Goal: Check status: Check status

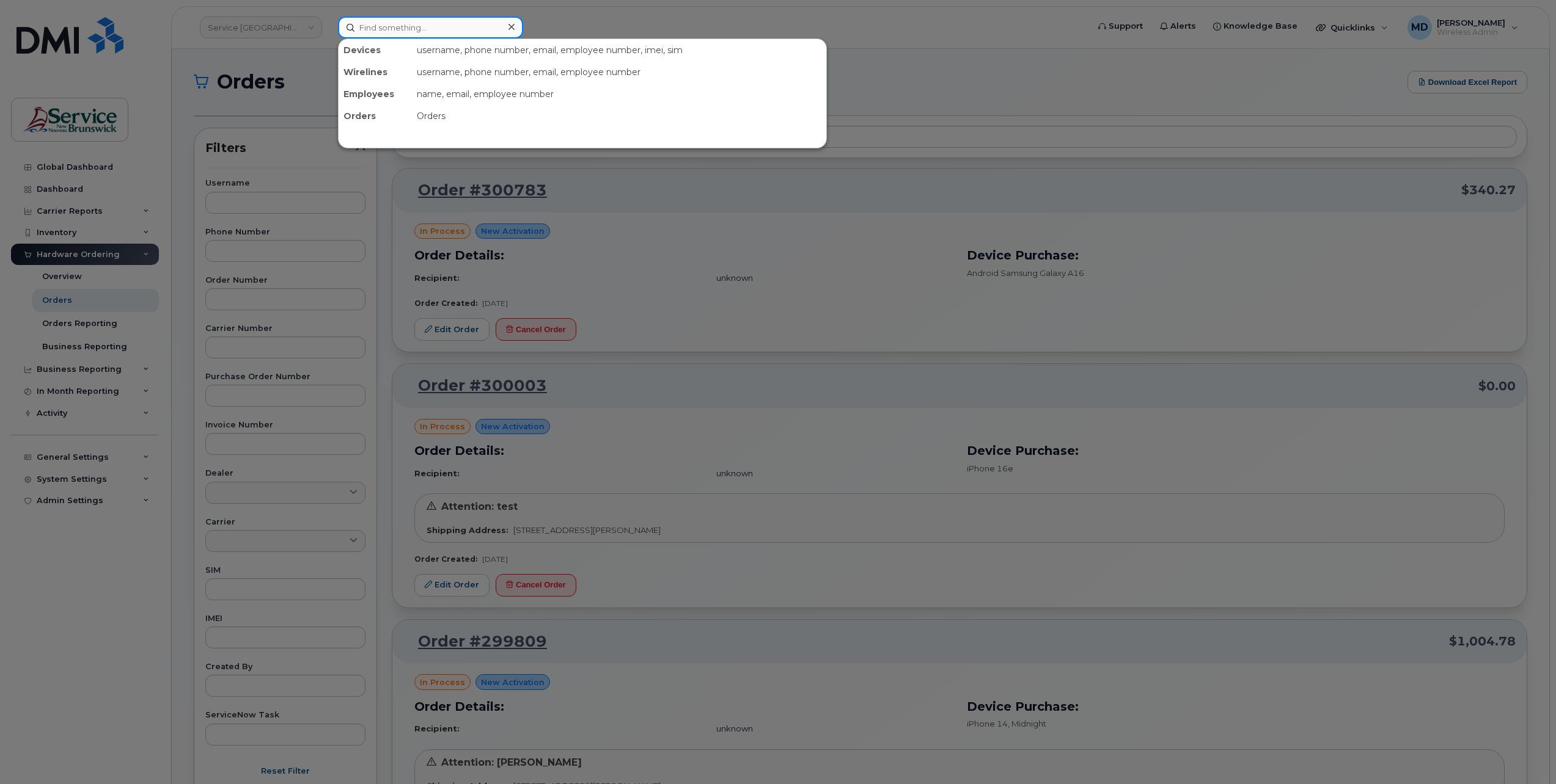
click at [406, 29] on input at bounding box center [431, 27] width 185 height 22
paste input "299719"
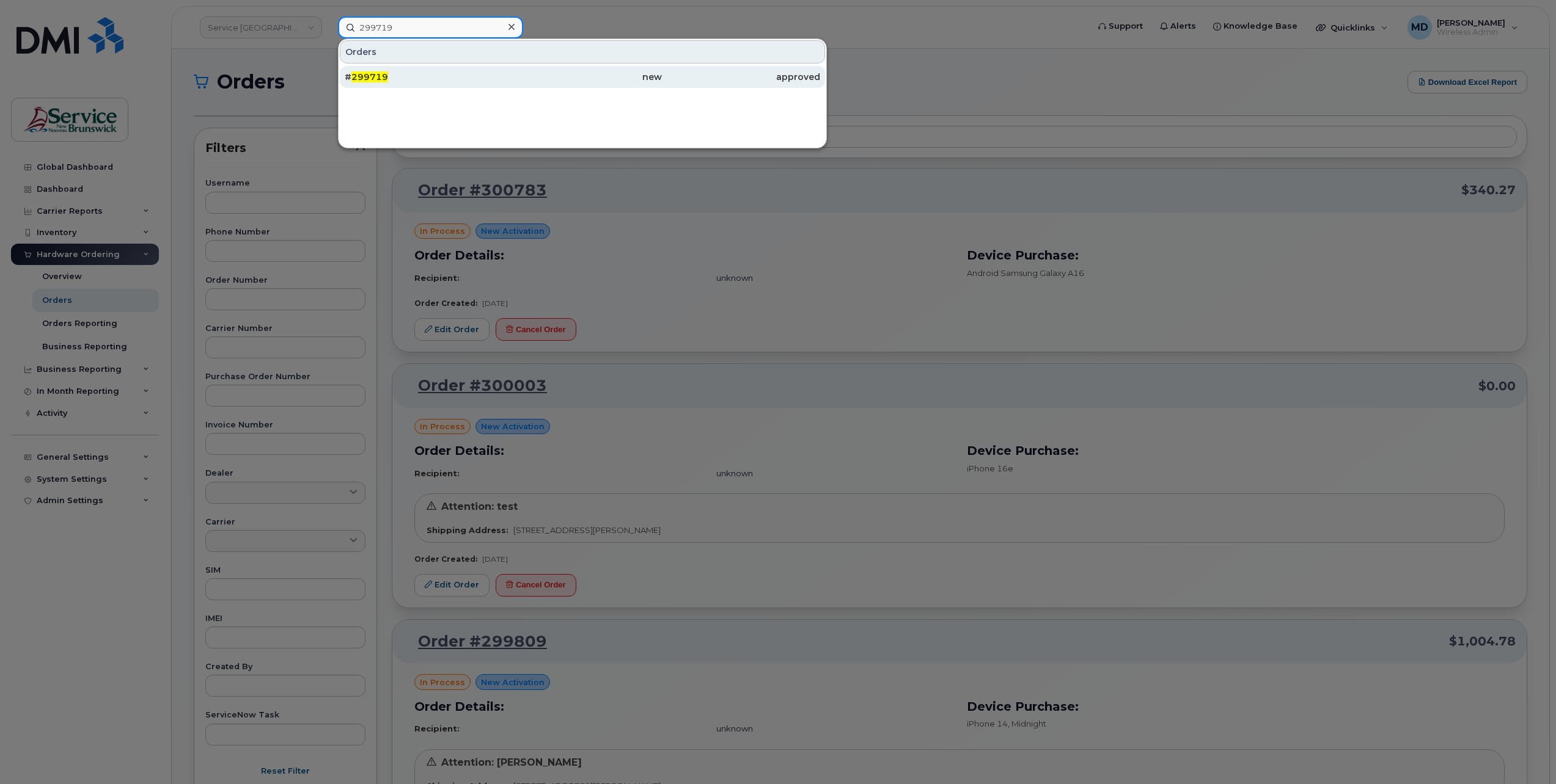
type input "299719"
click at [405, 76] on div "# 299719" at bounding box center [424, 77] width 158 height 13
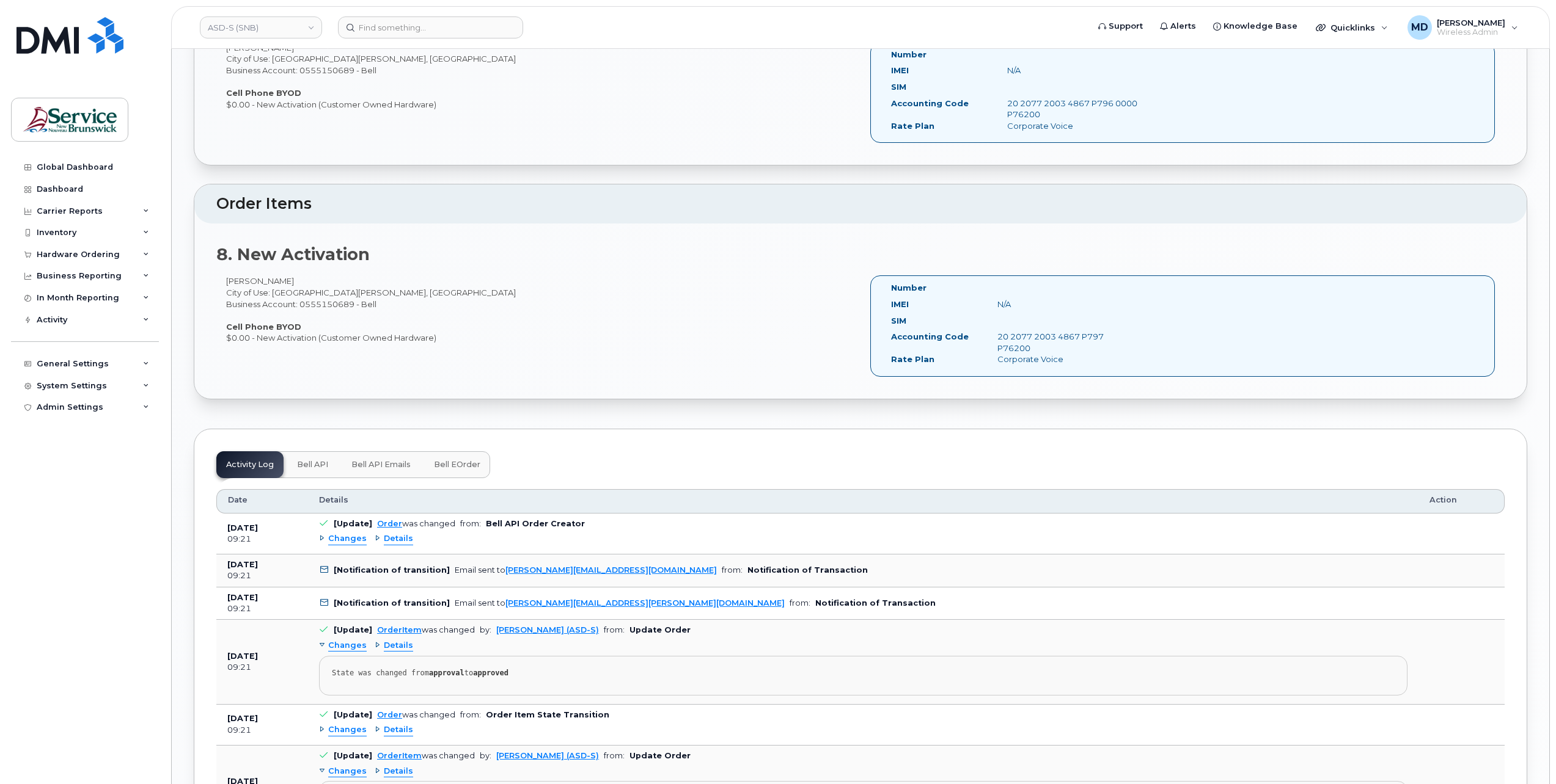
click at [466, 462] on button "Bell eOrder" at bounding box center [457, 465] width 66 height 27
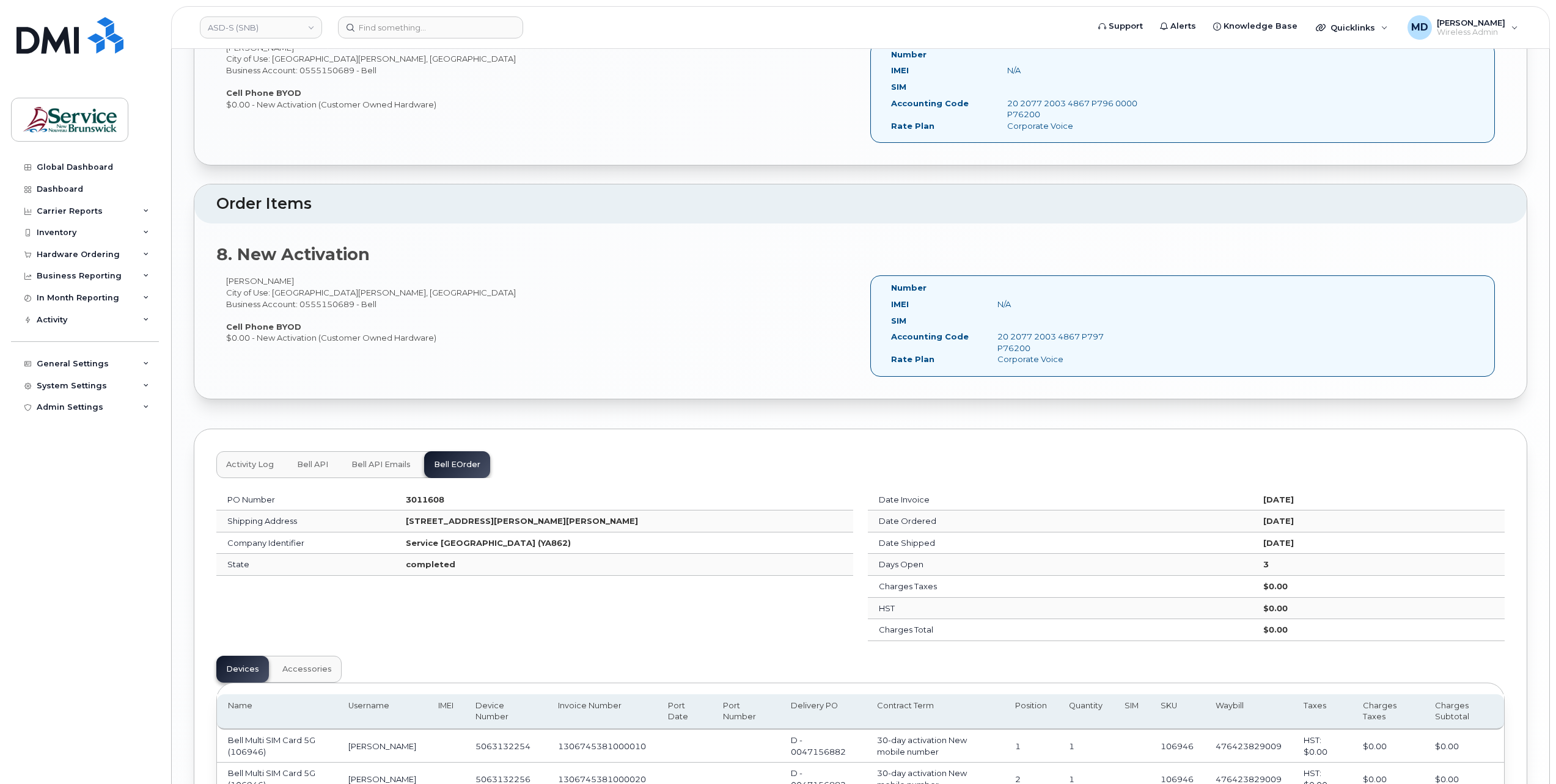
scroll to position [2036, 0]
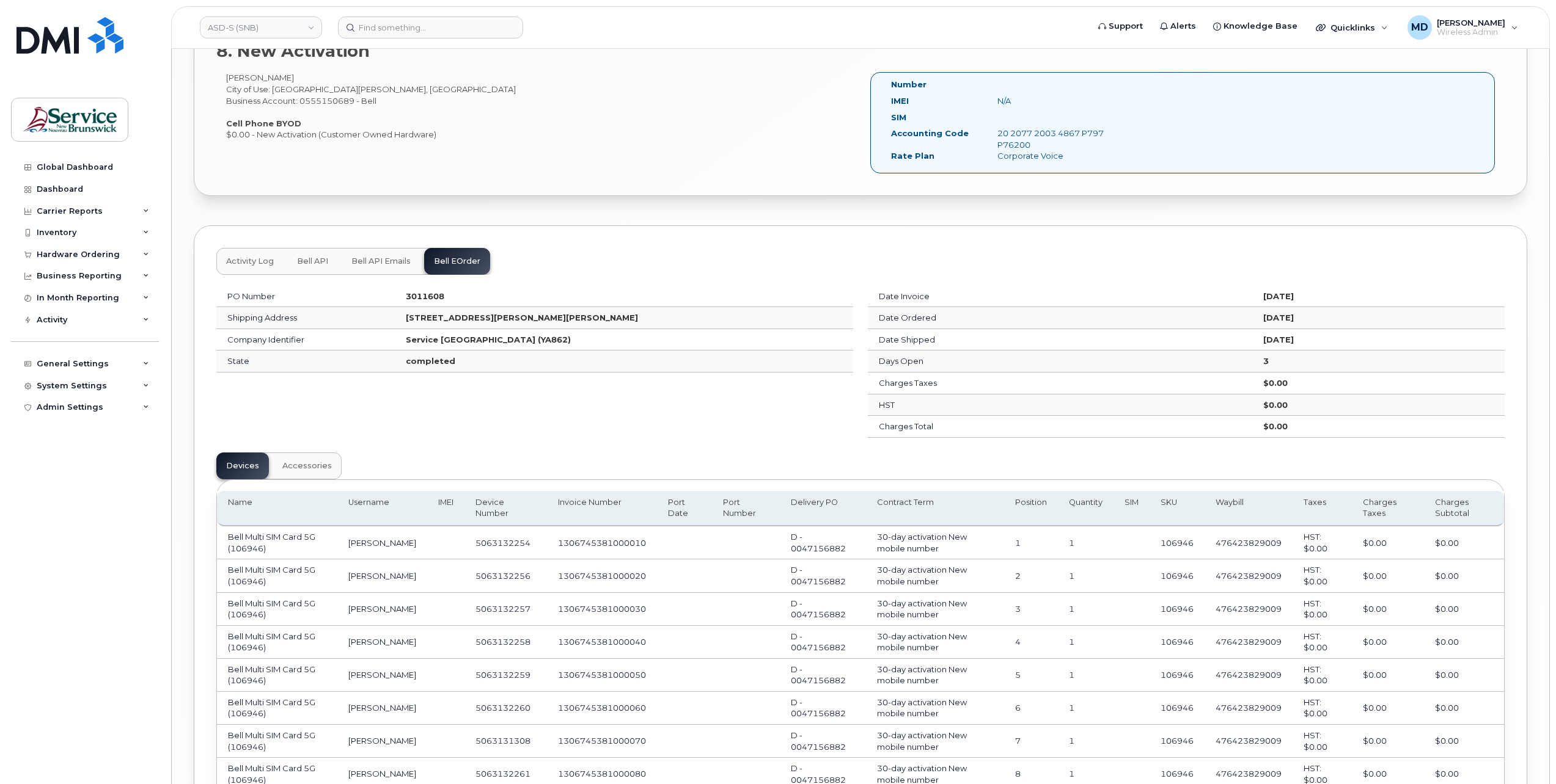
click at [500, 562] on td "5063132256" at bounding box center [505, 576] width 82 height 33
copy td "5063132256"
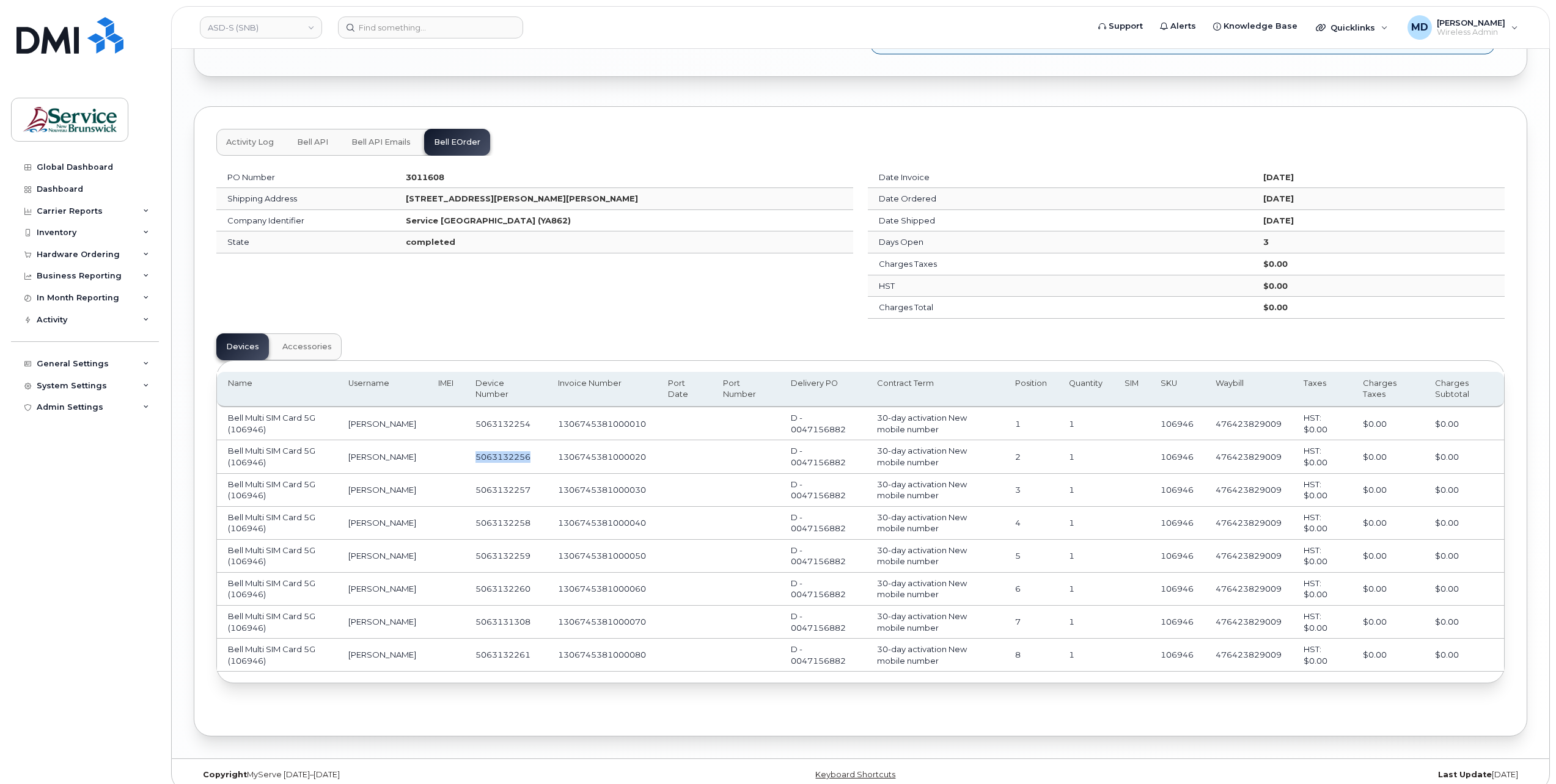
click at [255, 138] on button "Activity Log" at bounding box center [250, 142] width 67 height 27
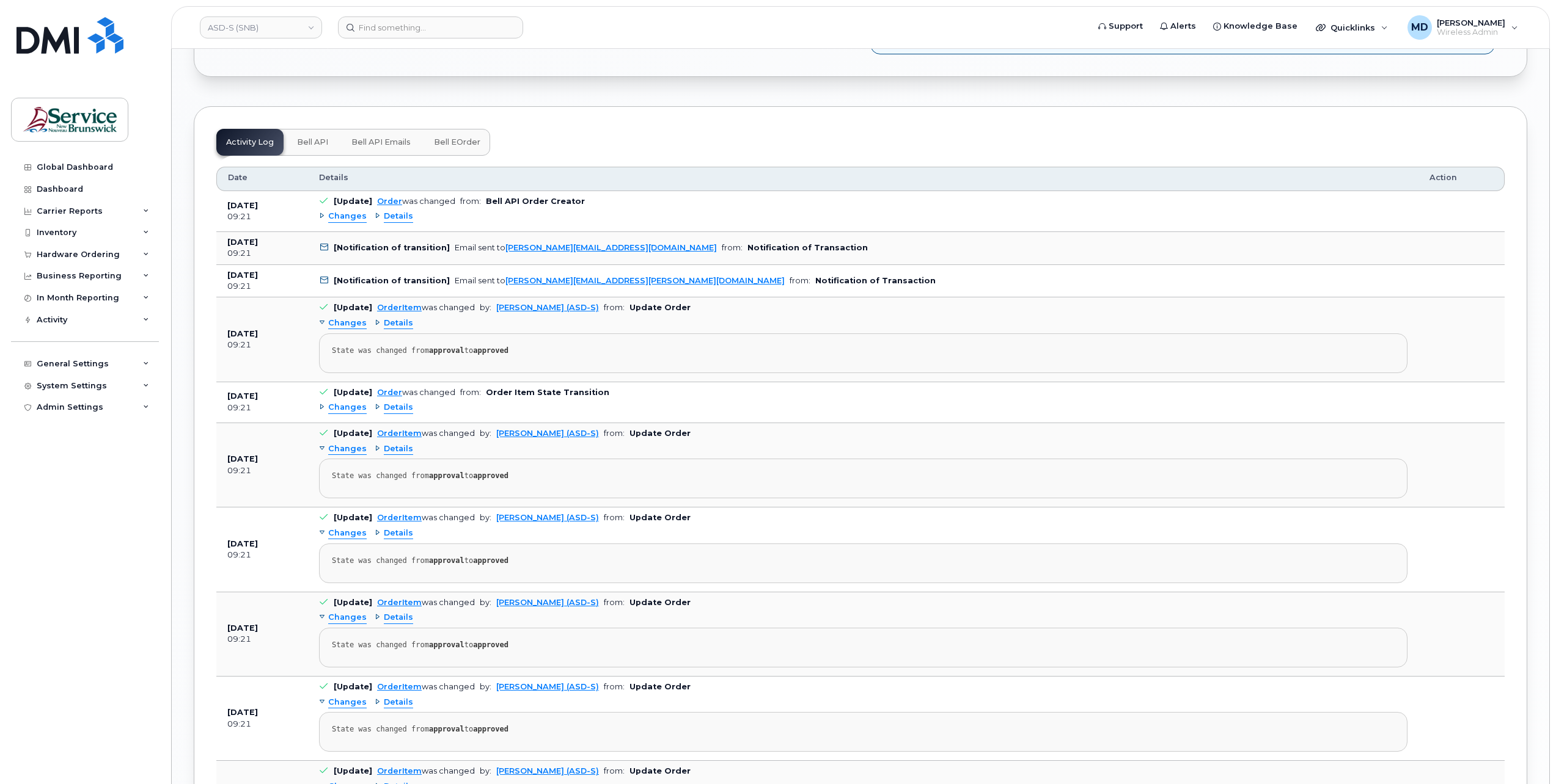
click at [353, 212] on span "Changes" at bounding box center [347, 216] width 38 height 12
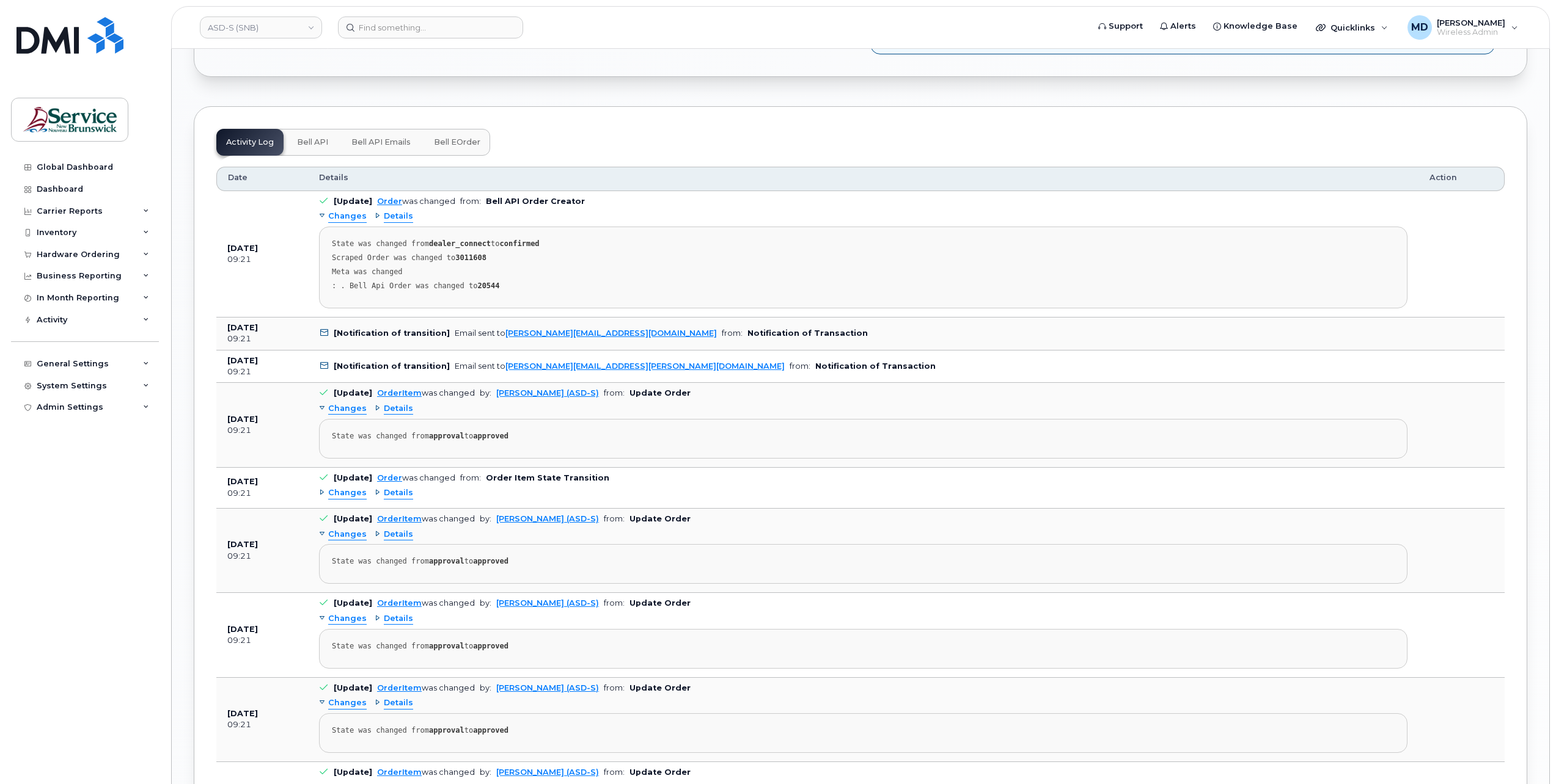
click at [353, 212] on span "Changes" at bounding box center [347, 216] width 38 height 12
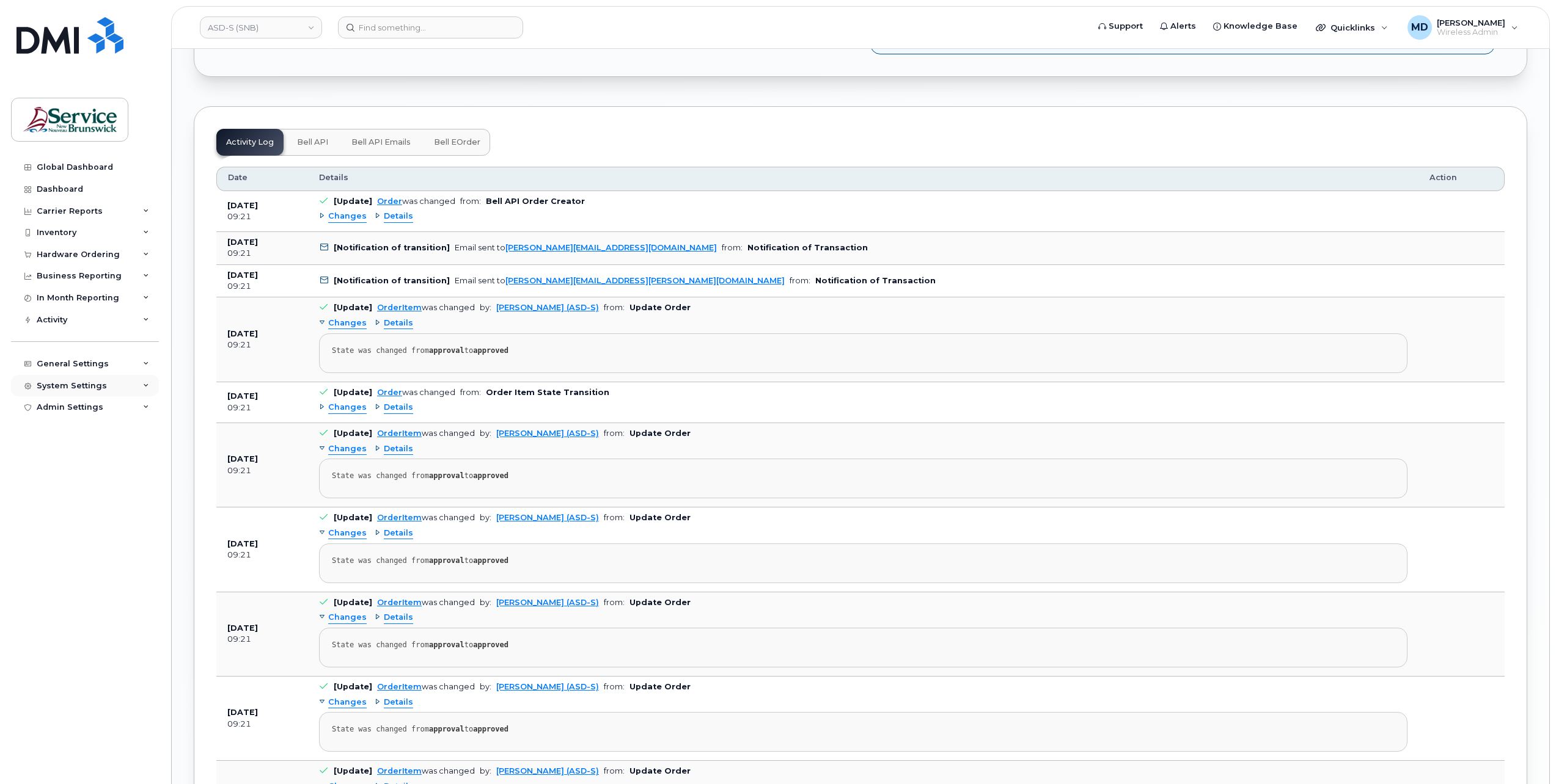
click at [71, 384] on div "System Settings" at bounding box center [72, 386] width 71 height 9
click at [79, 547] on div "Hardware Ordering" at bounding box center [84, 549] width 83 height 11
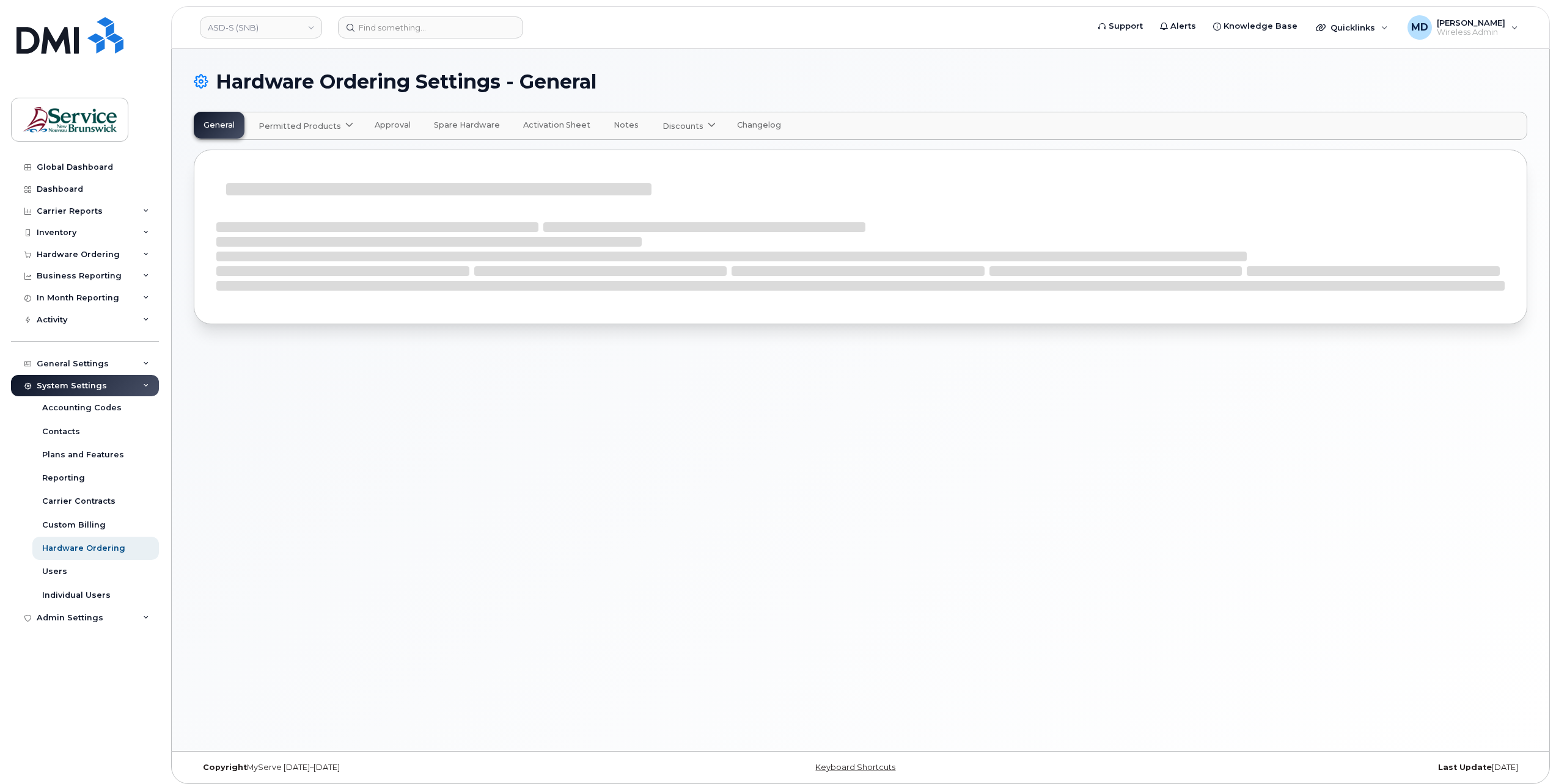
select select "admins"
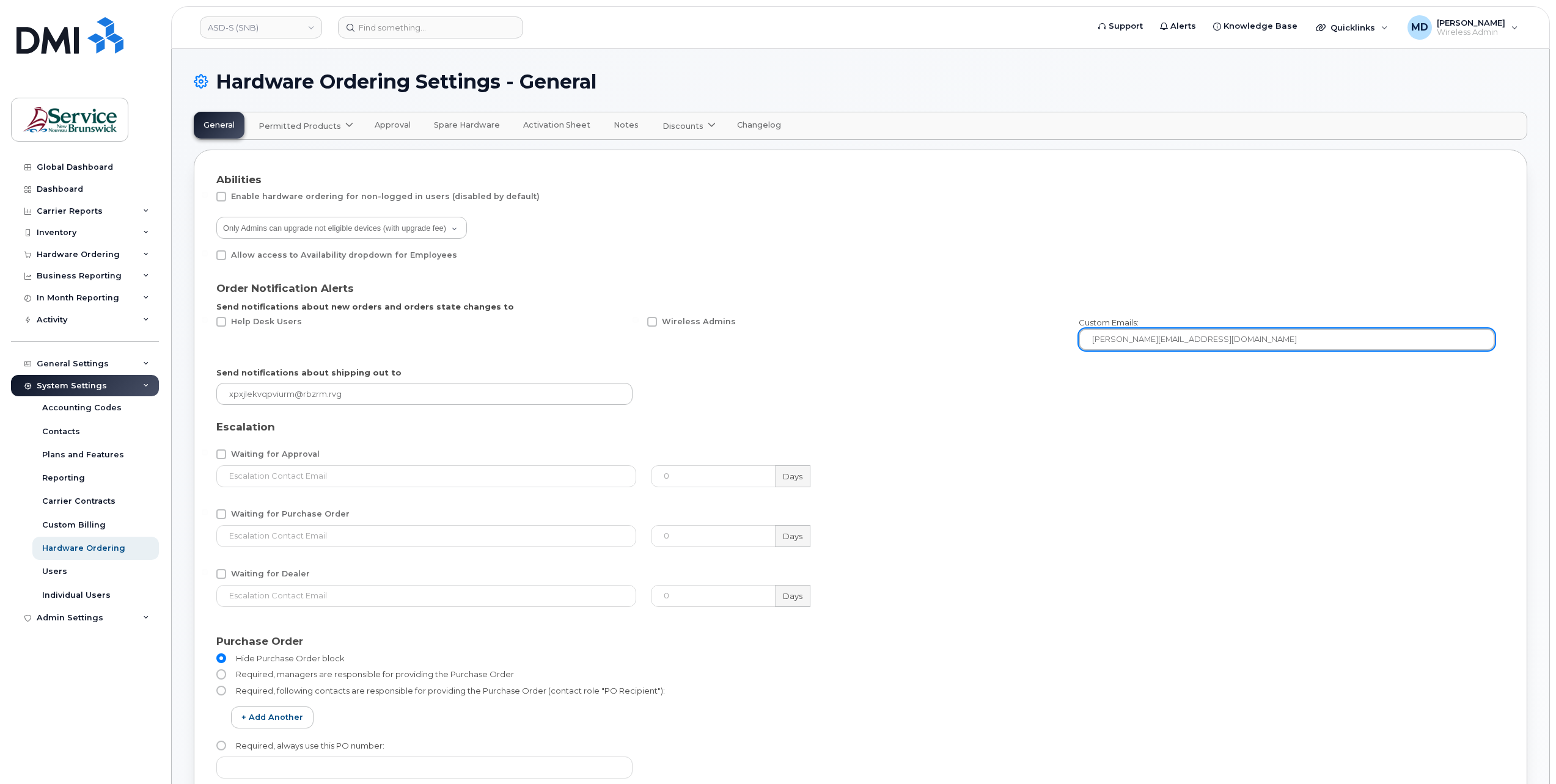
drag, startPoint x: 1152, startPoint y: 339, endPoint x: 1047, endPoint y: 342, distance: 105.0
click at [1047, 342] on div "Help Desk Users Wireless Admins Custom Emails: stephanie.worth@nbed.nb.ca" at bounding box center [855, 334] width 1293 height 49
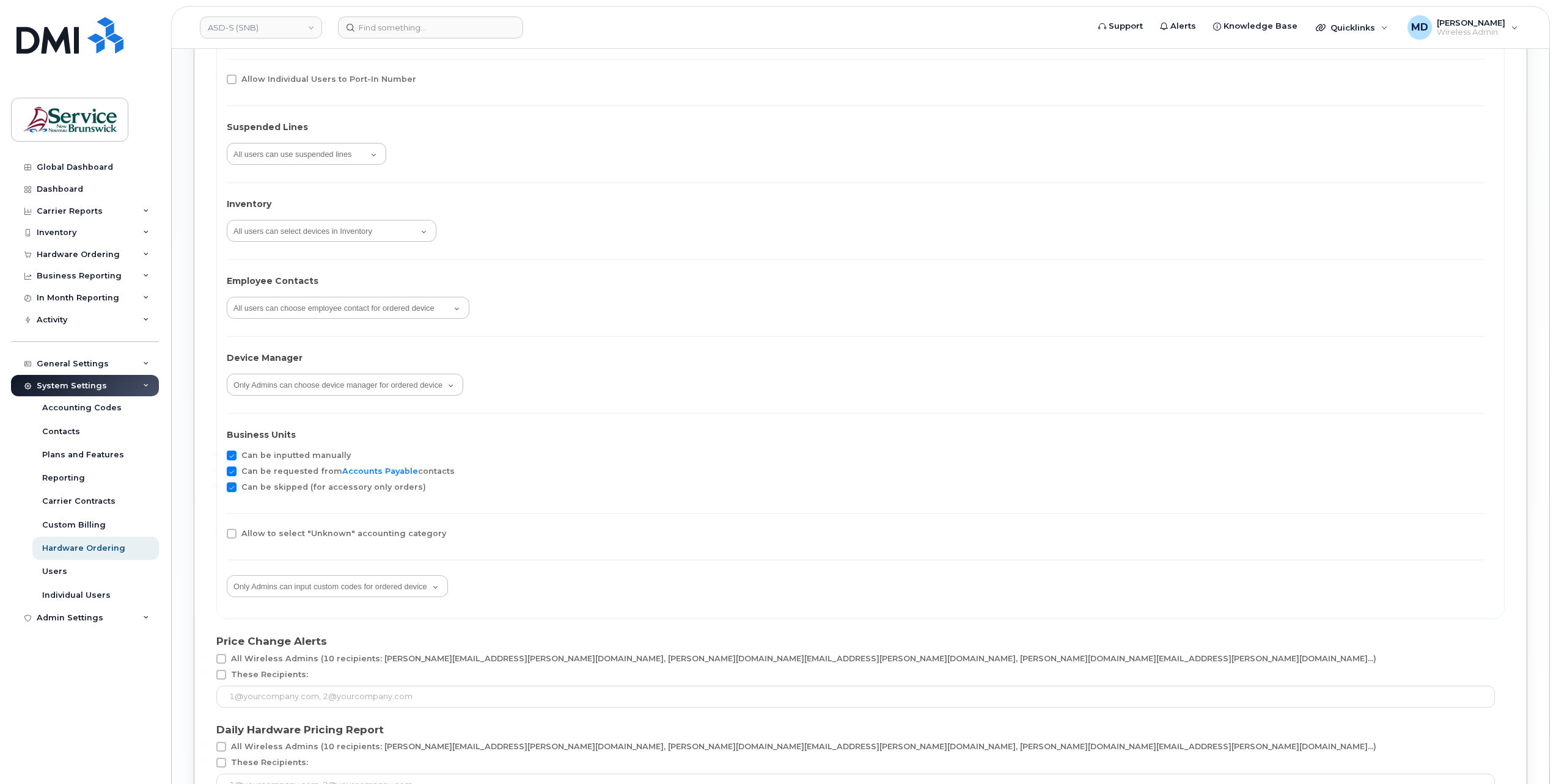
scroll to position [2036, 0]
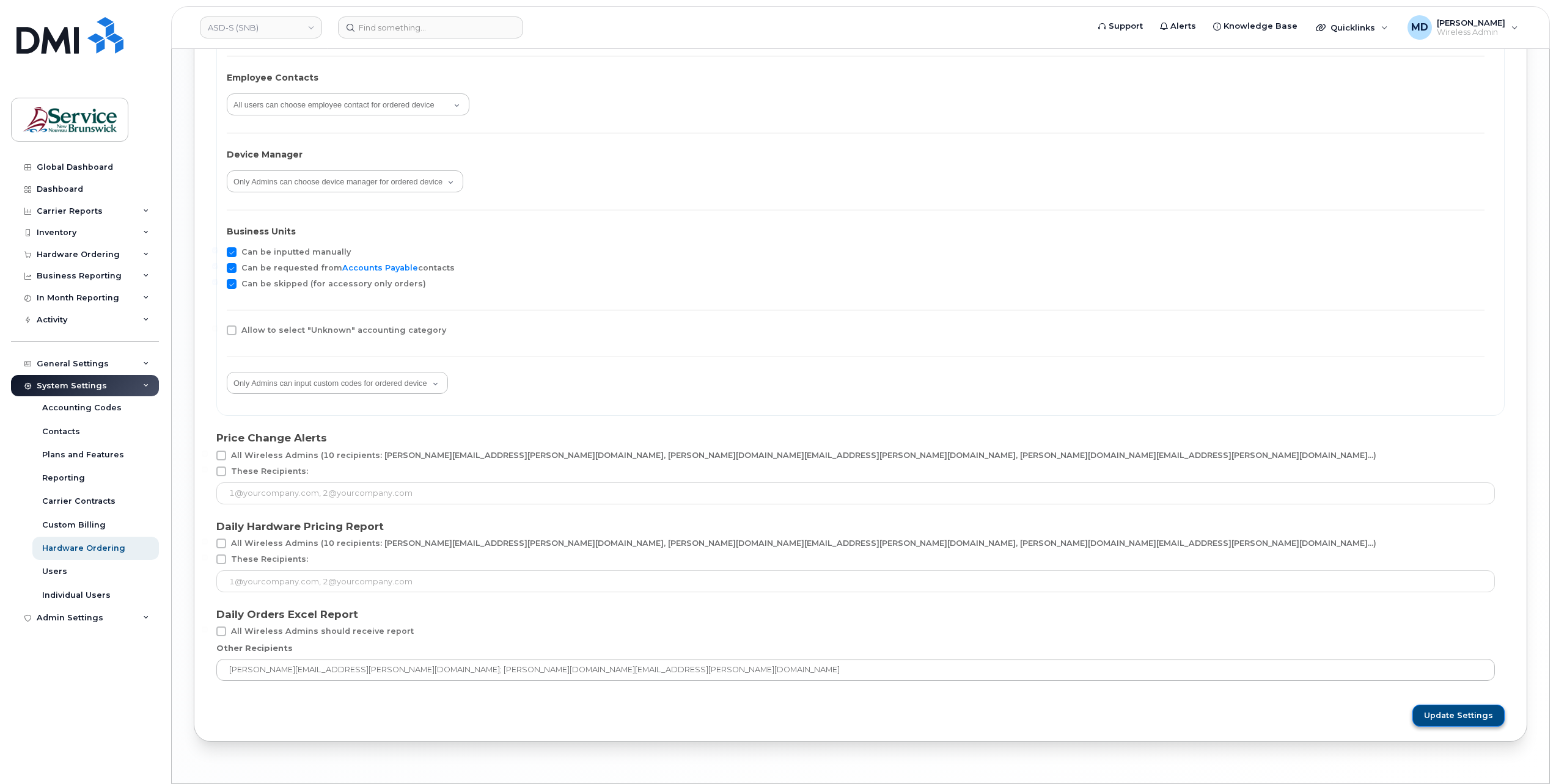
type input "wendy.heuser@nbed.nb.ca"
click at [1451, 717] on span "Update Settings" at bounding box center [1458, 716] width 69 height 11
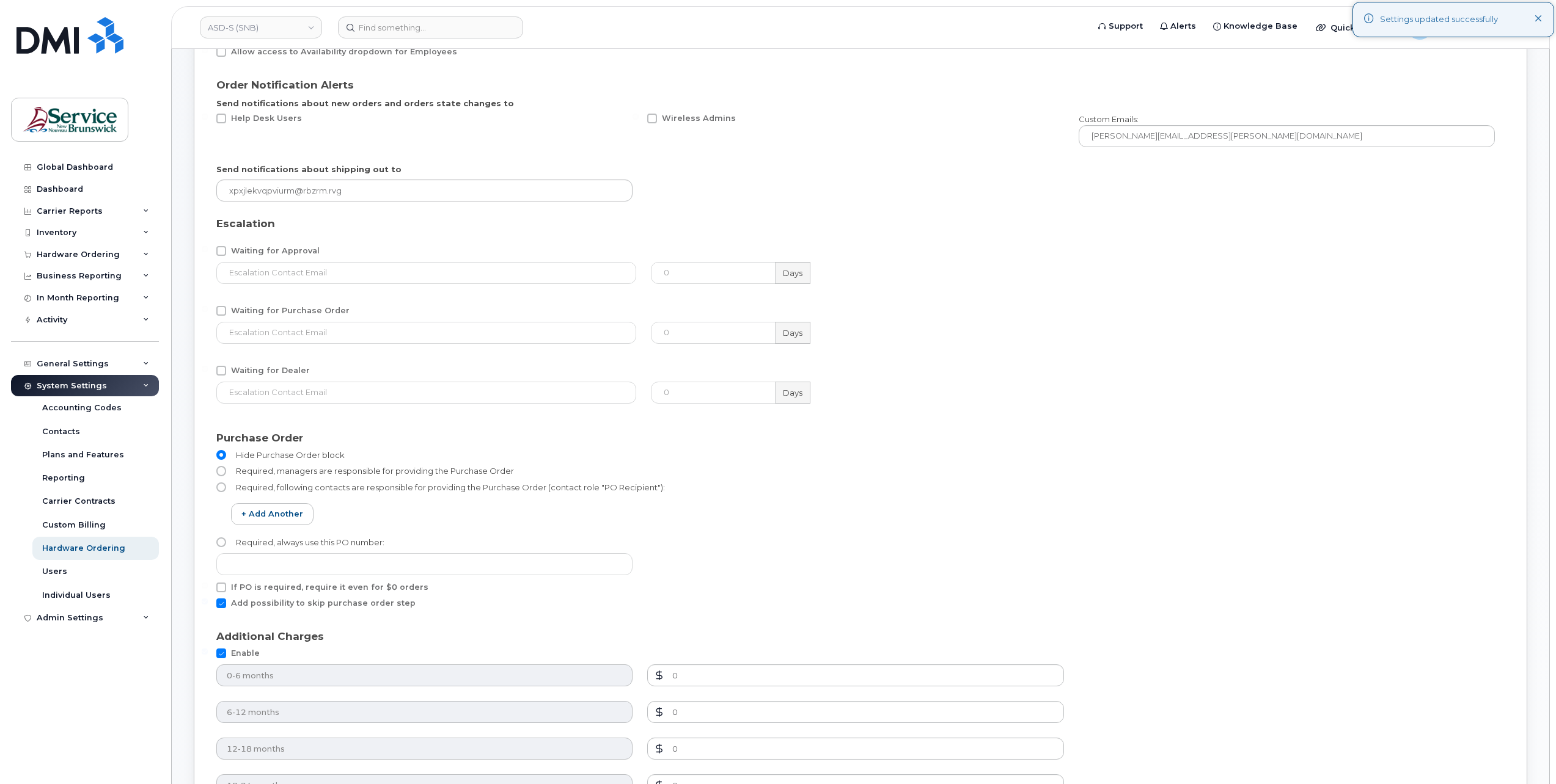
scroll to position [0, 0]
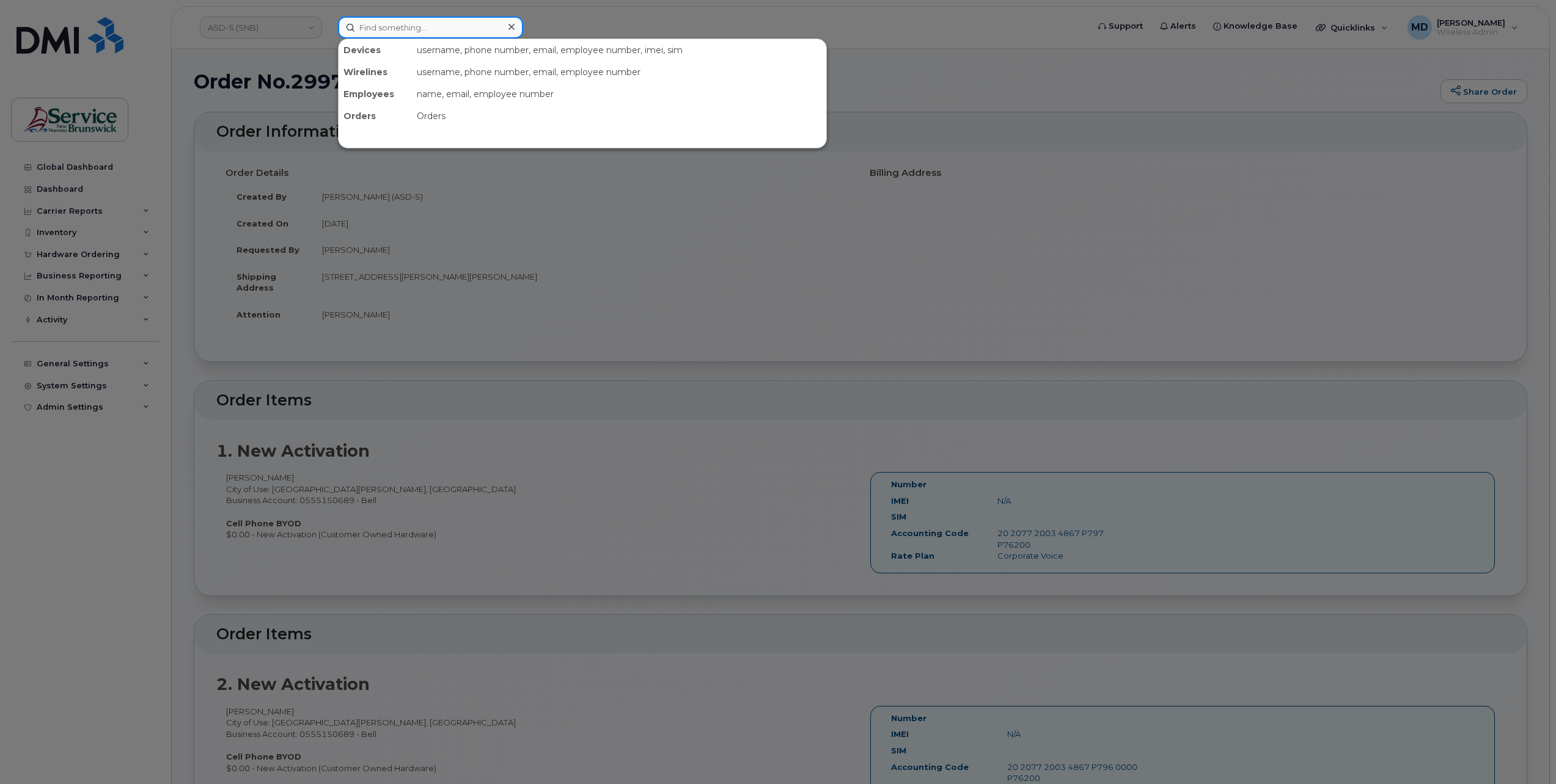
click at [413, 29] on input at bounding box center [431, 27] width 185 height 22
paste input "[PHONE_NUMBER]"
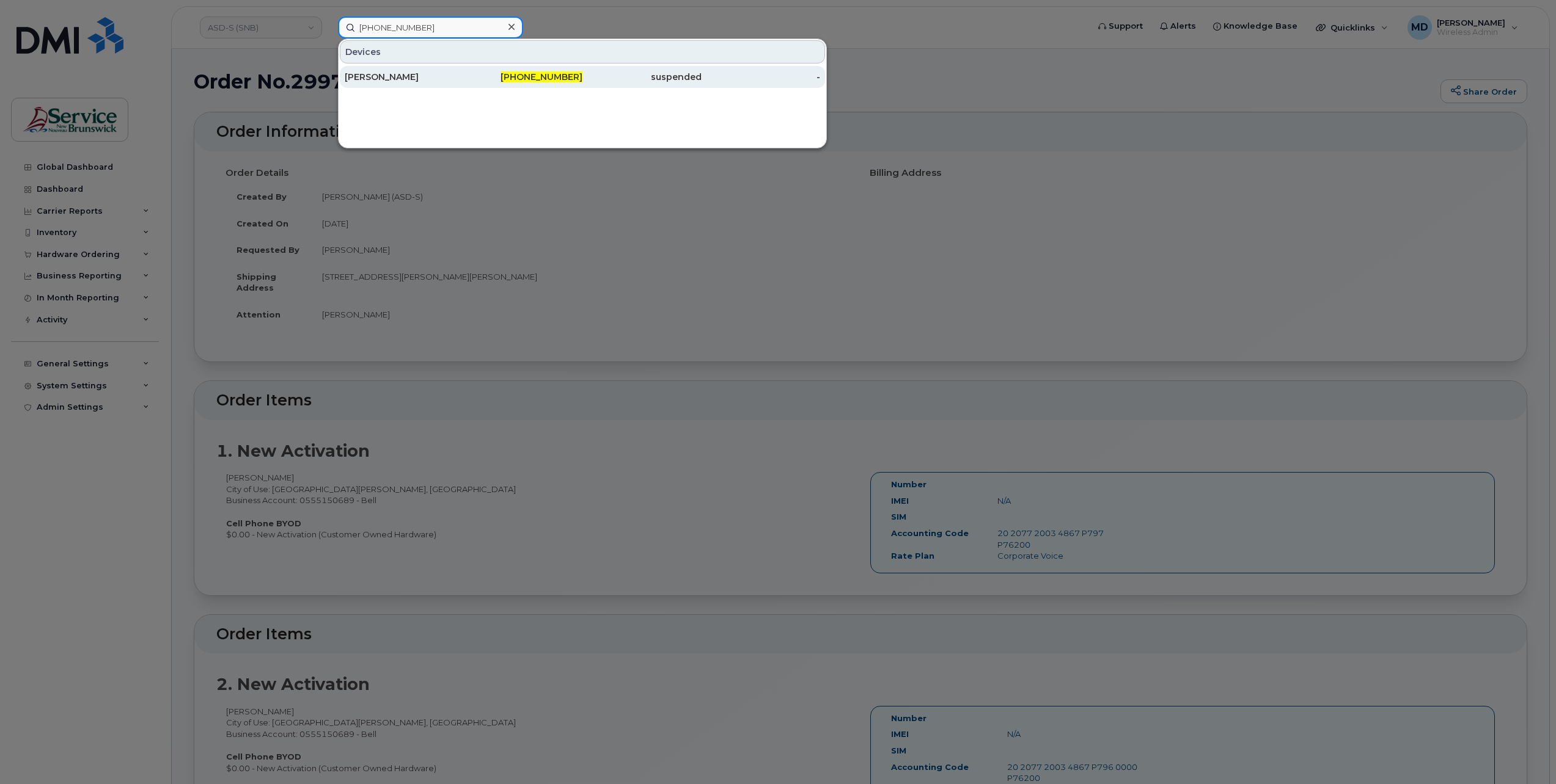
type input "[PHONE_NUMBER]"
click at [436, 76] on div "Aaron Waters" at bounding box center [404, 77] width 119 height 13
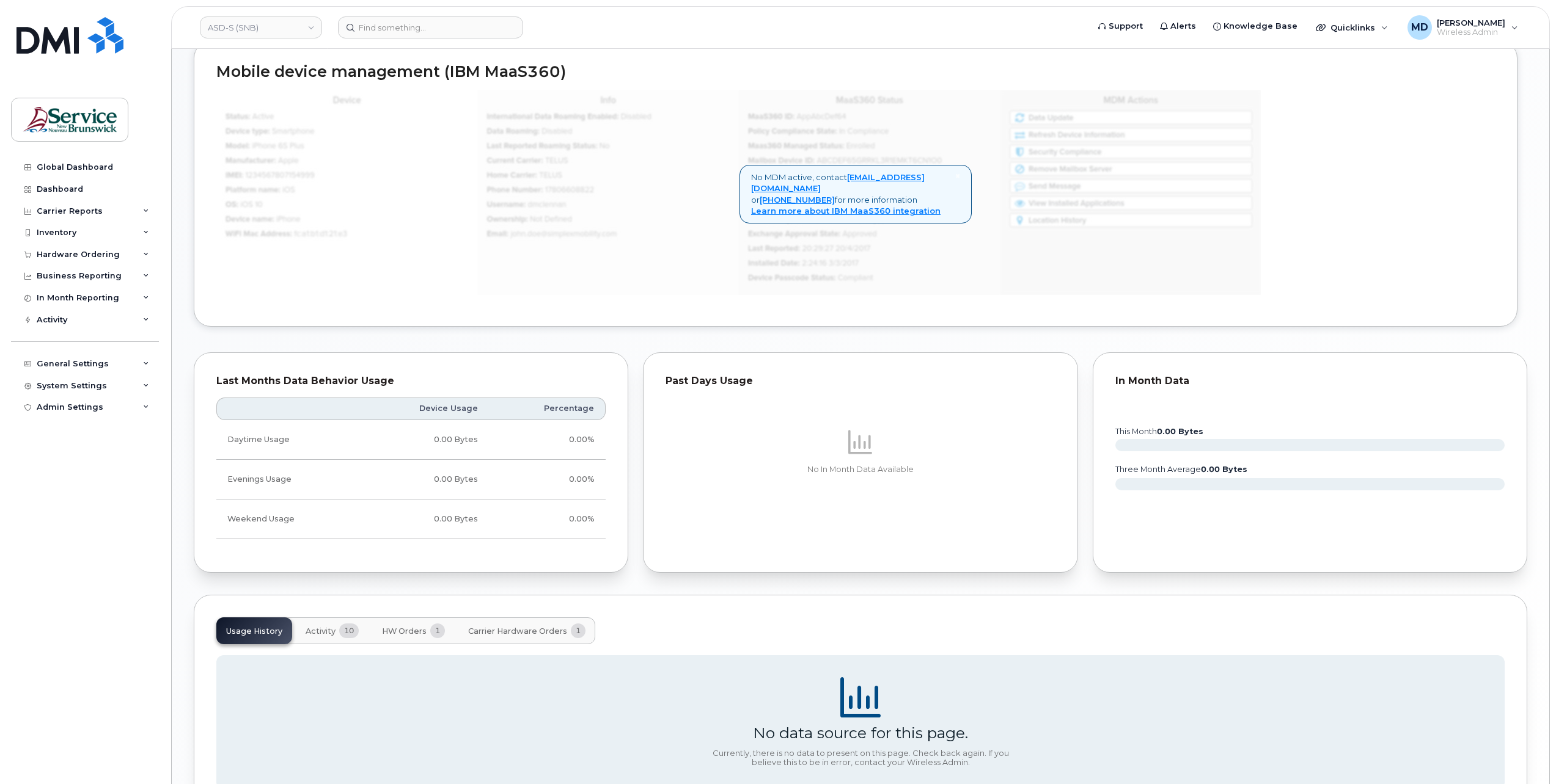
scroll to position [706, 0]
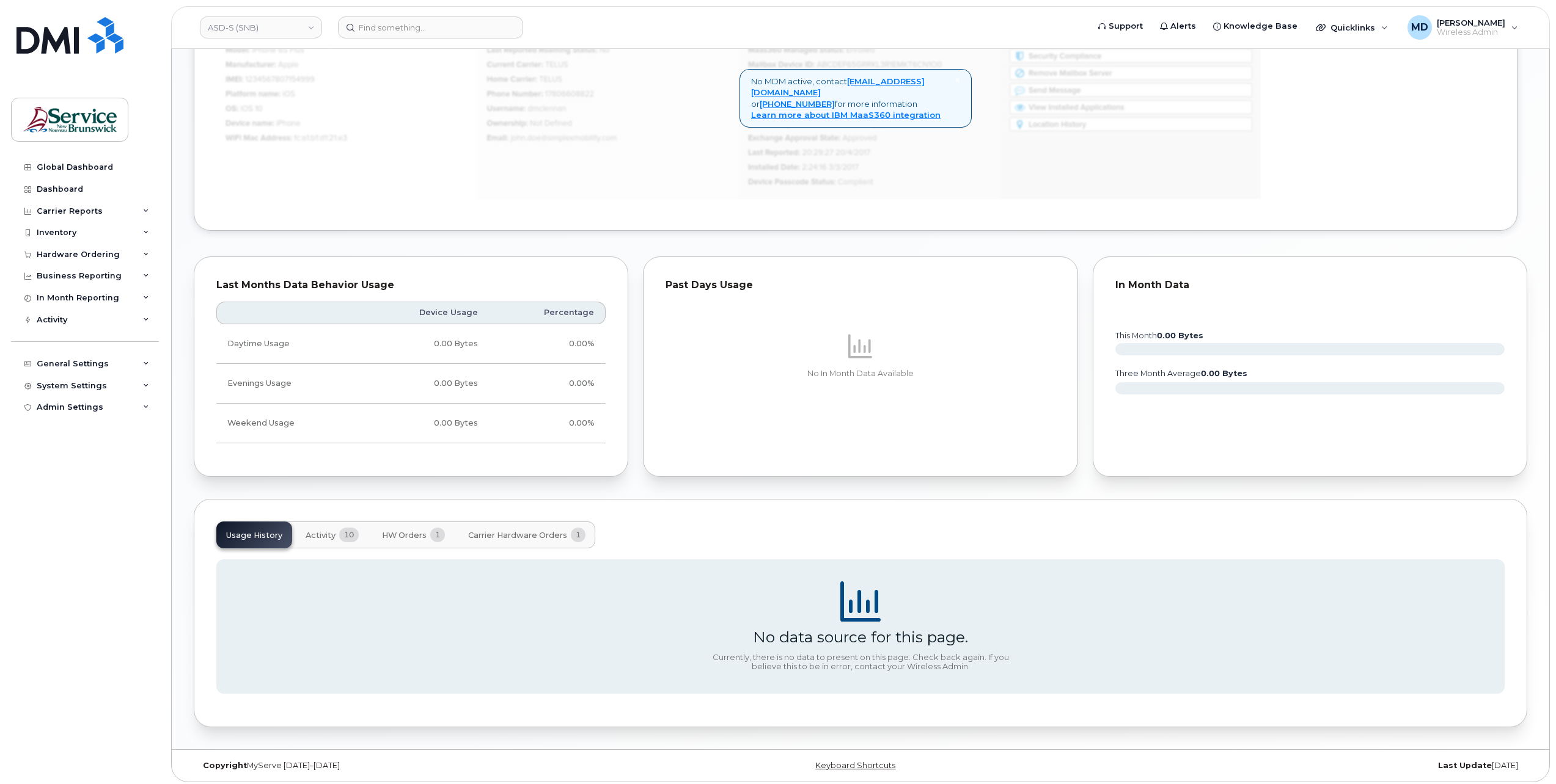
click at [327, 532] on span "Activity" at bounding box center [321, 535] width 30 height 9
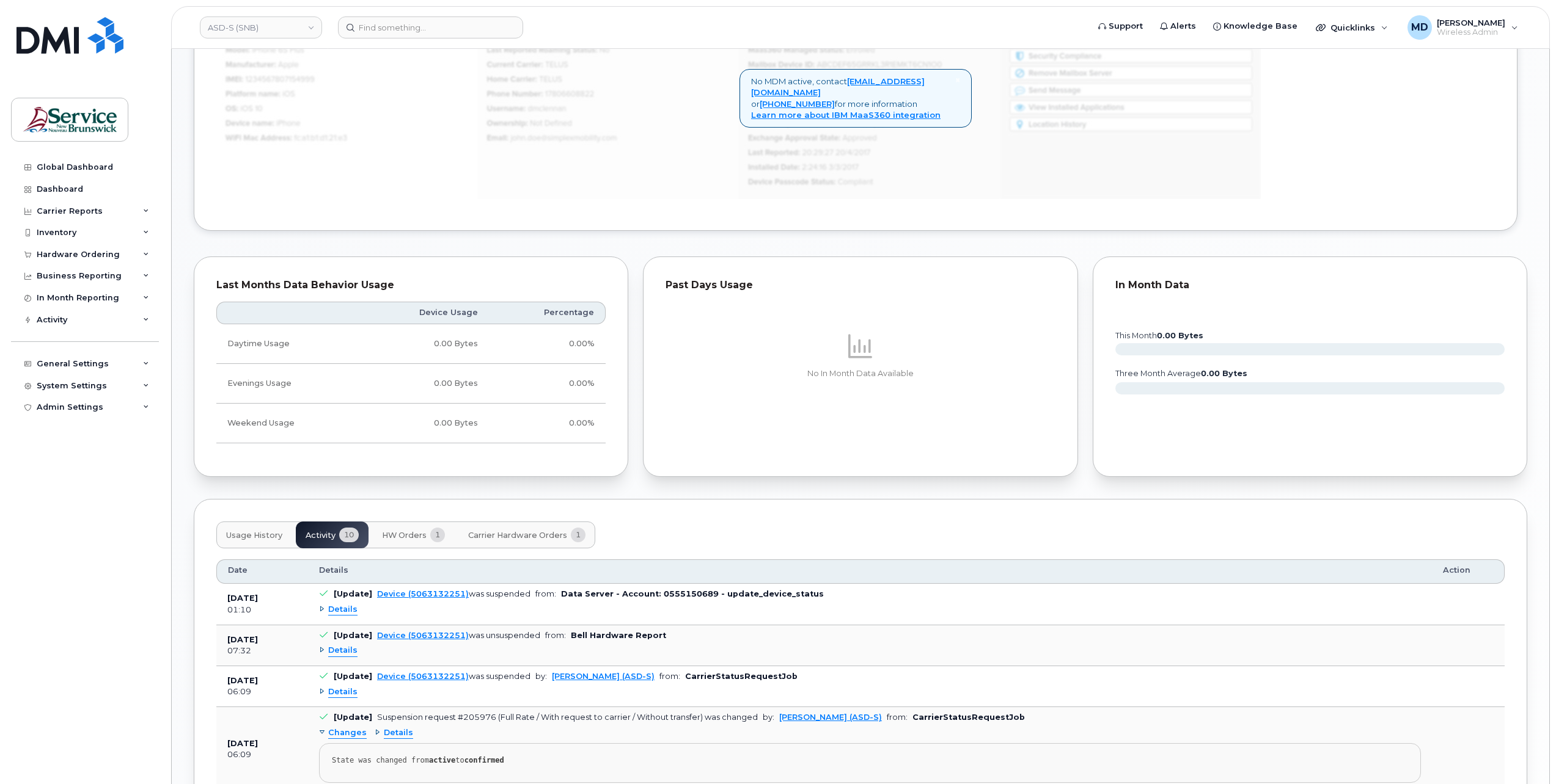
scroll to position [910, 0]
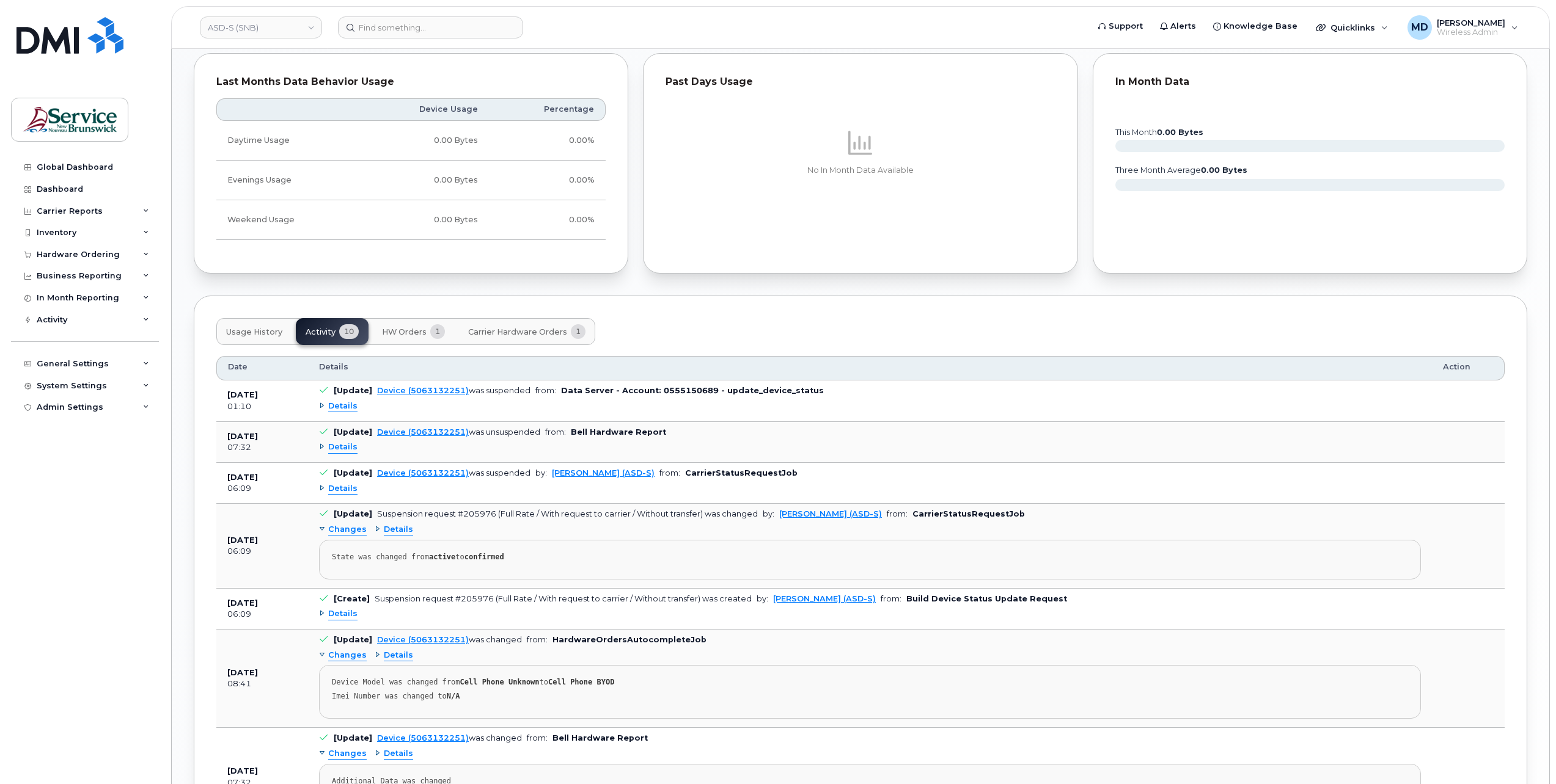
click at [351, 485] on span "Details" at bounding box center [342, 488] width 29 height 12
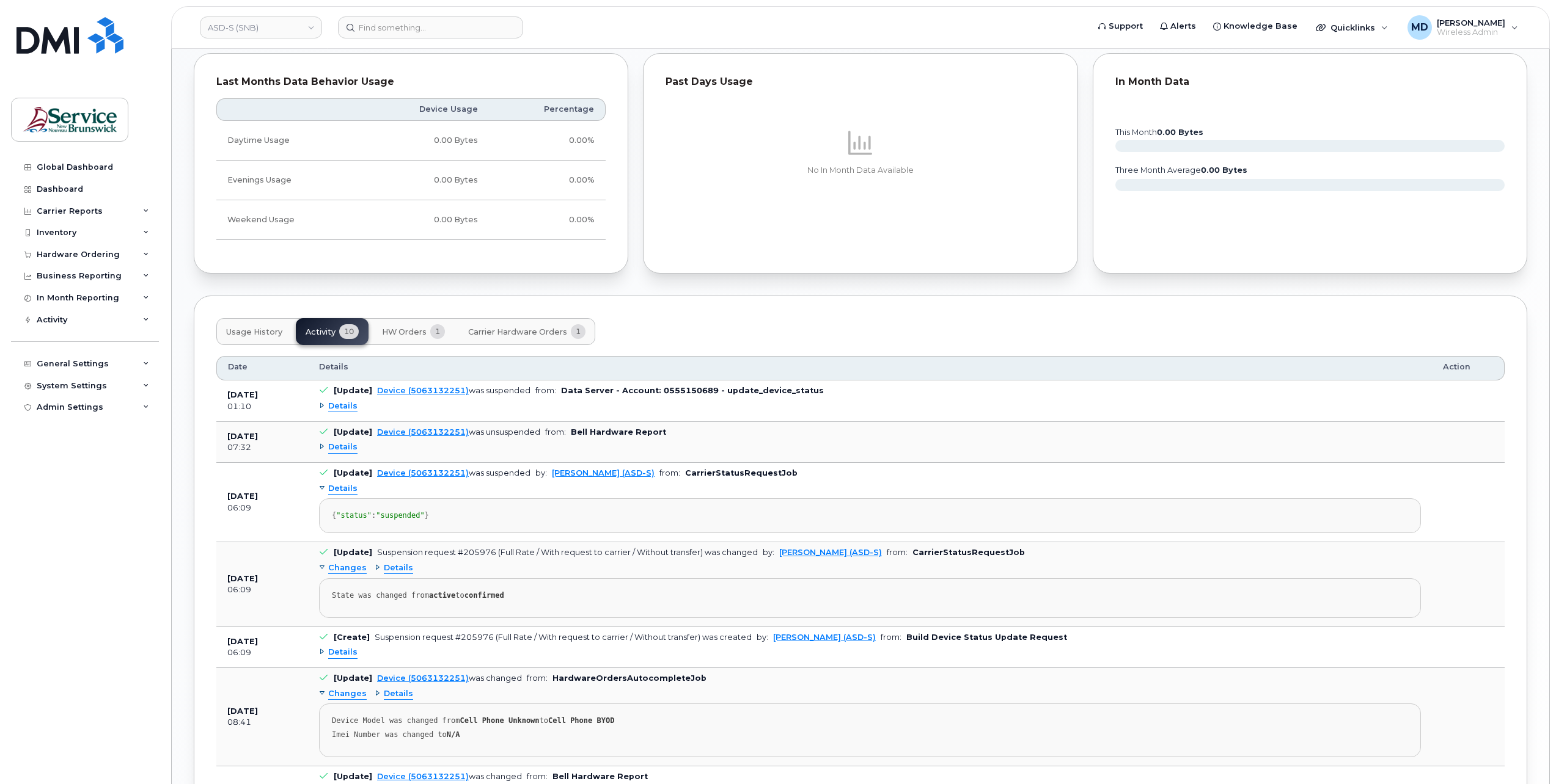
click at [351, 485] on span "Details" at bounding box center [342, 488] width 29 height 12
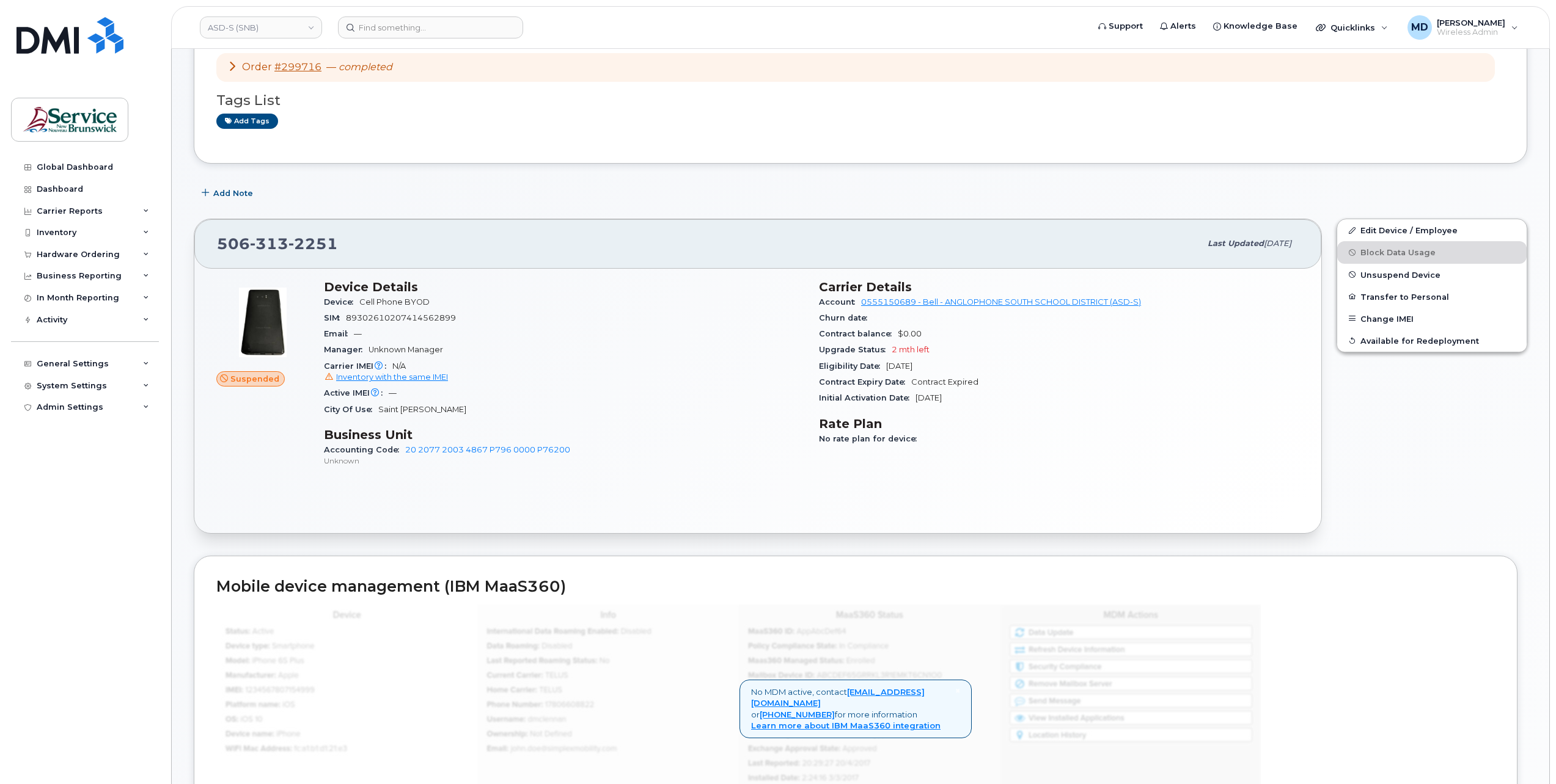
scroll to position [0, 0]
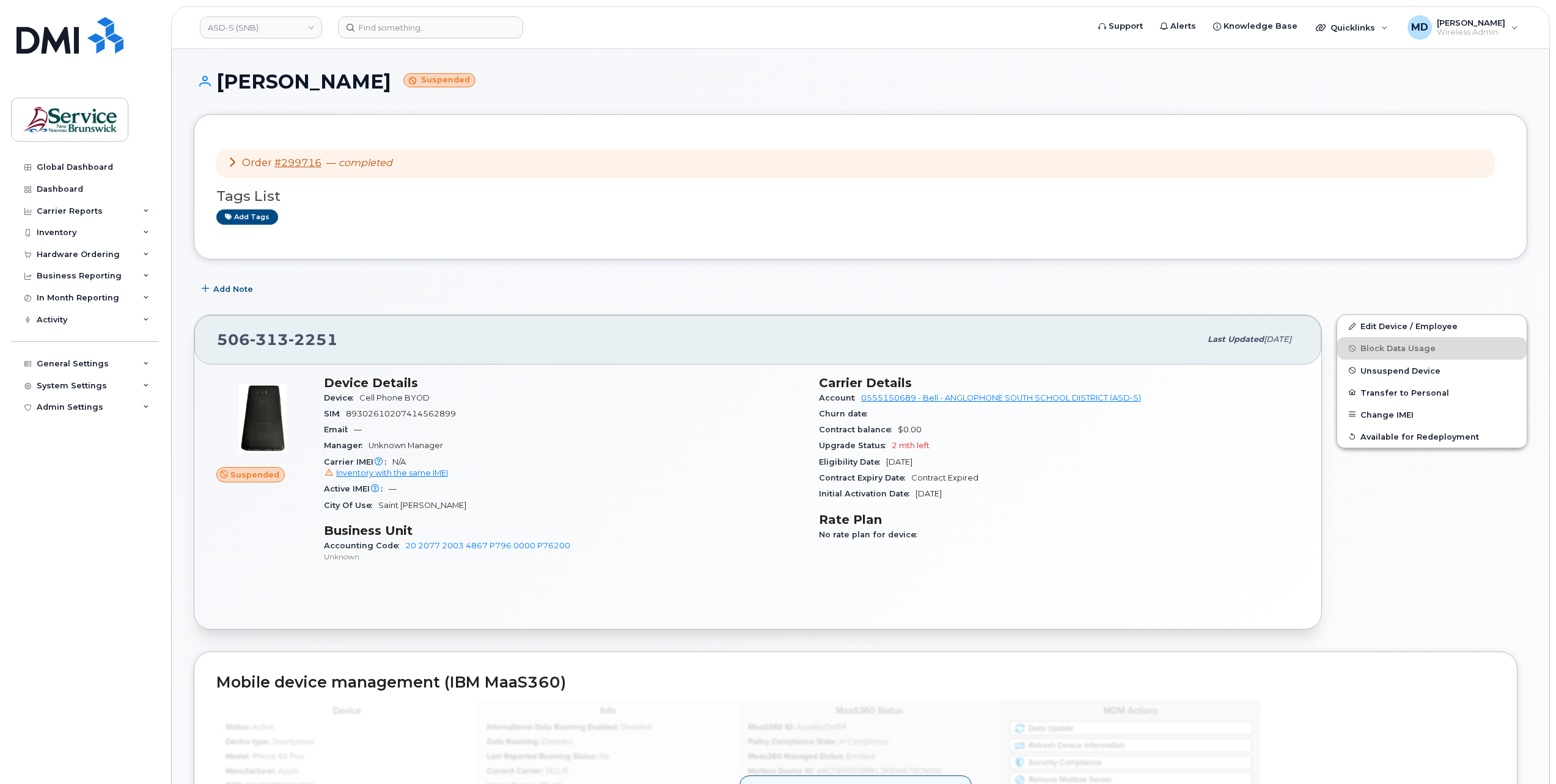
drag, startPoint x: 644, startPoint y: 243, endPoint x: 650, endPoint y: 240, distance: 6.7
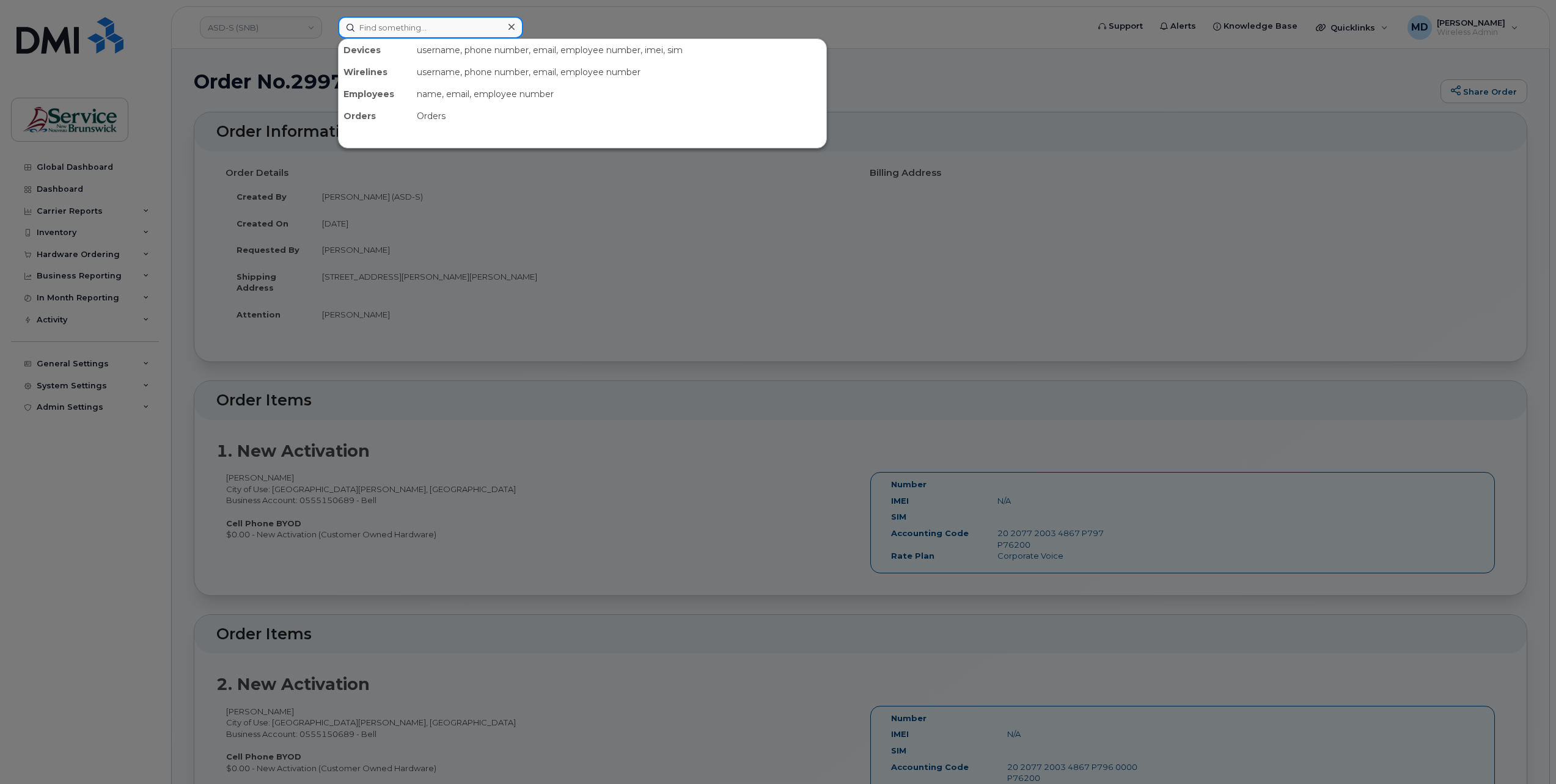
click at [386, 32] on input at bounding box center [431, 27] width 185 height 22
paste input "298723"
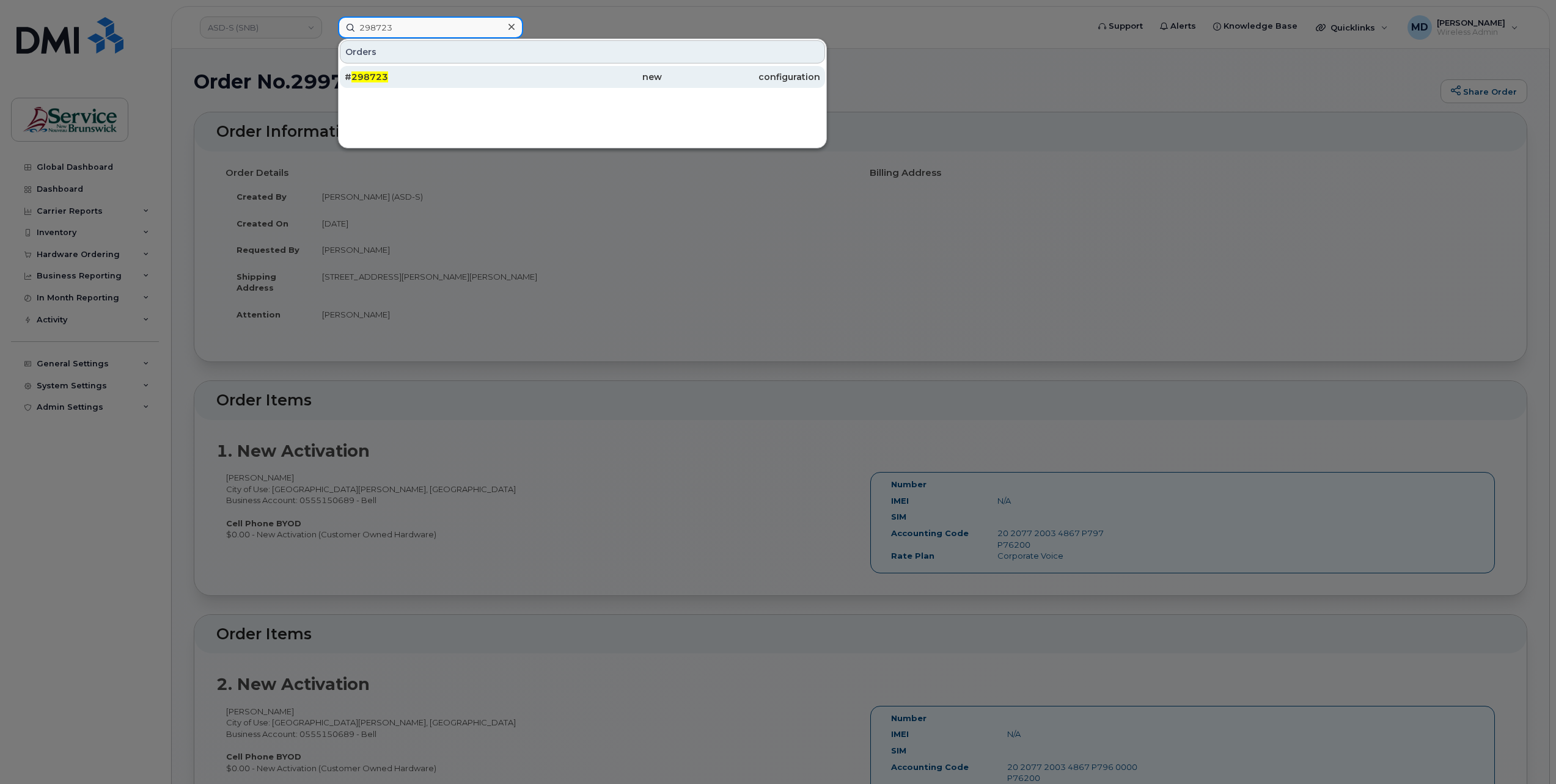
type input "298723"
click at [372, 79] on span "298723" at bounding box center [369, 77] width 37 height 11
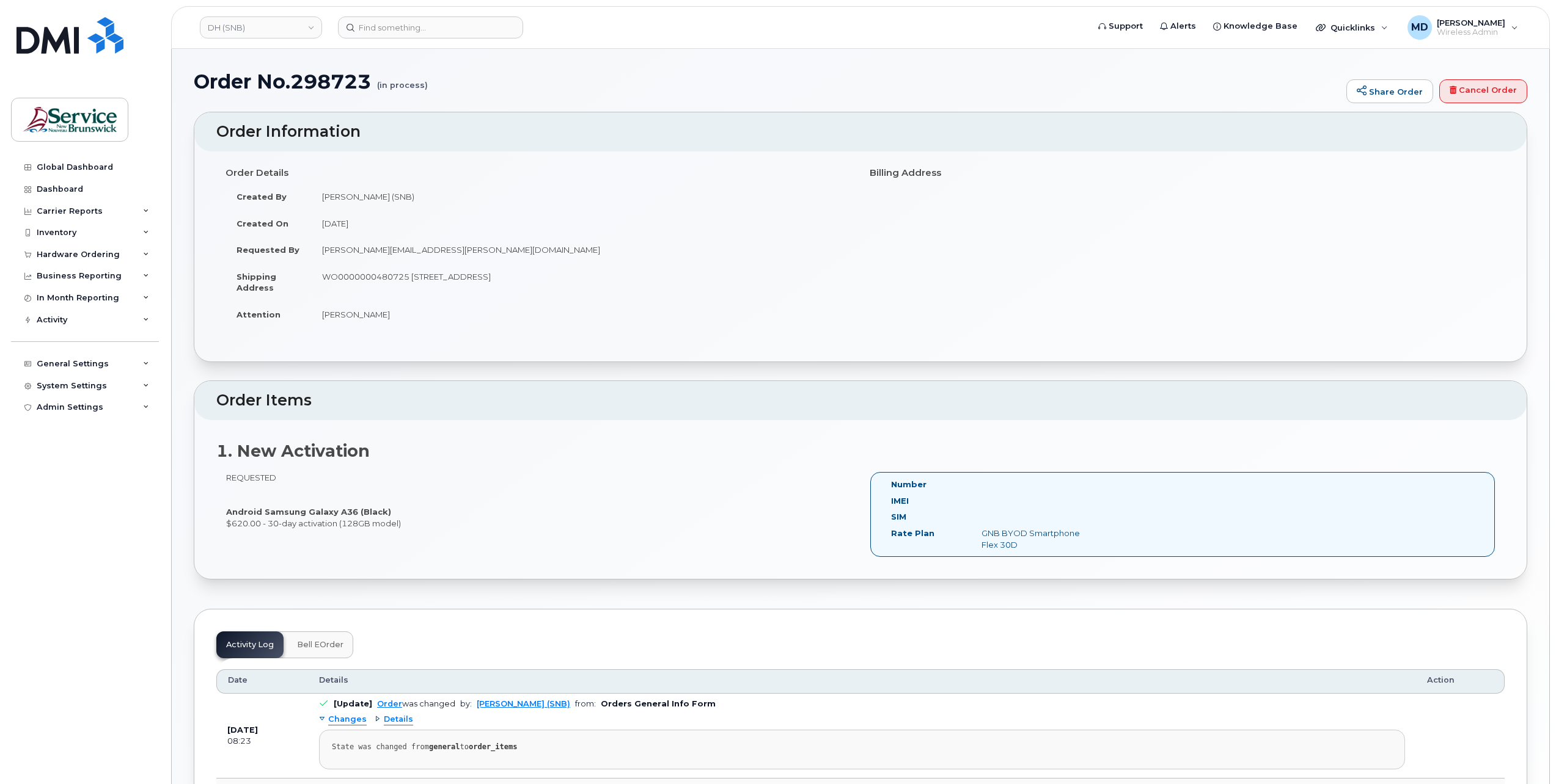
click at [374, 275] on td "WO0000000480725 [STREET_ADDRESS]" at bounding box center [581, 282] width 540 height 38
copy td "WO0000000480725"
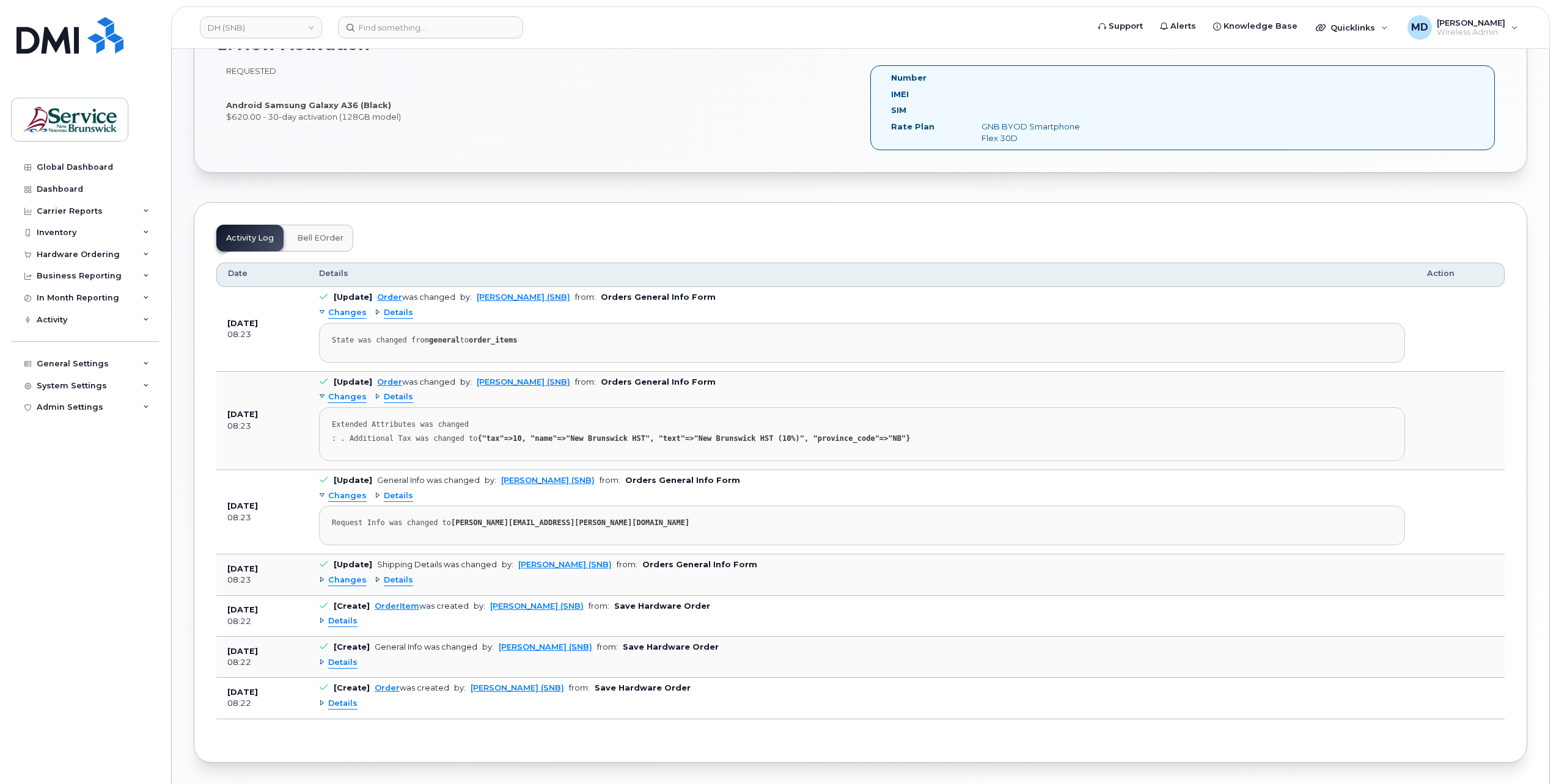
scroll to position [203, 0]
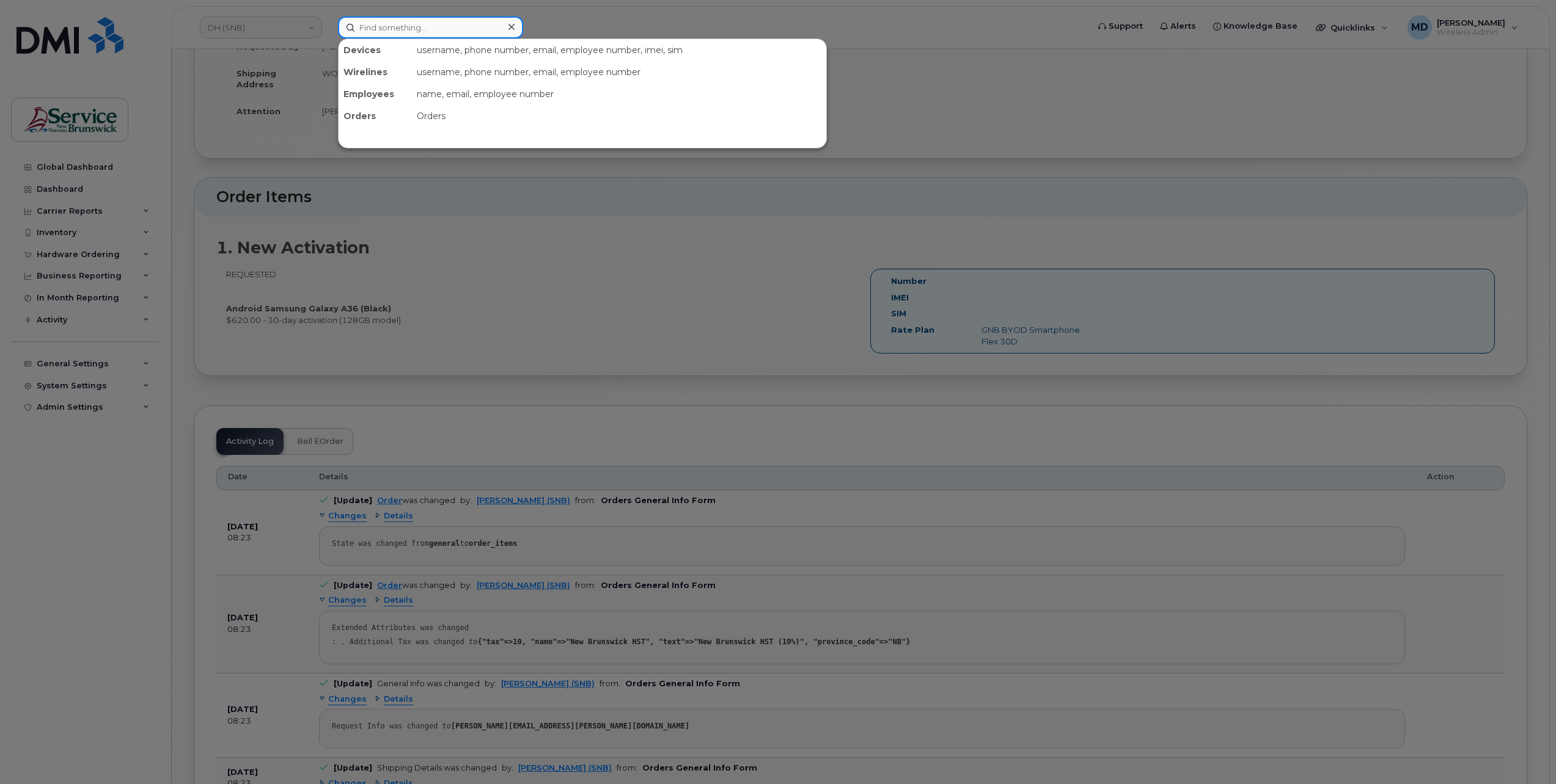
click at [423, 27] on input at bounding box center [431, 27] width 185 height 22
paste input "Pelletier"
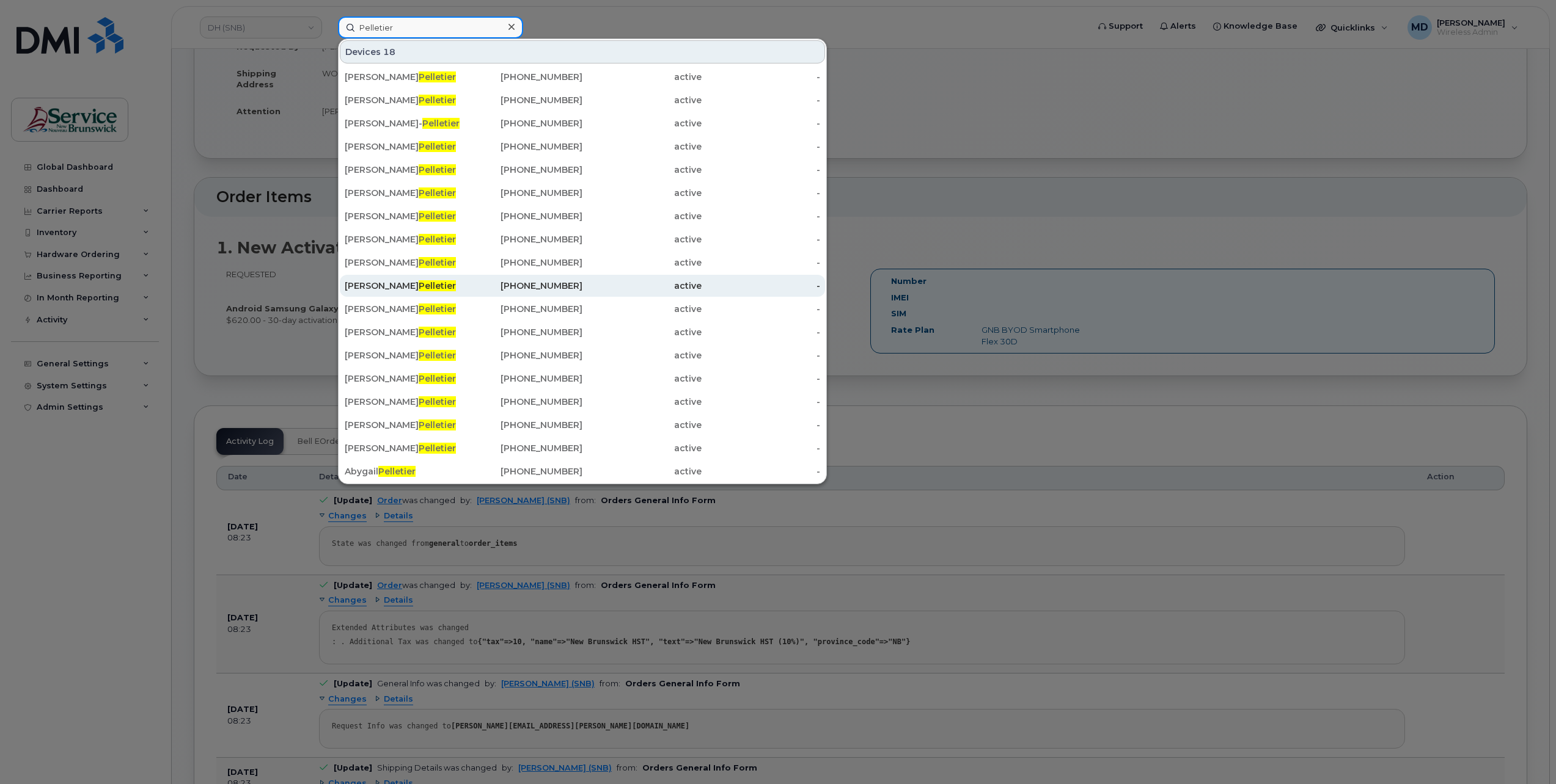
type input "Pelletier"
click at [373, 284] on div "Sylvette Pelletier" at bounding box center [404, 286] width 119 height 13
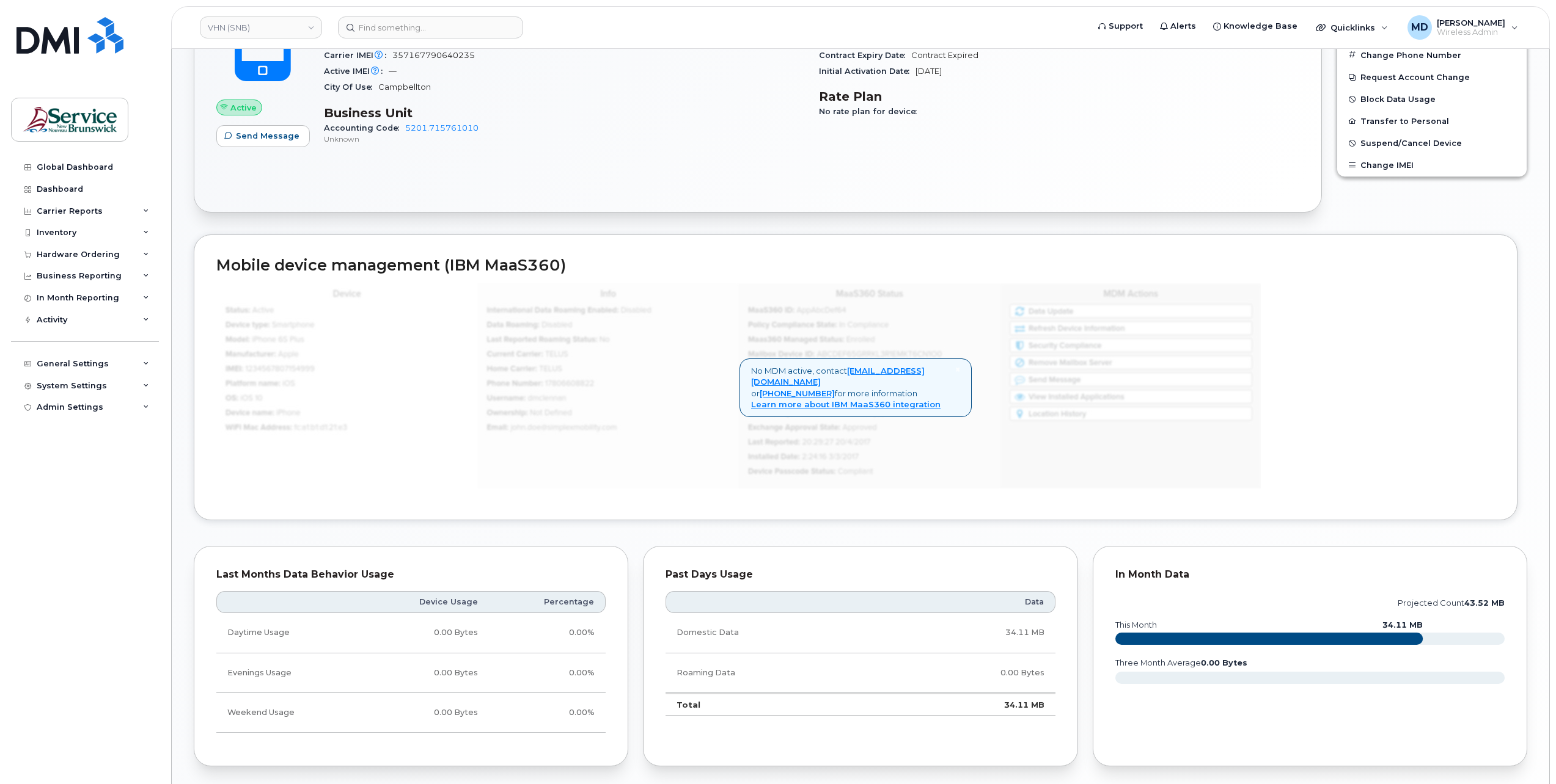
scroll to position [695, 0]
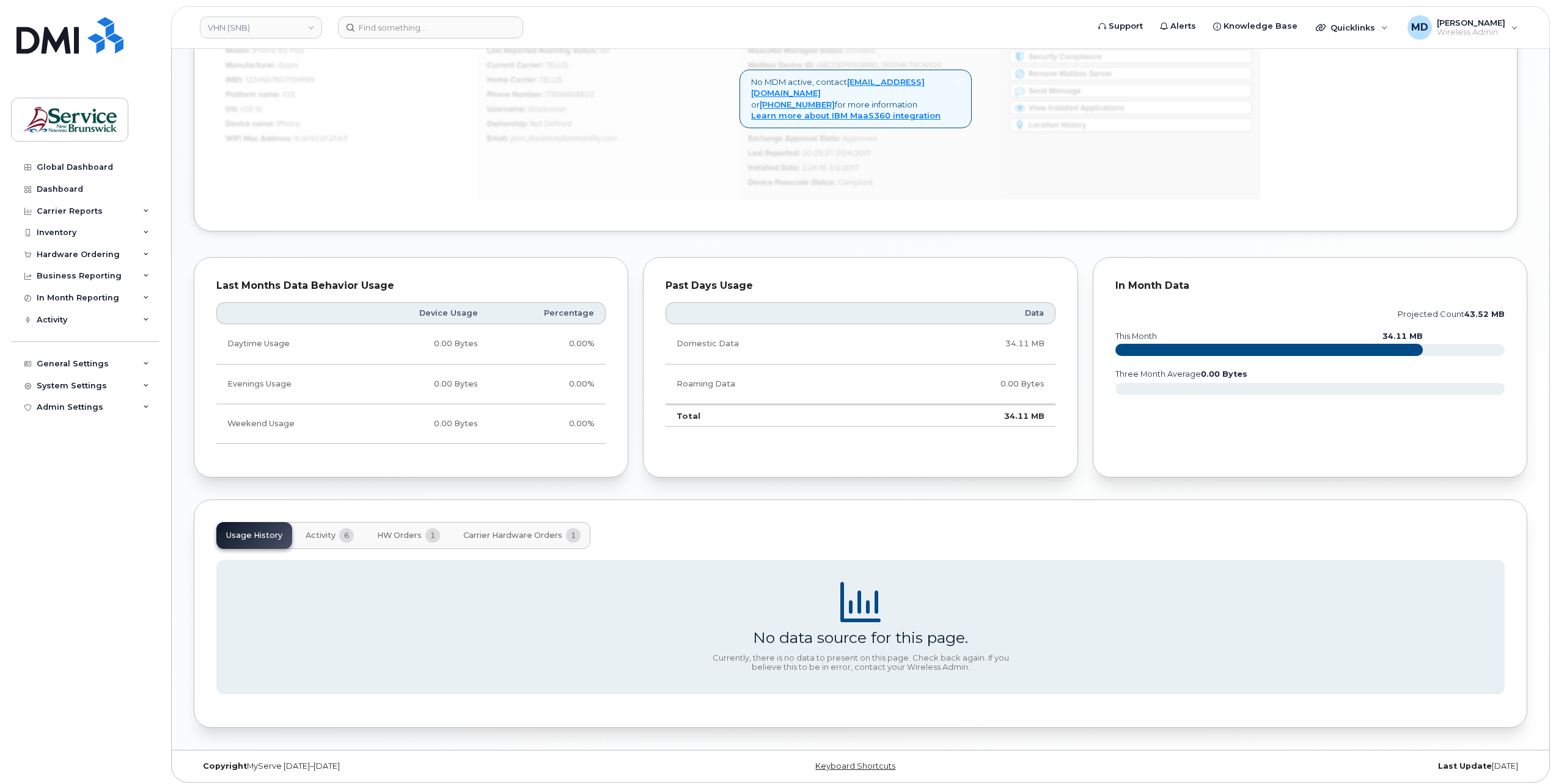
click at [325, 532] on span "Activity" at bounding box center [321, 535] width 30 height 9
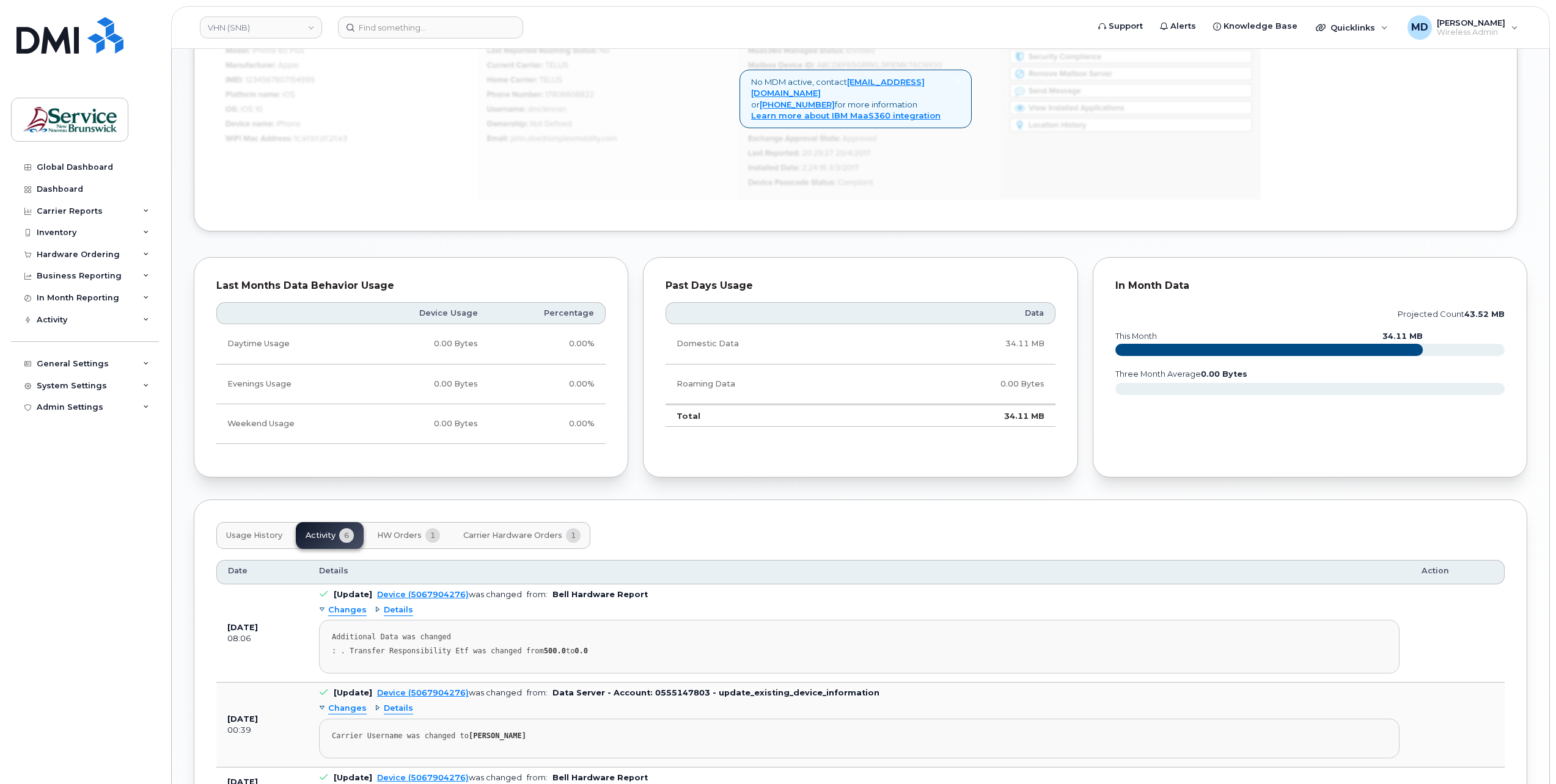
click at [405, 524] on button "HW Orders 1" at bounding box center [408, 535] width 82 height 27
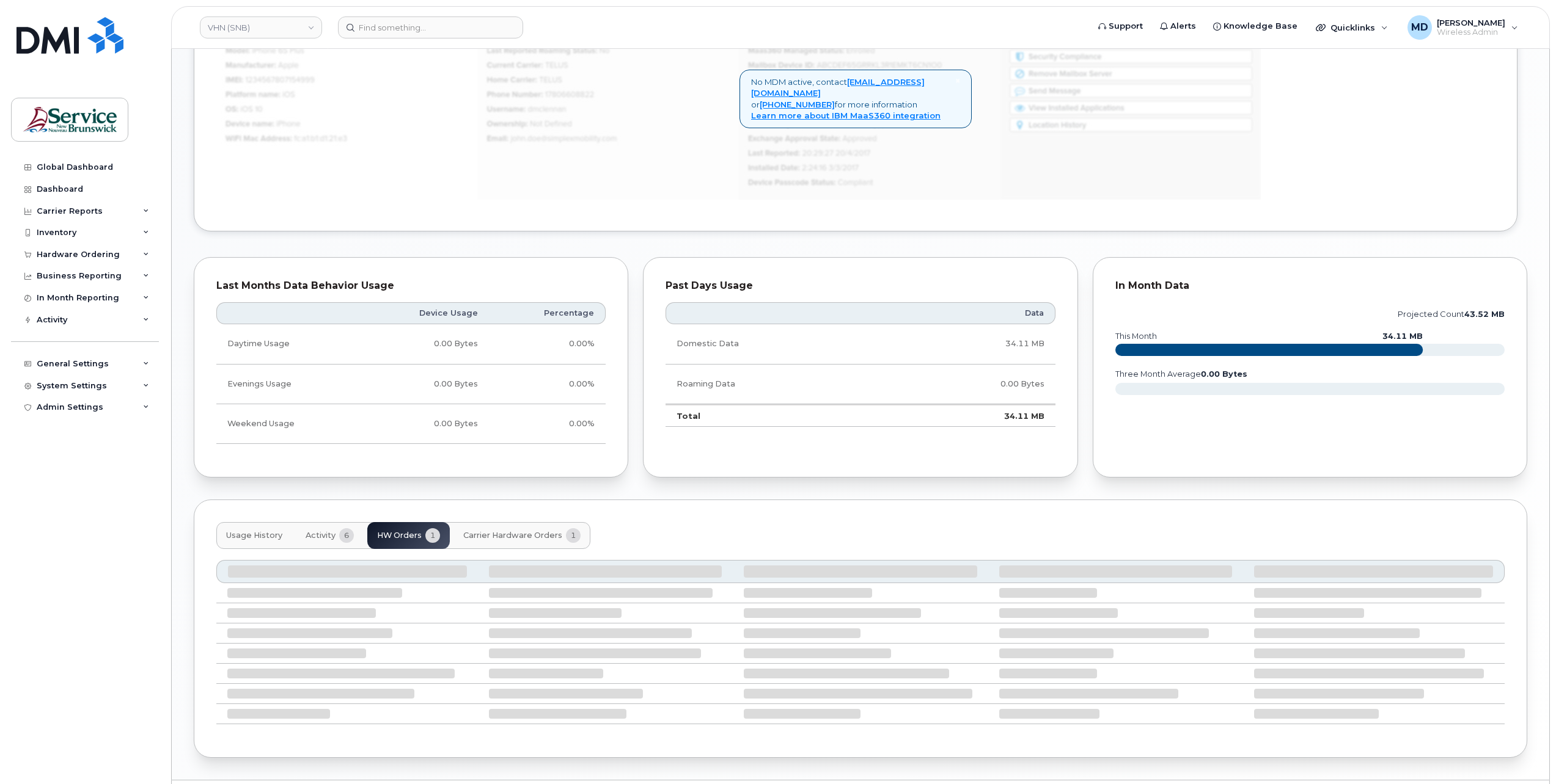
scroll to position [652, 0]
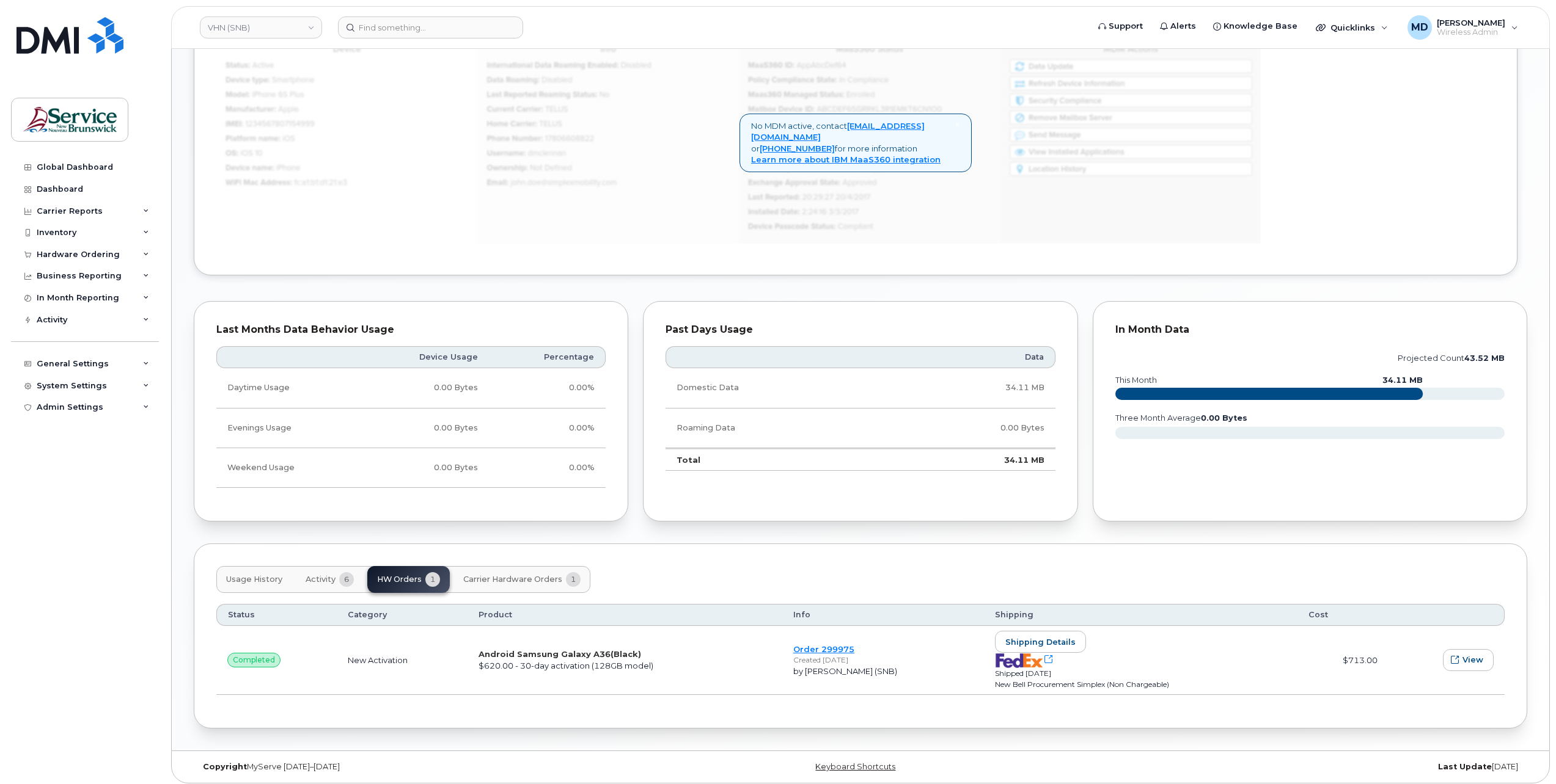
click at [518, 575] on span "Carrier Hardware Orders" at bounding box center [513, 579] width 99 height 9
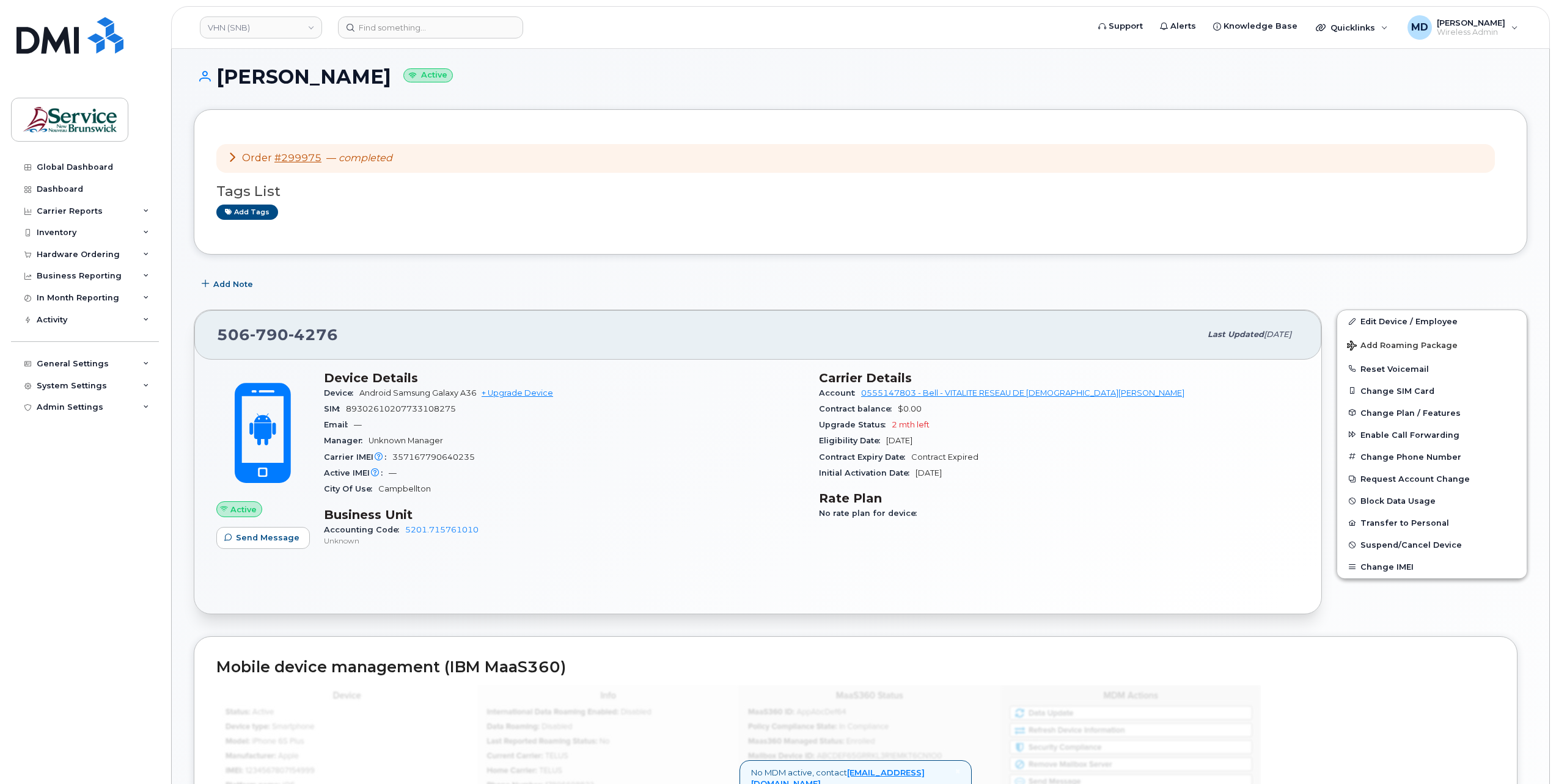
scroll to position [0, 0]
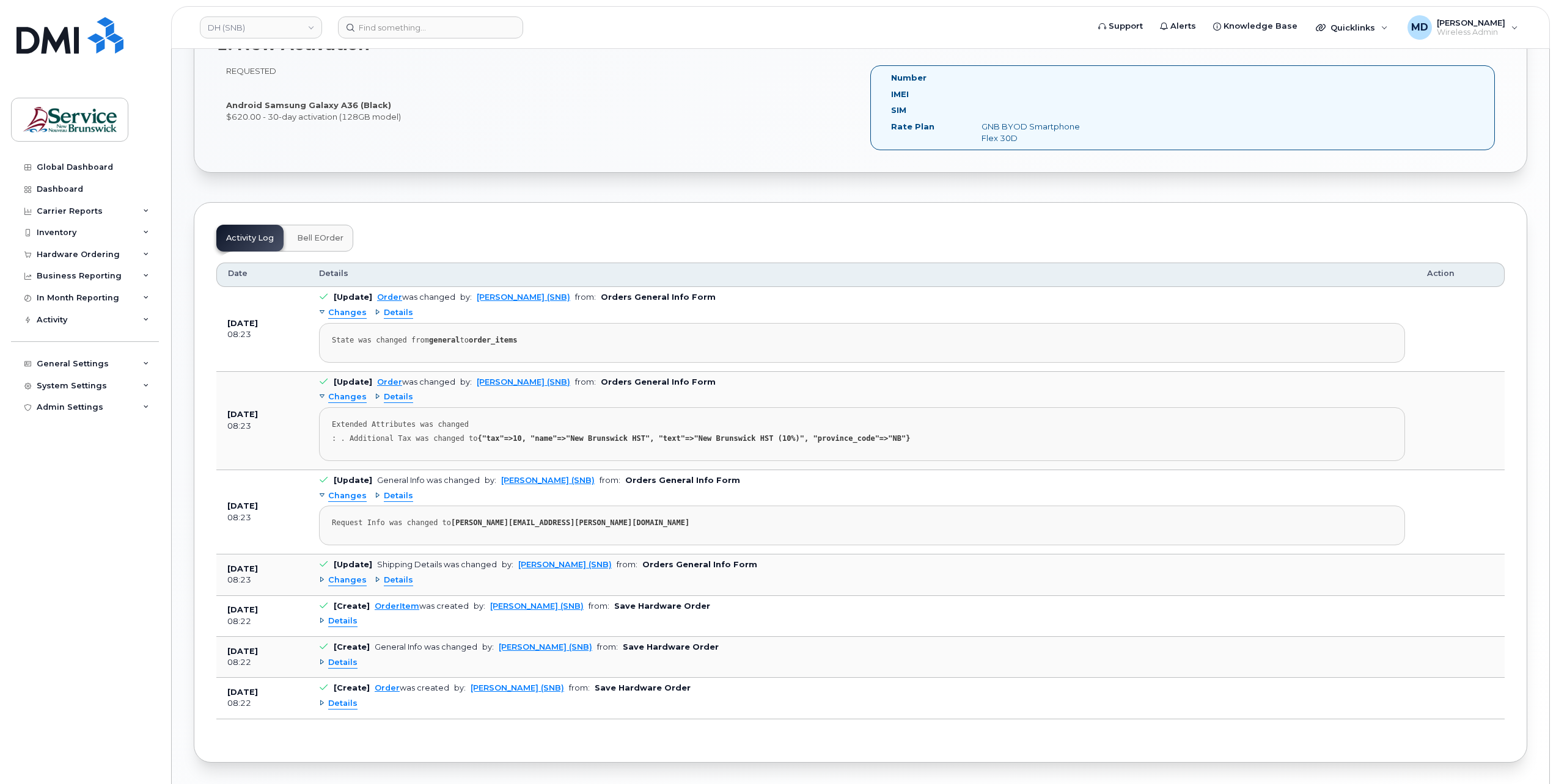
scroll to position [440, 0]
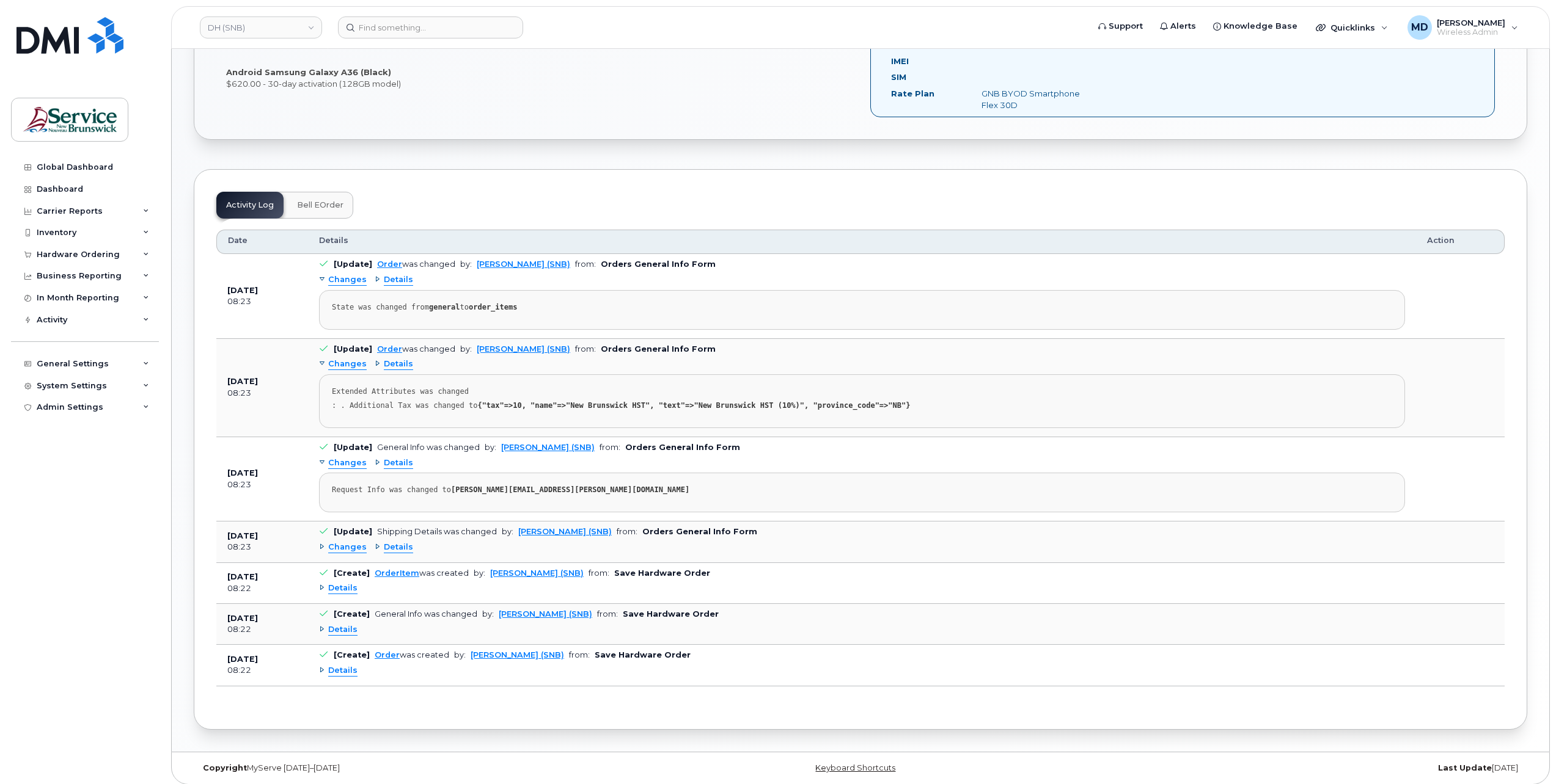
click at [345, 583] on span "Details" at bounding box center [342, 588] width 29 height 12
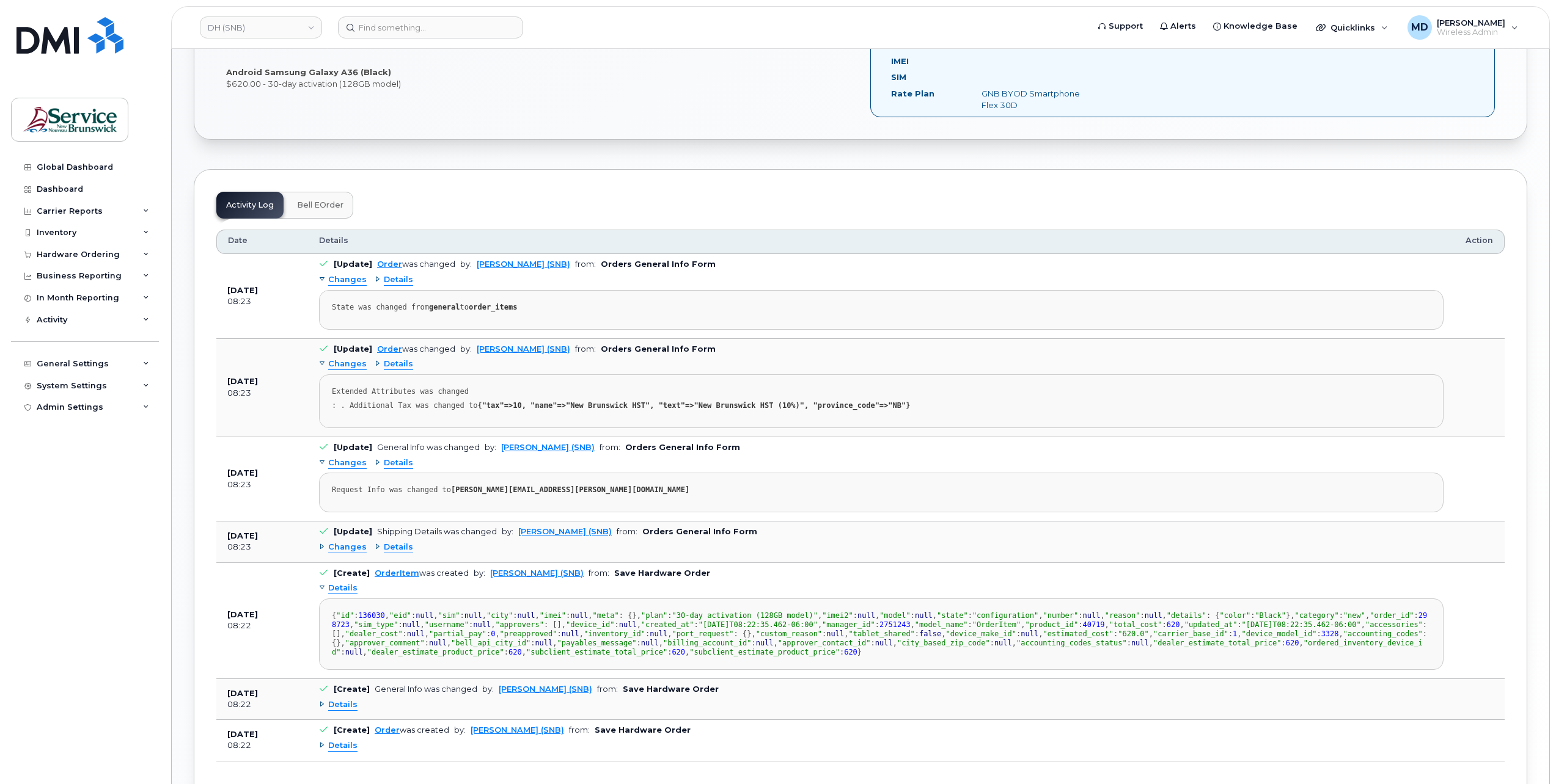
click at [345, 583] on span "Details" at bounding box center [342, 588] width 29 height 12
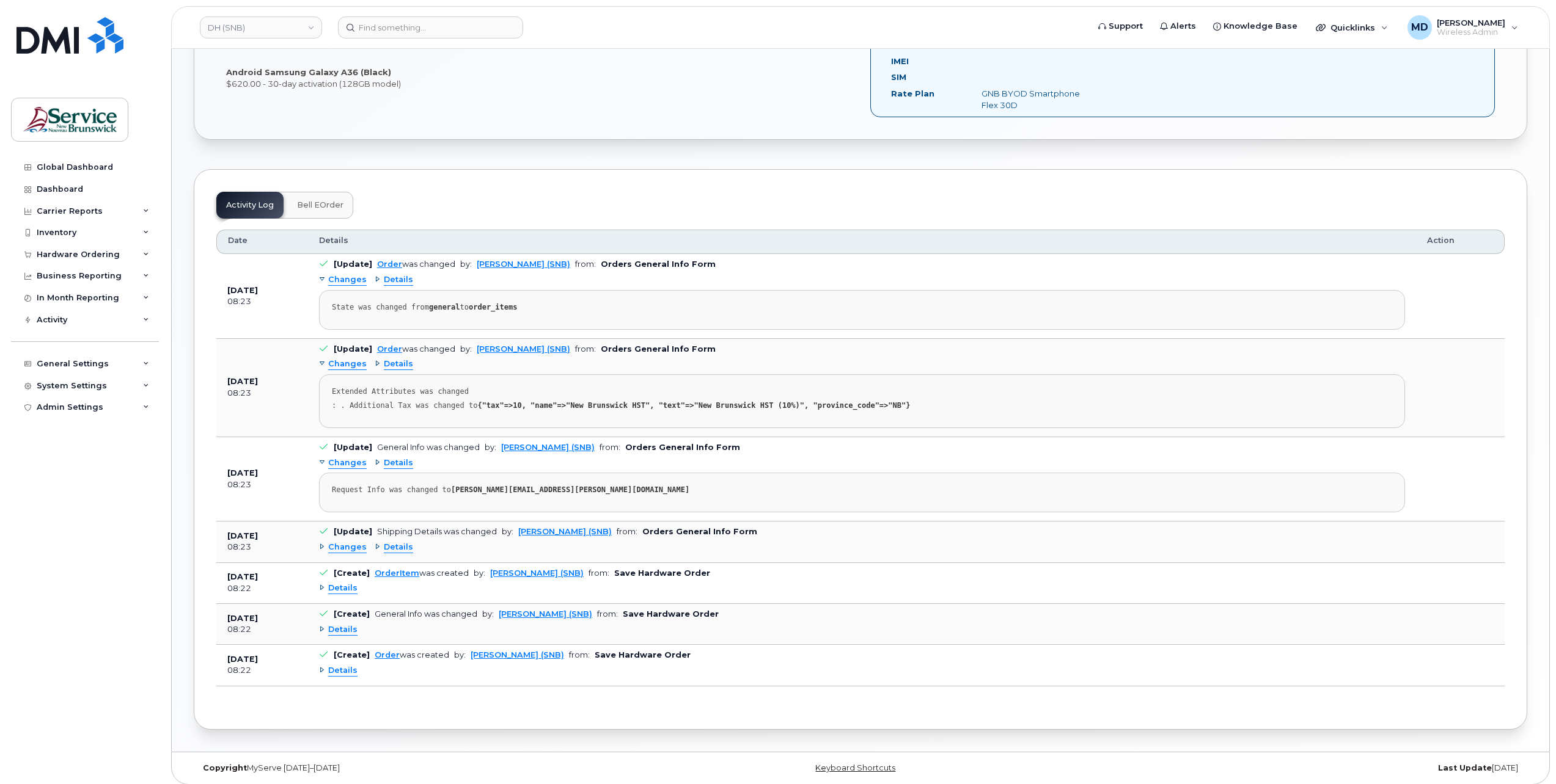
click at [347, 547] on span "Changes" at bounding box center [347, 547] width 38 height 12
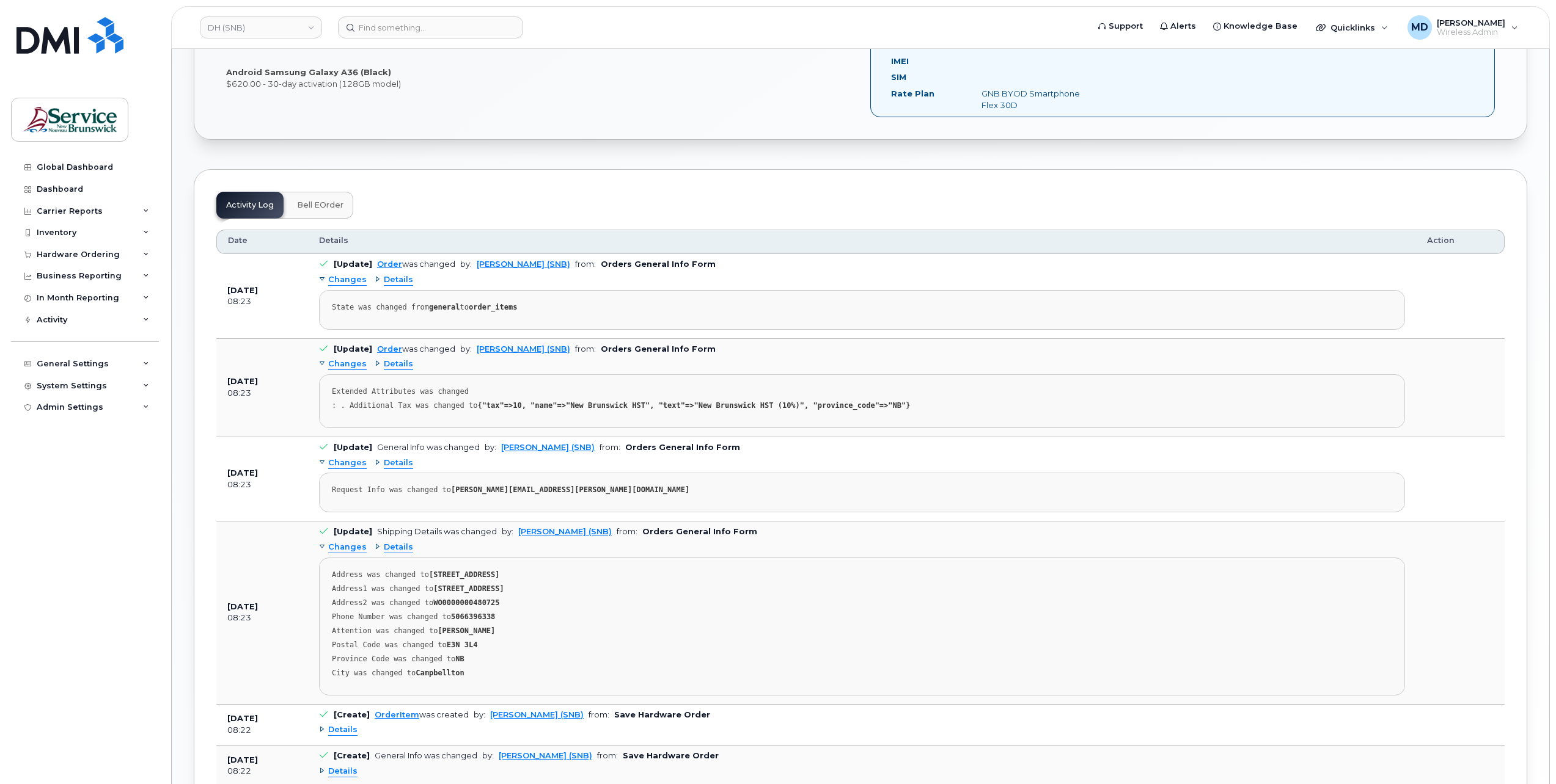
click at [347, 547] on span "Changes" at bounding box center [347, 547] width 38 height 12
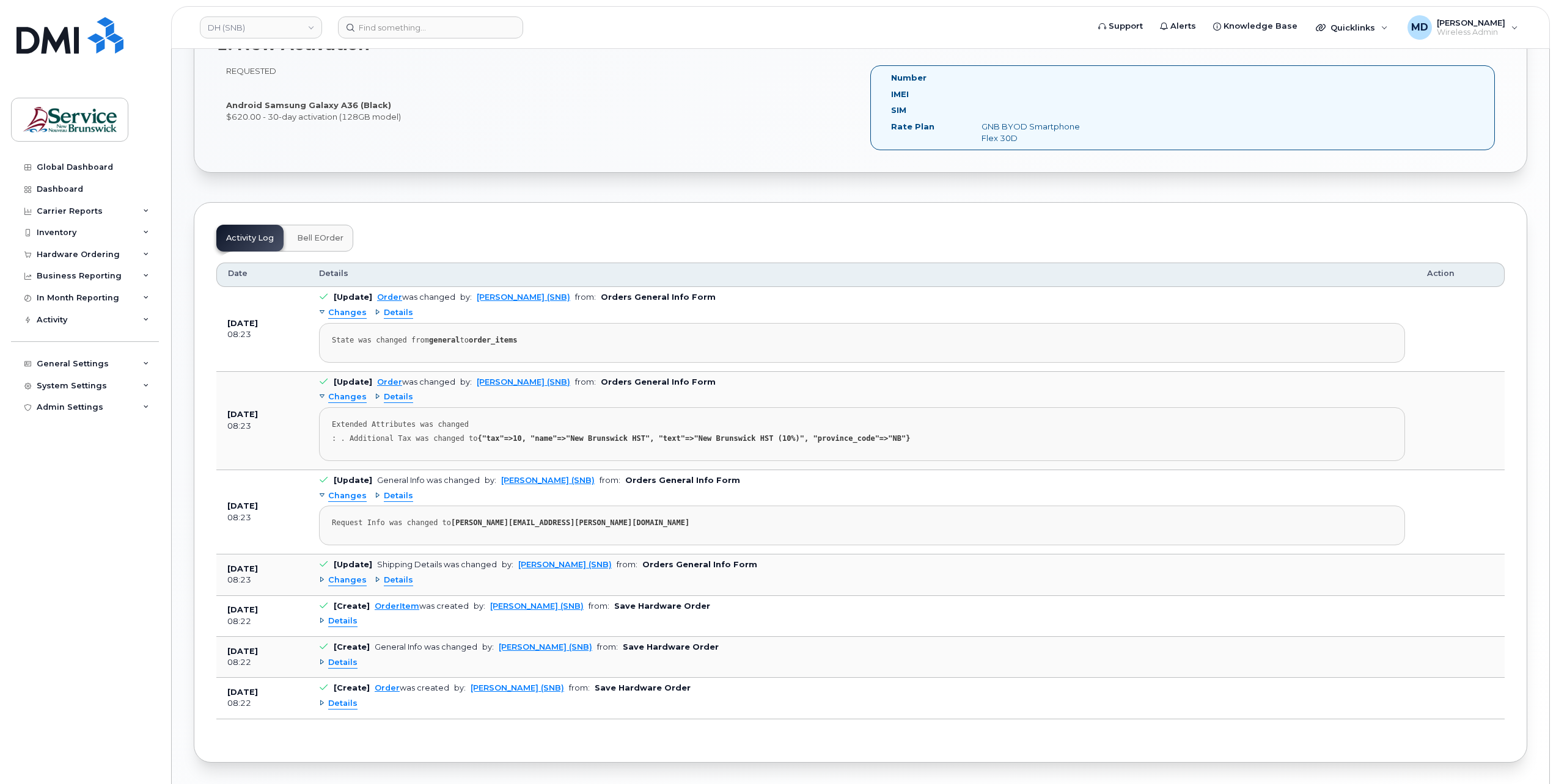
scroll to position [0, 0]
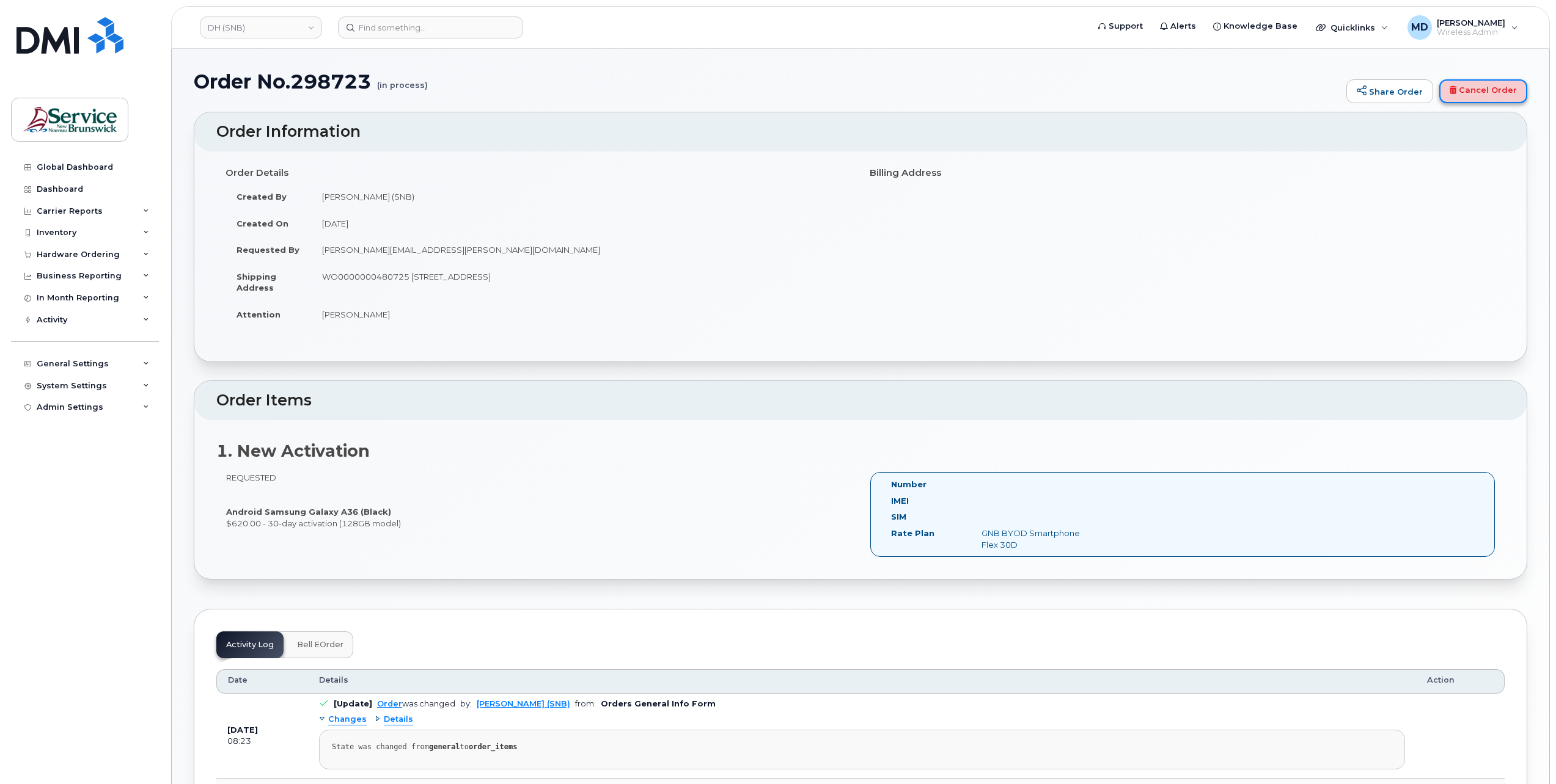
click at [1481, 91] on link "Cancel Order" at bounding box center [1483, 91] width 88 height 24
drag, startPoint x: 1489, startPoint y: 89, endPoint x: 830, endPoint y: 61, distance: 659.6
click at [1489, 89] on link "Cancel Order" at bounding box center [1483, 91] width 88 height 24
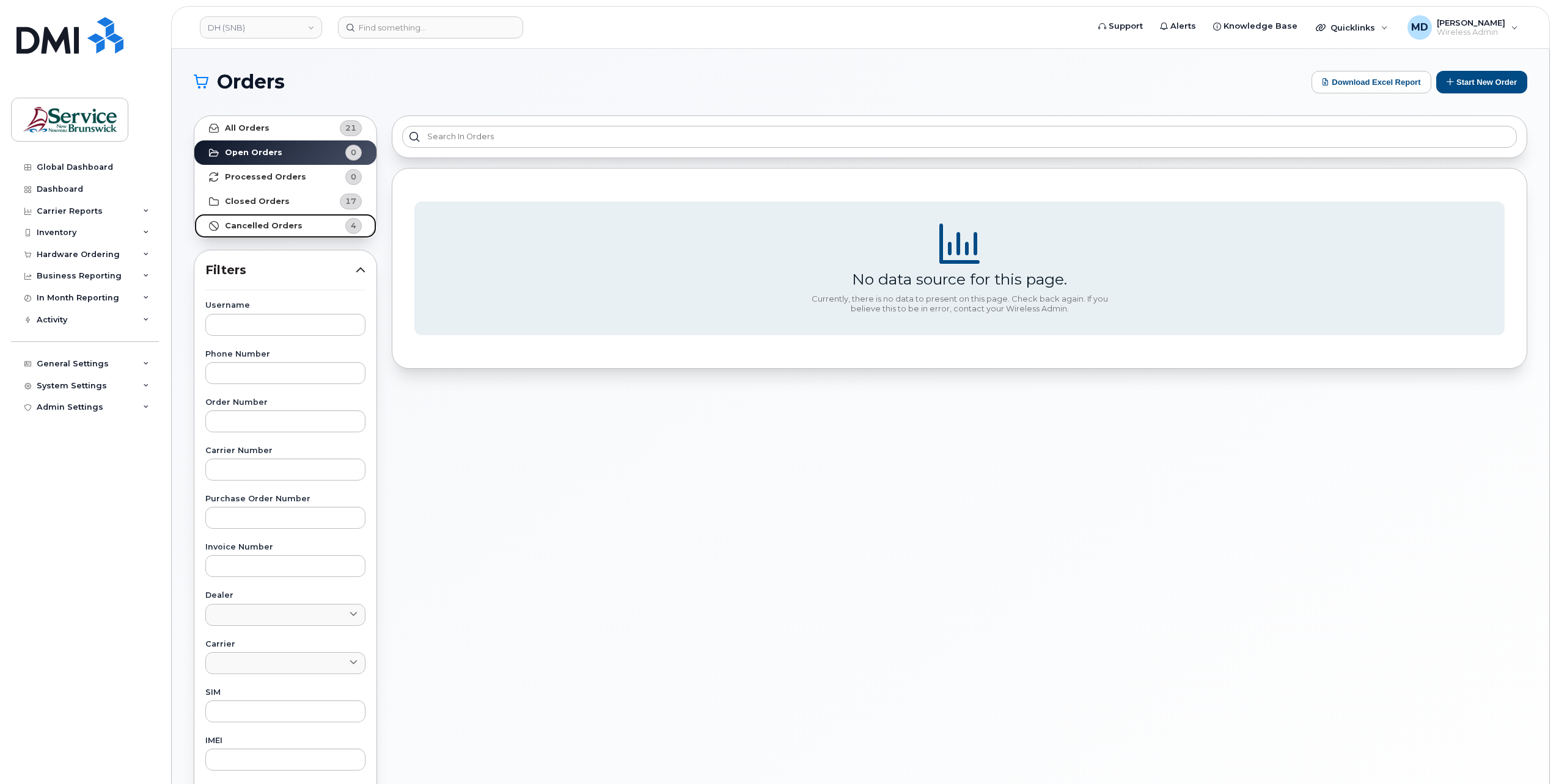
click at [258, 224] on strong "Cancelled Orders" at bounding box center [264, 226] width 78 height 9
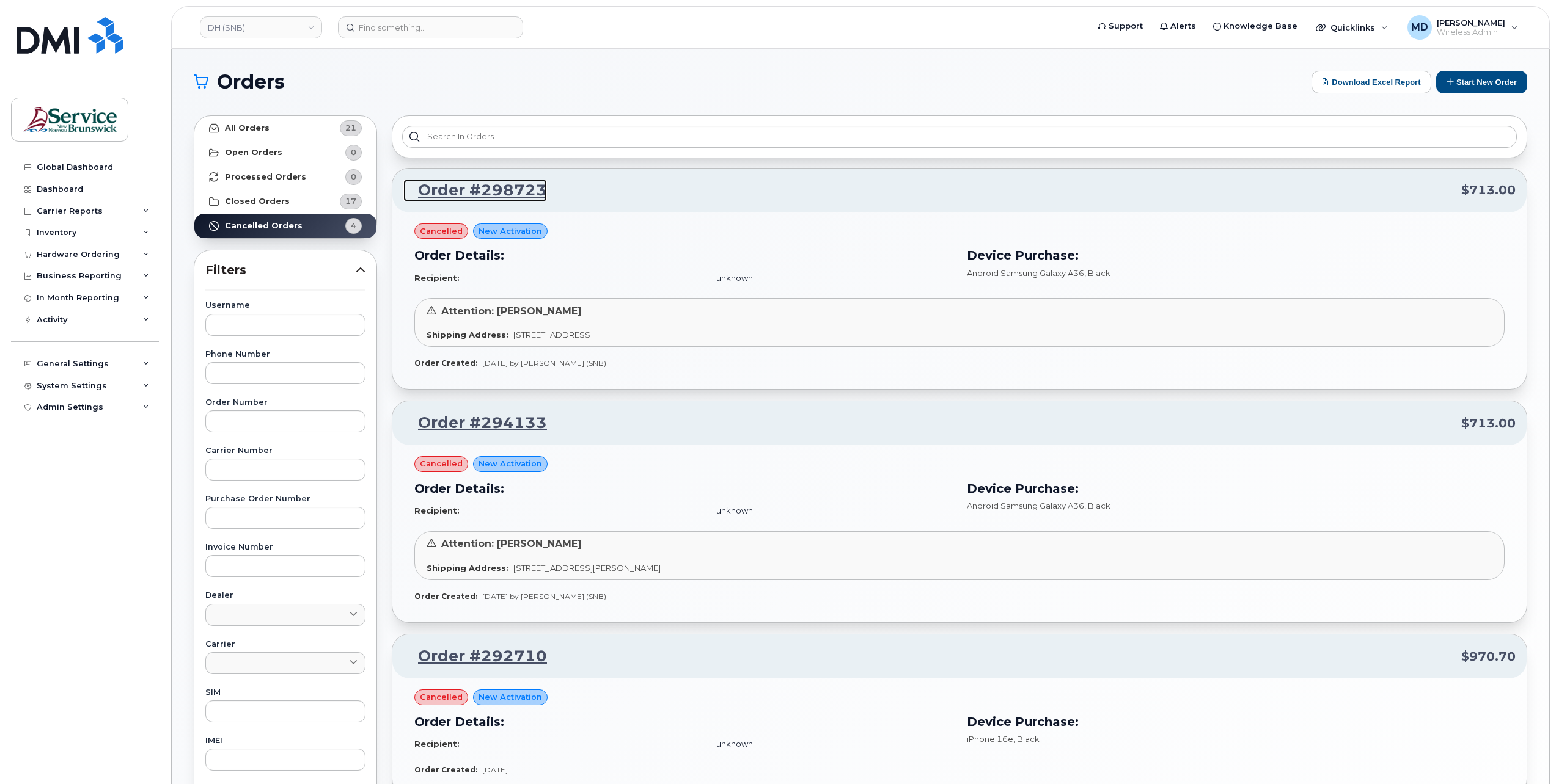
click at [495, 194] on link "Order #298723" at bounding box center [474, 191] width 144 height 22
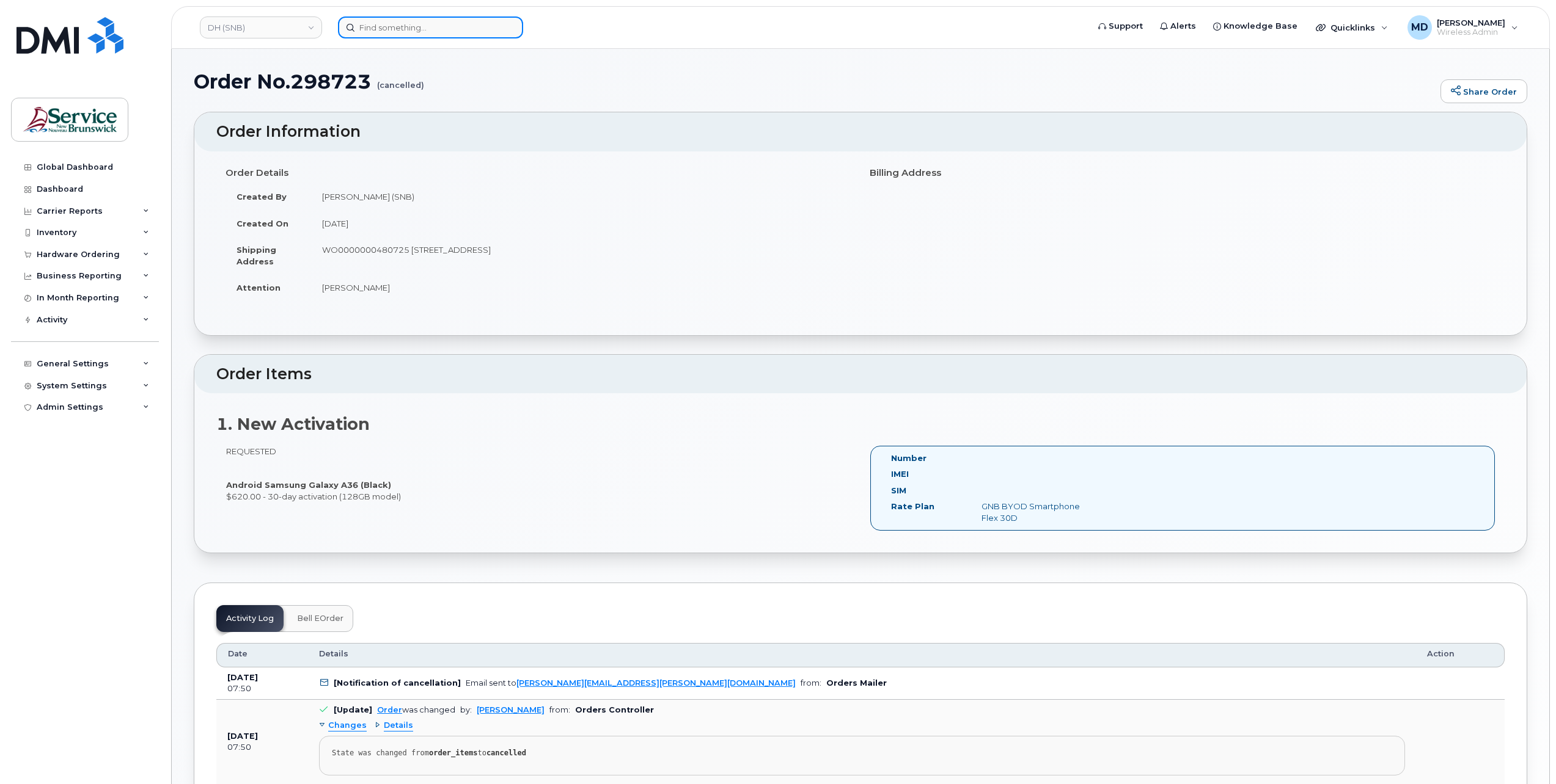
click at [447, 32] on input at bounding box center [431, 27] width 185 height 22
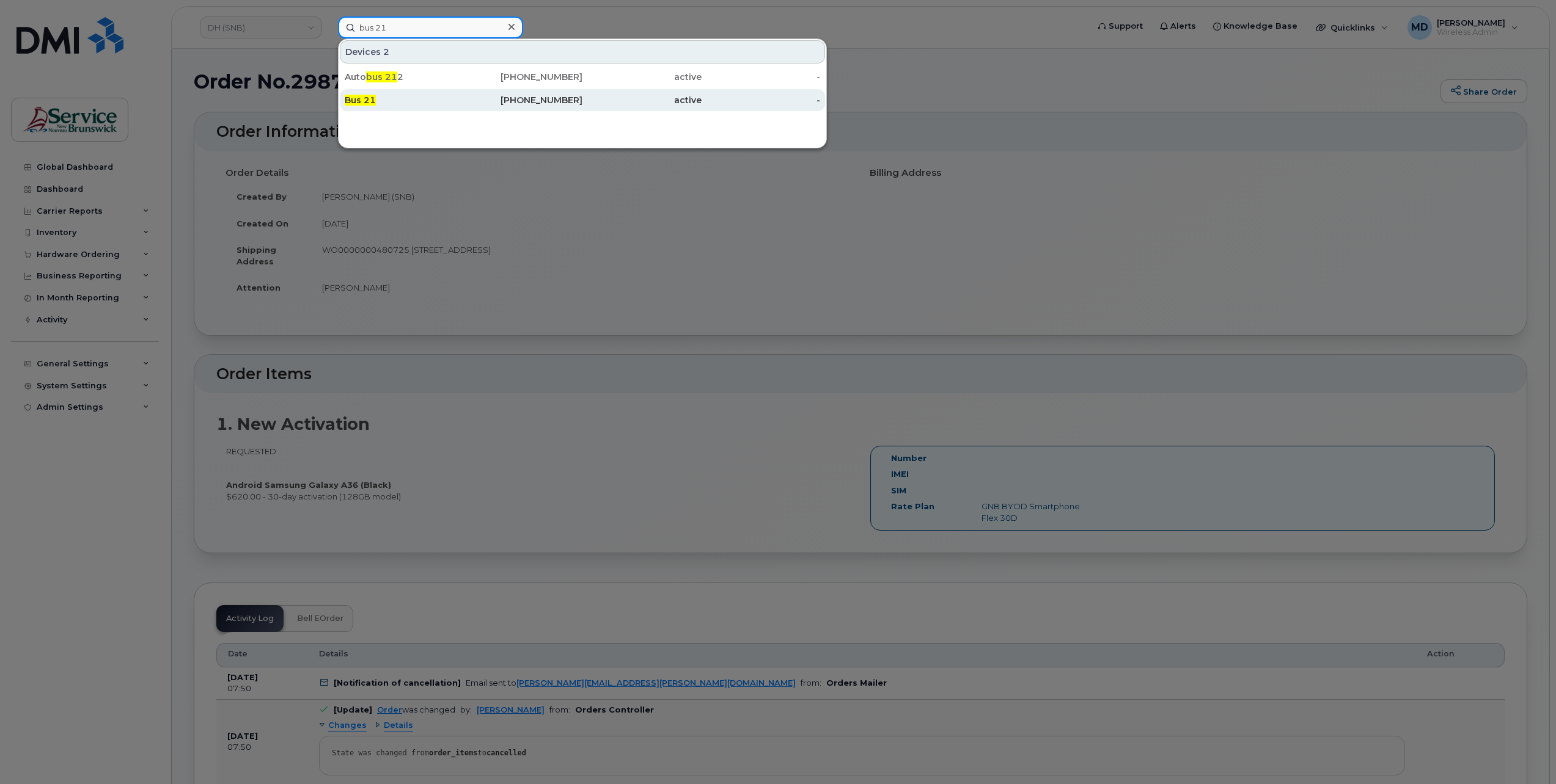
type input "bus 21"
click at [365, 103] on span "Bus 21" at bounding box center [360, 100] width 31 height 11
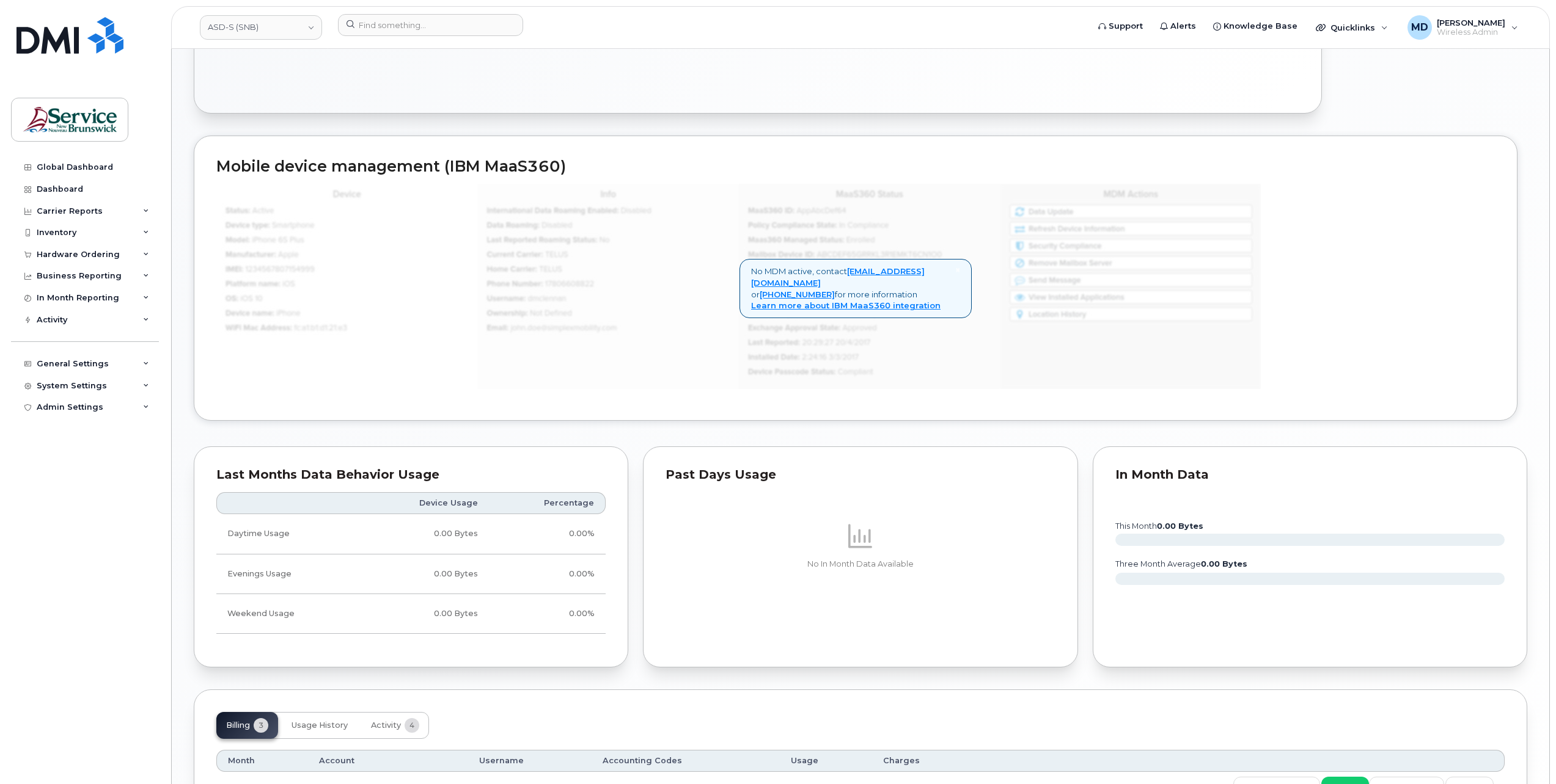
scroll to position [794, 0]
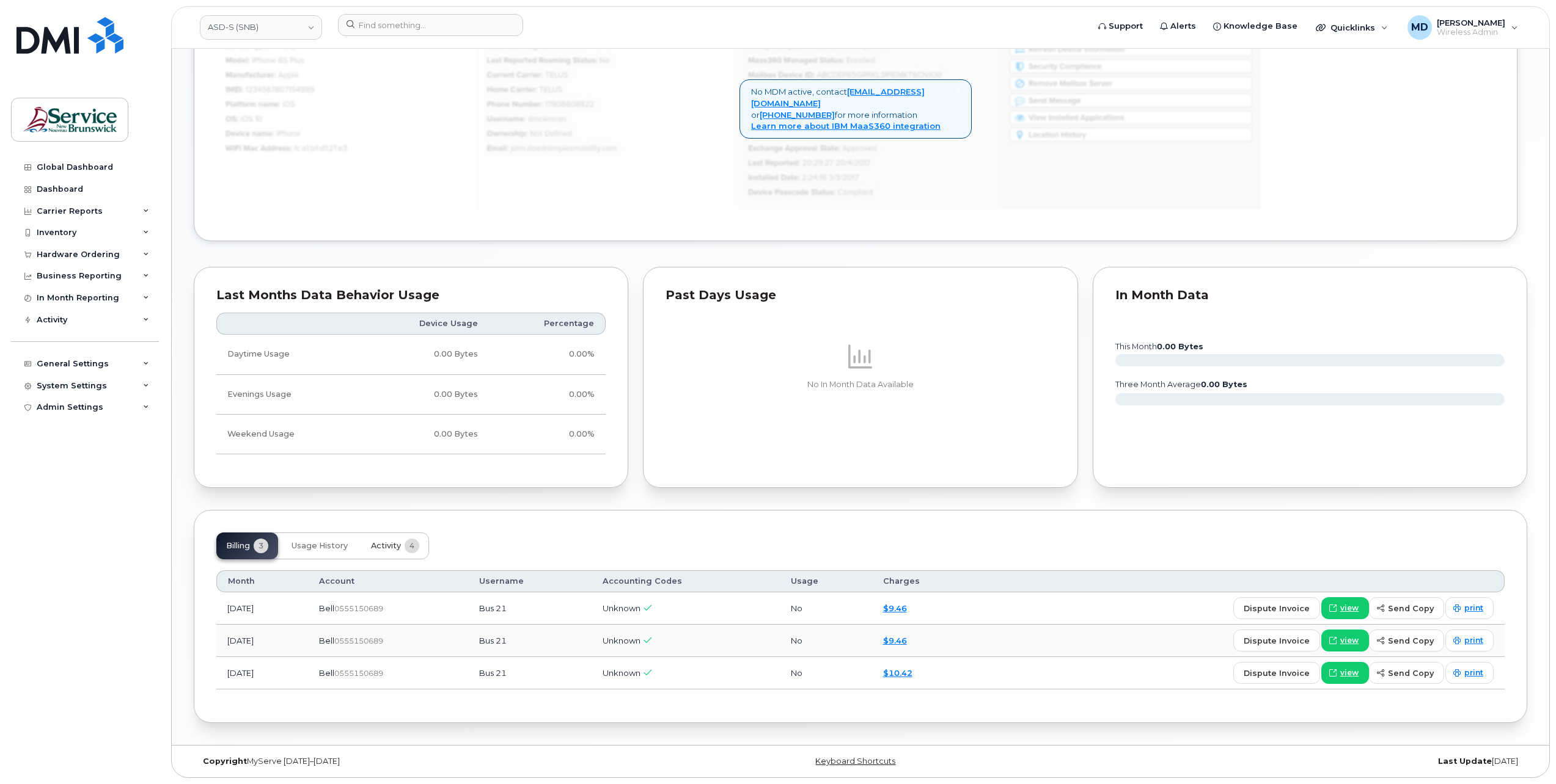
click at [386, 550] on span "Activity" at bounding box center [386, 546] width 30 height 9
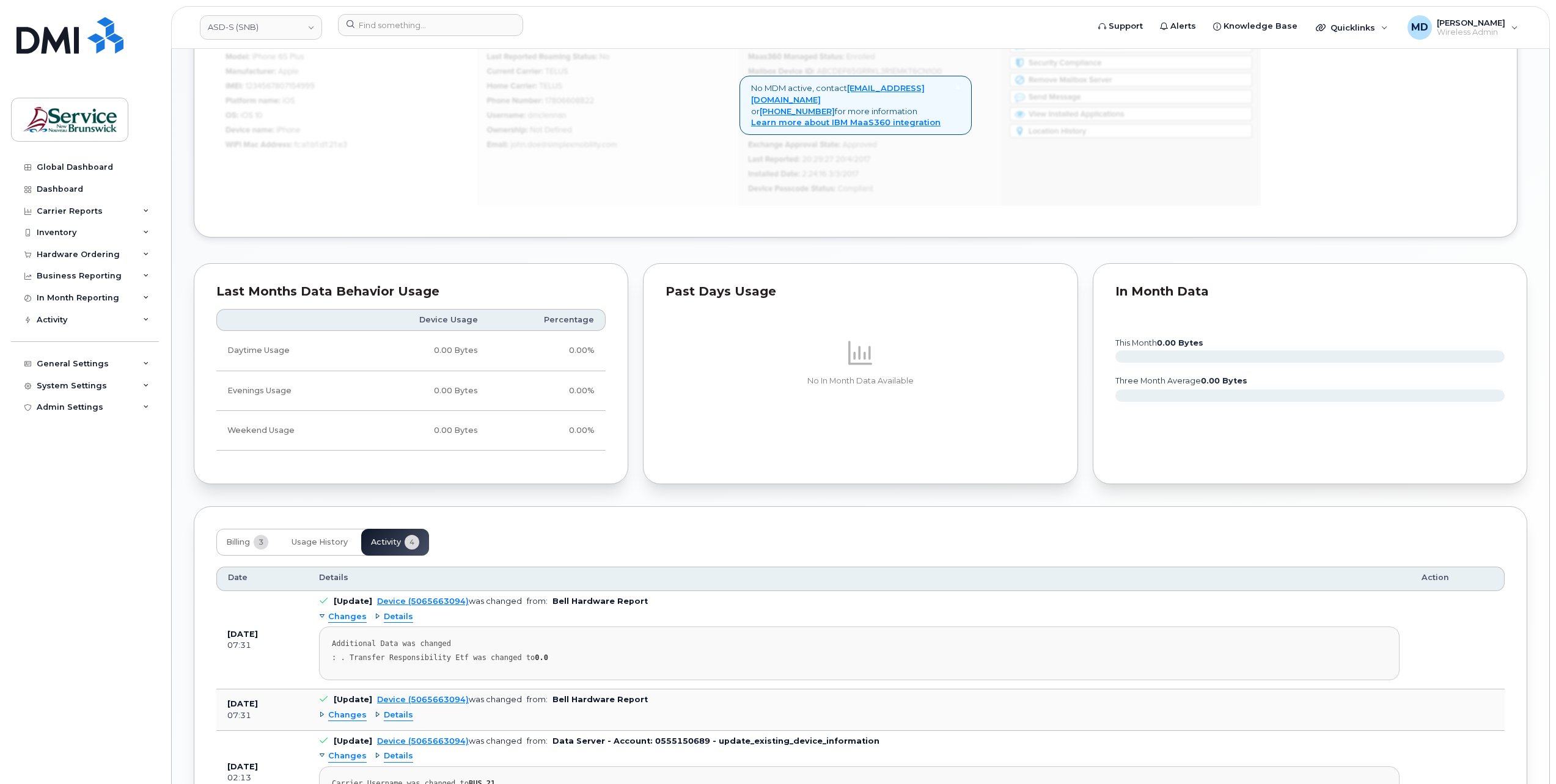
scroll to position [974, 0]
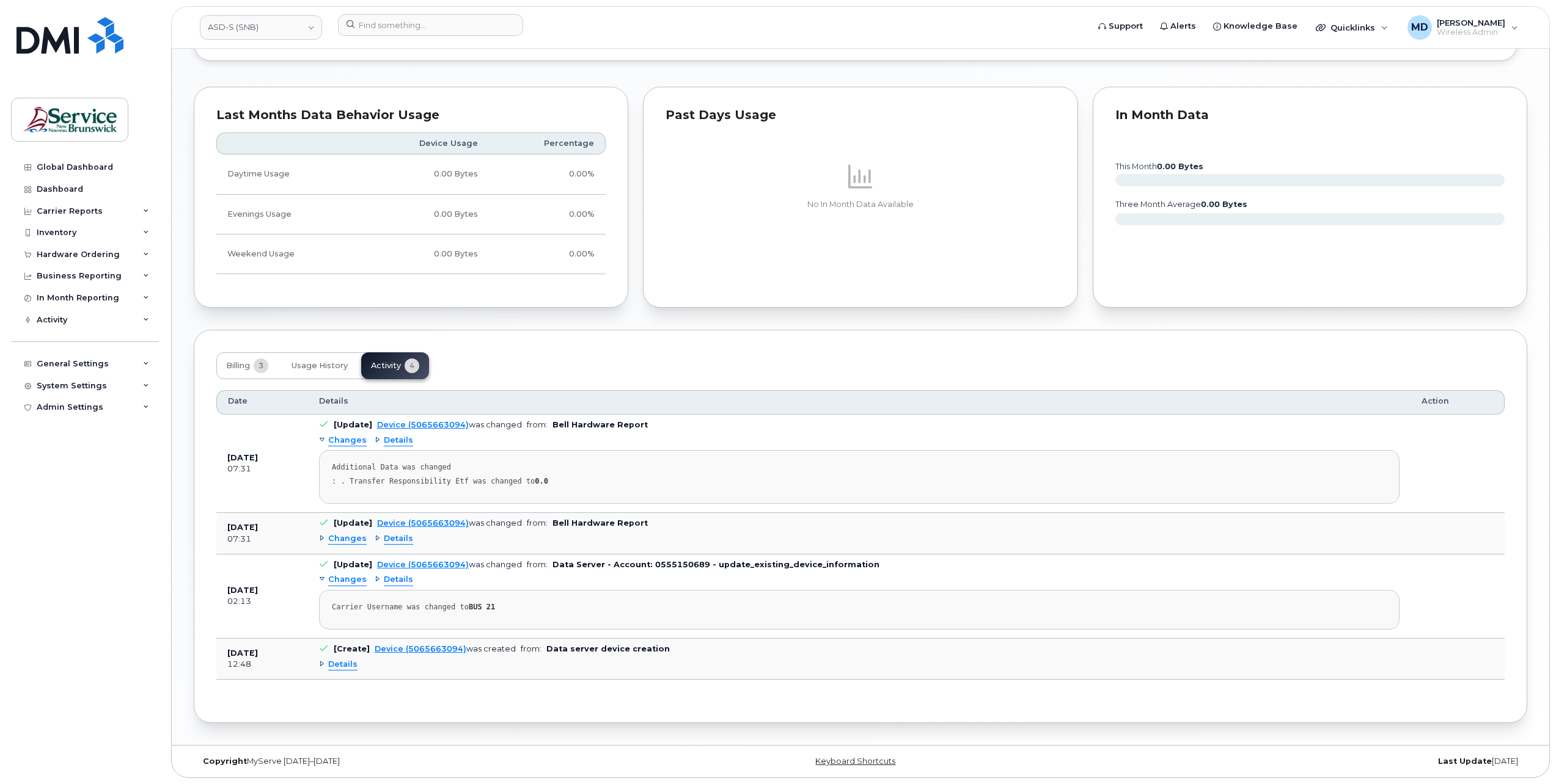
click at [347, 543] on span "Changes" at bounding box center [347, 539] width 38 height 12
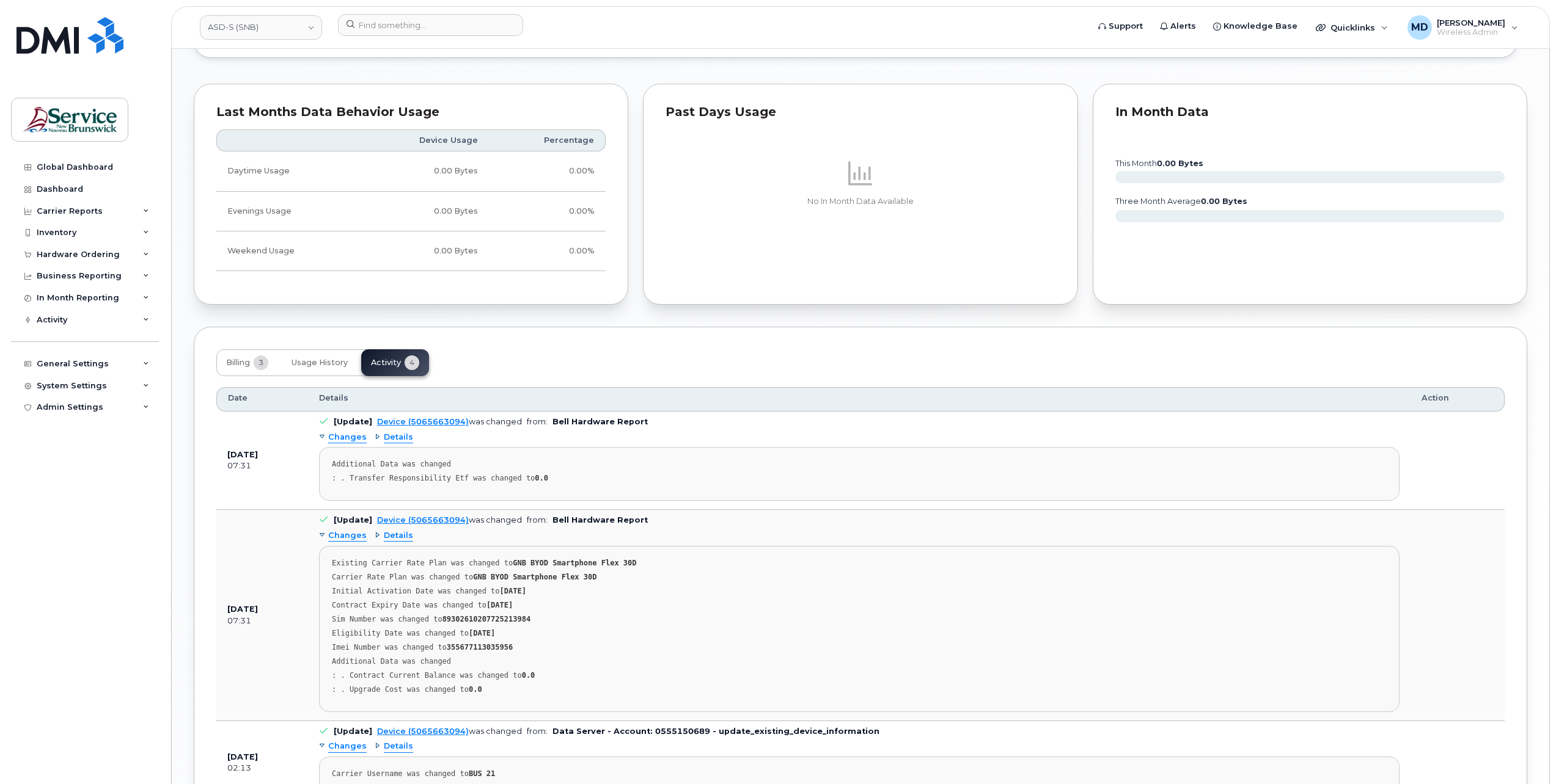
click at [347, 542] on span "Changes" at bounding box center [347, 535] width 38 height 12
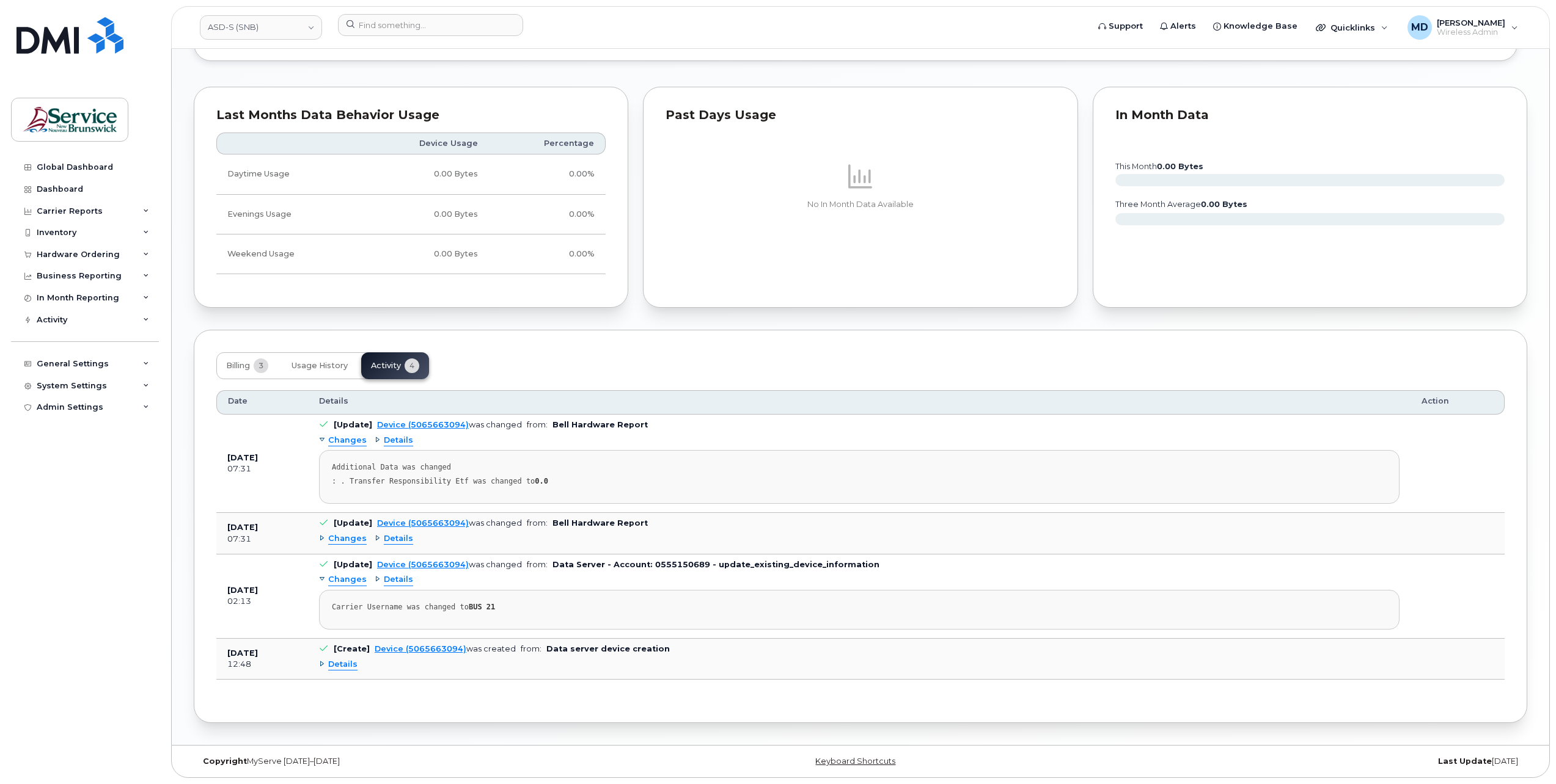
click at [348, 584] on span "Changes" at bounding box center [347, 579] width 38 height 12
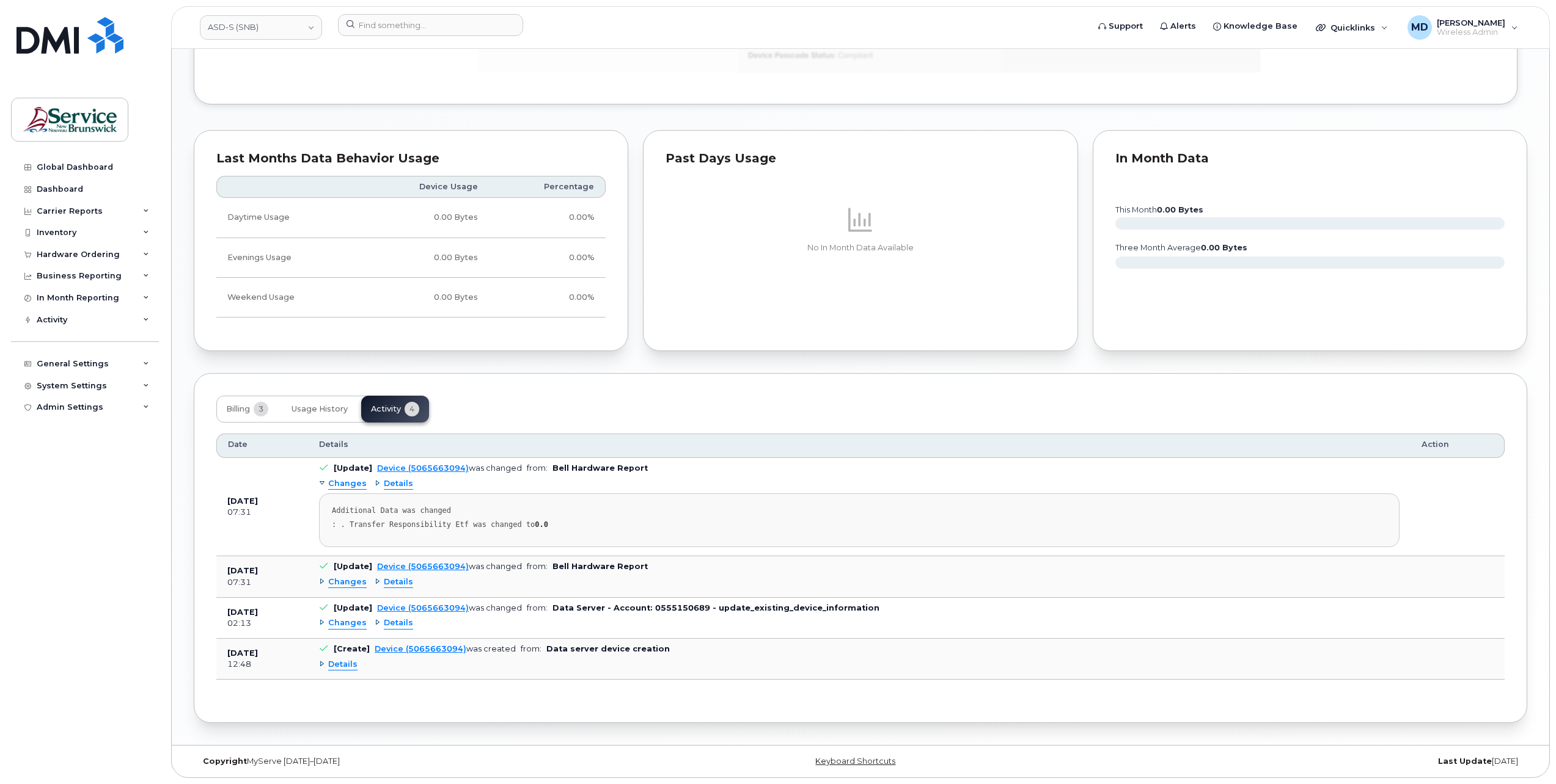
scroll to position [931, 0]
click at [348, 584] on span "Changes" at bounding box center [347, 582] width 38 height 12
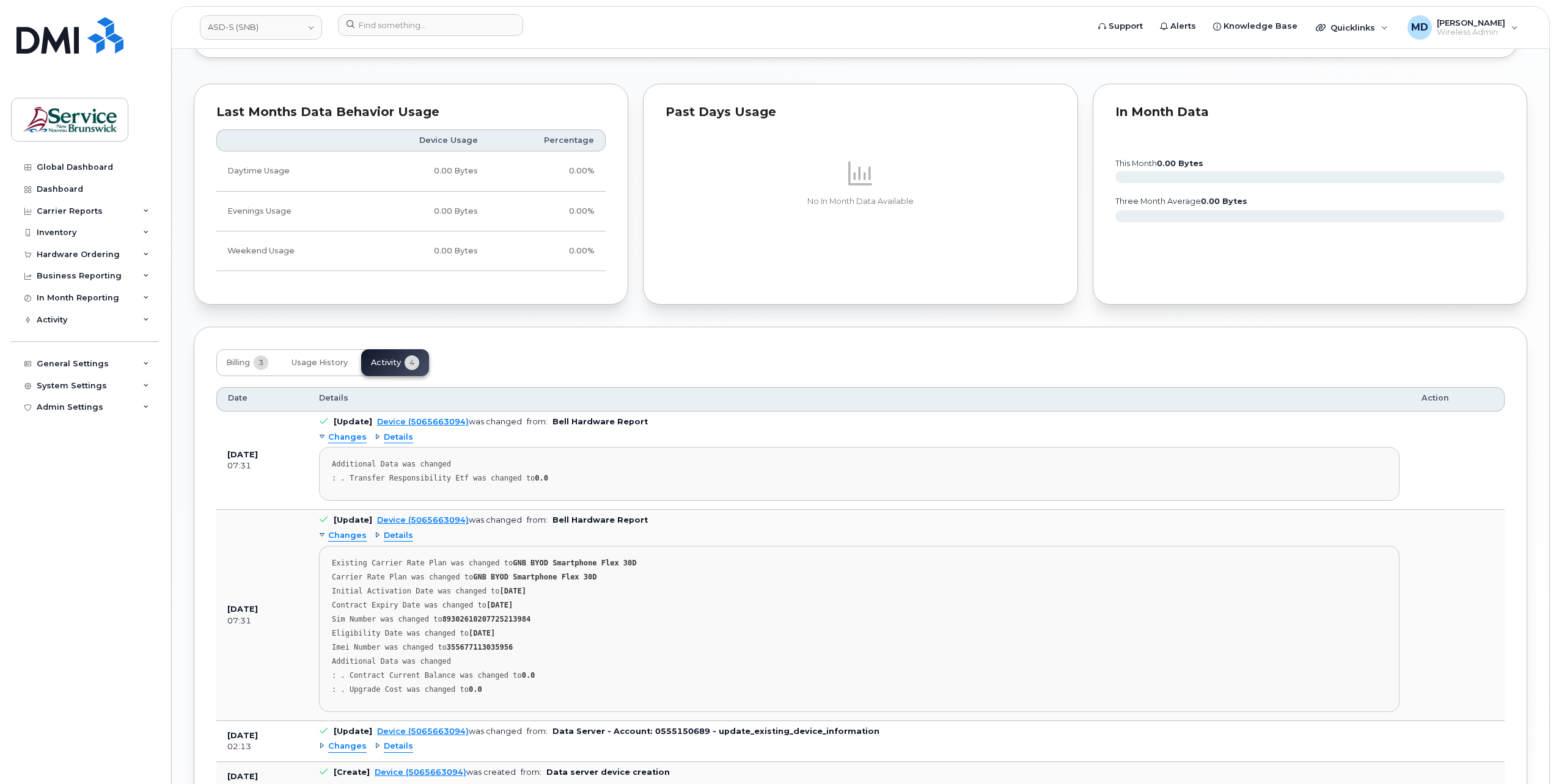
scroll to position [770, 0]
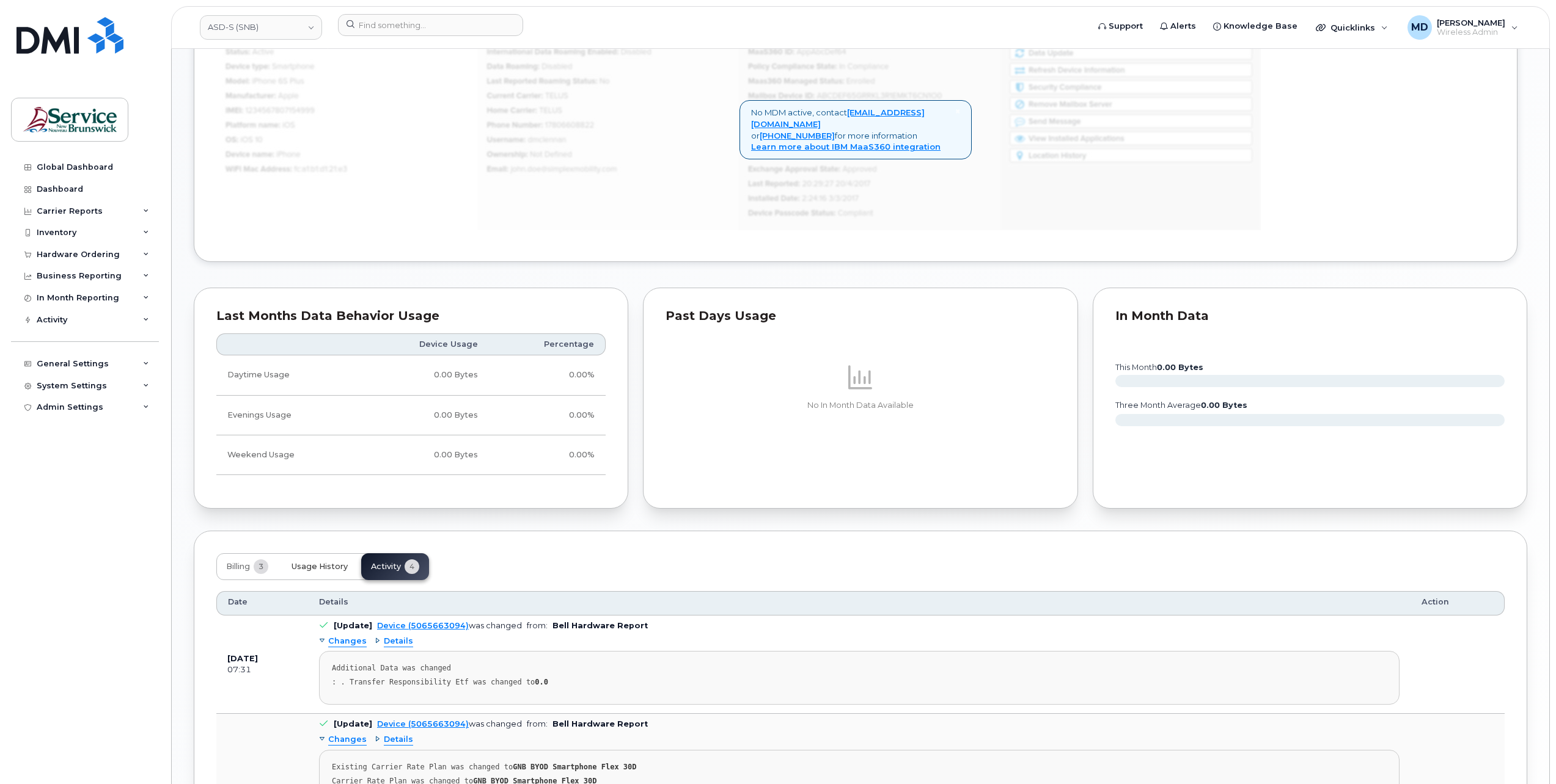
click at [322, 578] on button "Usage History" at bounding box center [319, 567] width 76 height 27
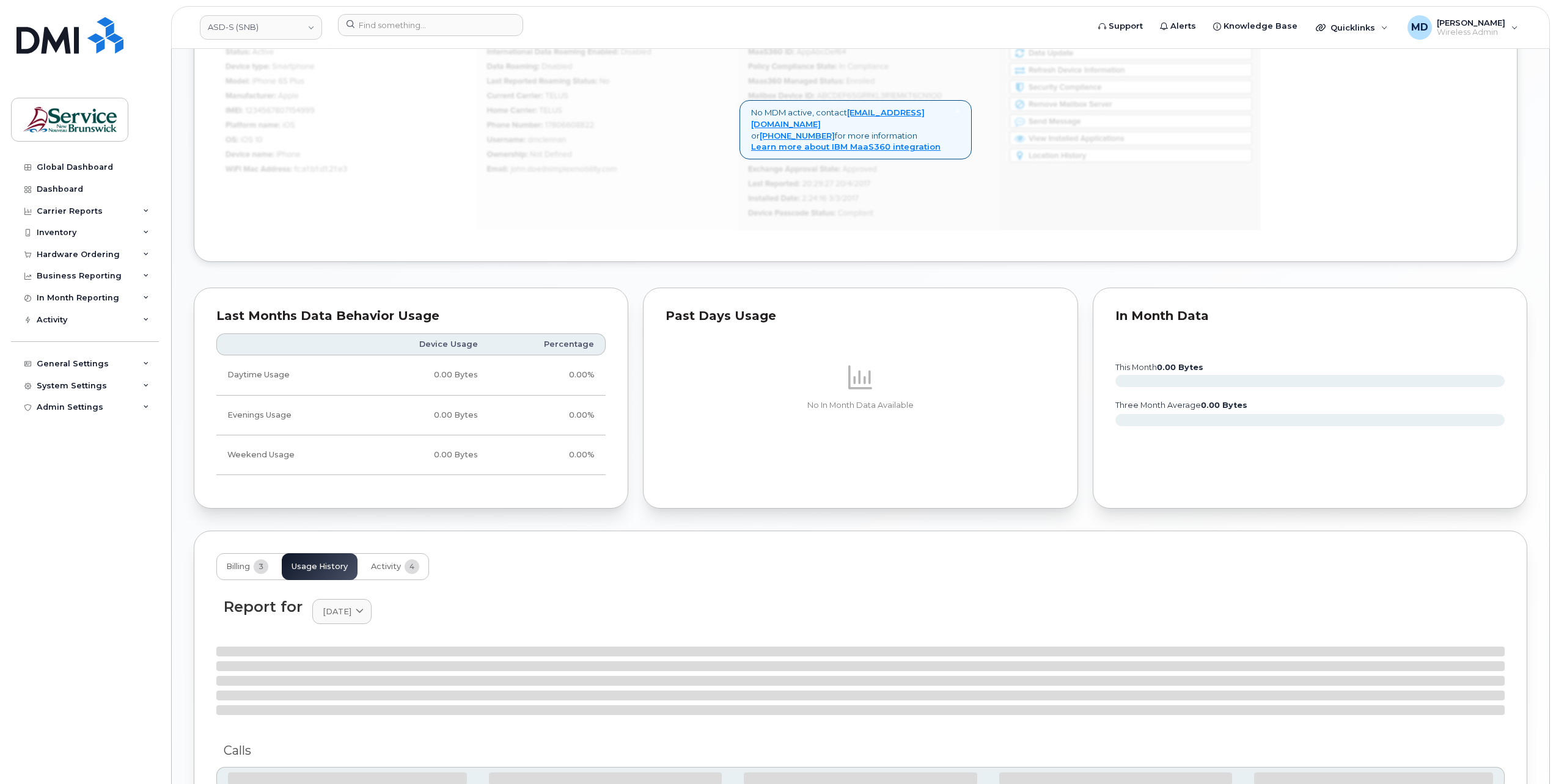
scroll to position [974, 0]
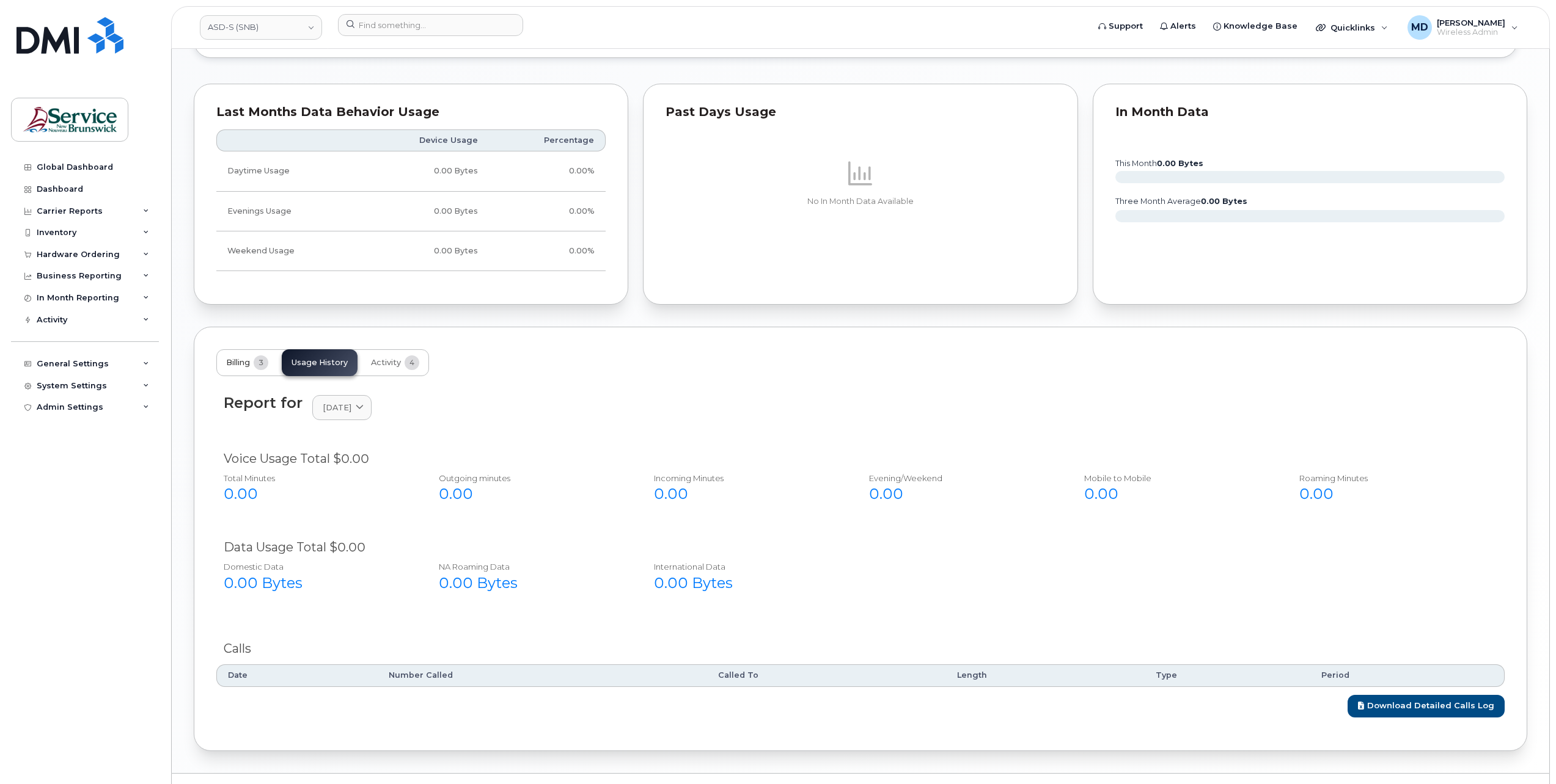
click at [243, 368] on span "Billing" at bounding box center [238, 363] width 24 height 9
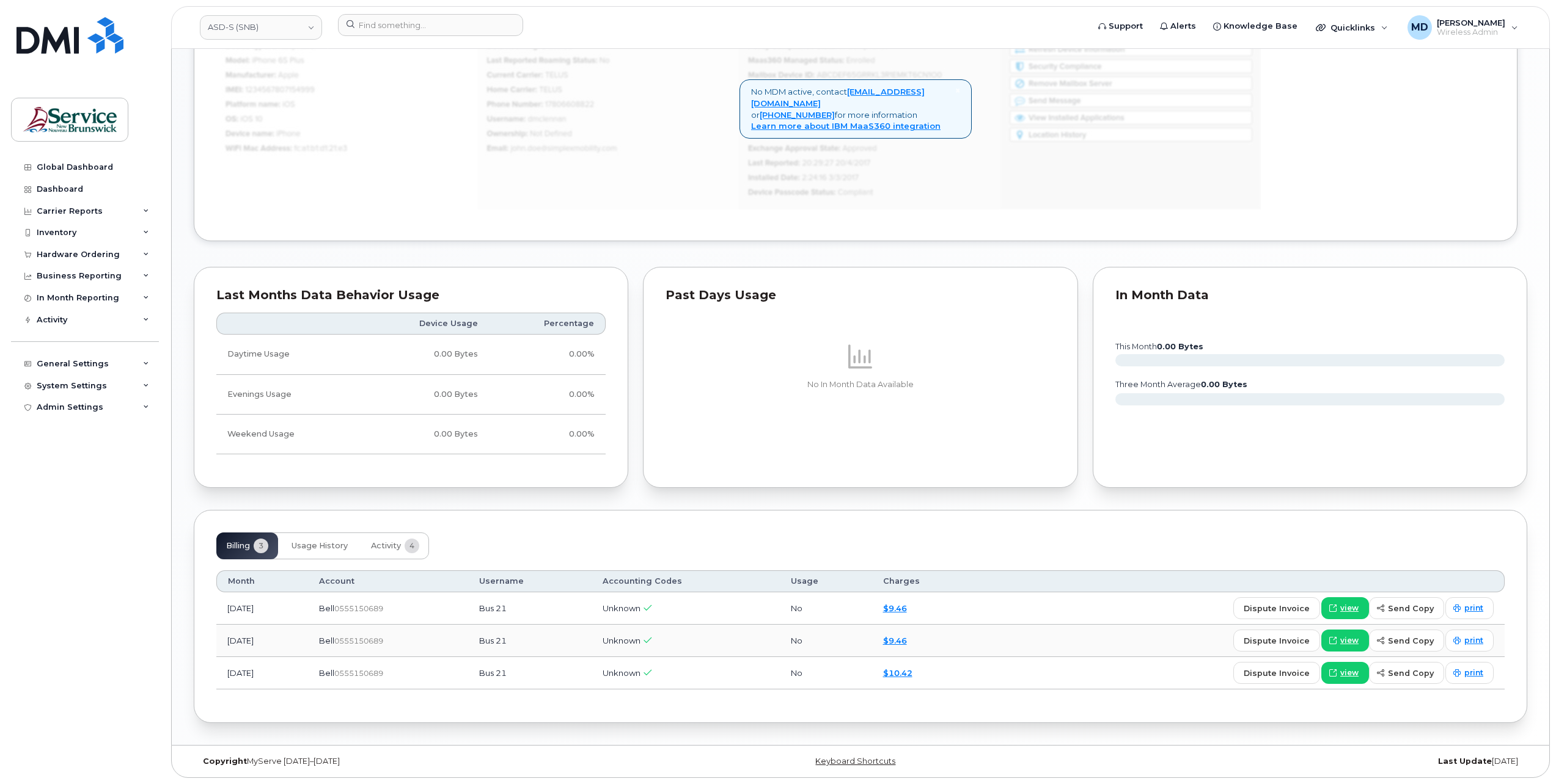
scroll to position [794, 0]
click at [414, 20] on input at bounding box center [431, 25] width 185 height 22
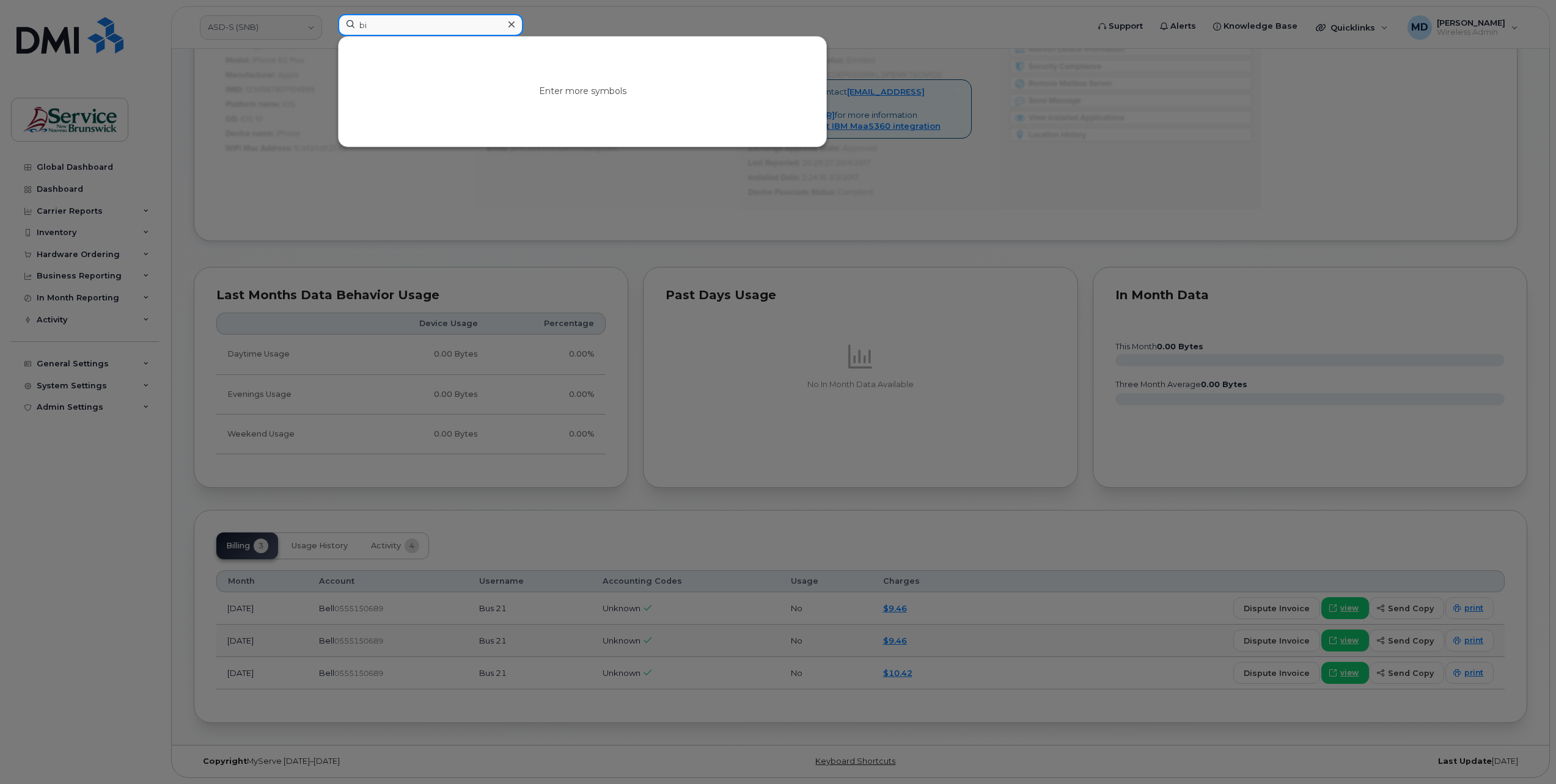
type input "b"
drag, startPoint x: 419, startPoint y: 26, endPoint x: 379, endPoint y: 24, distance: 40.0
click at [379, 24] on input "bus 119" at bounding box center [431, 25] width 185 height 22
click at [567, 160] on div at bounding box center [778, 392] width 1556 height 784
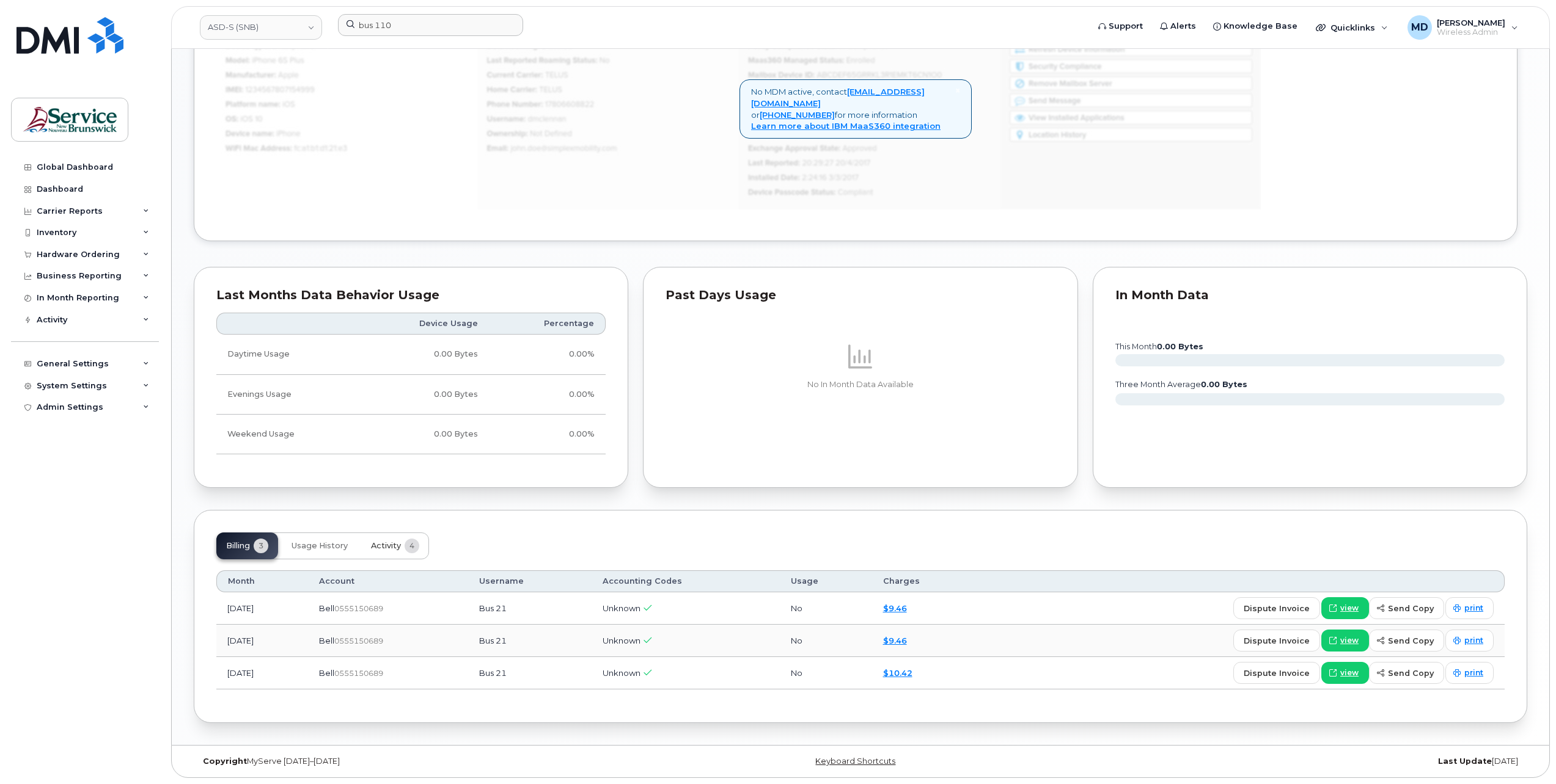
click at [385, 549] on span "Activity" at bounding box center [386, 546] width 30 height 9
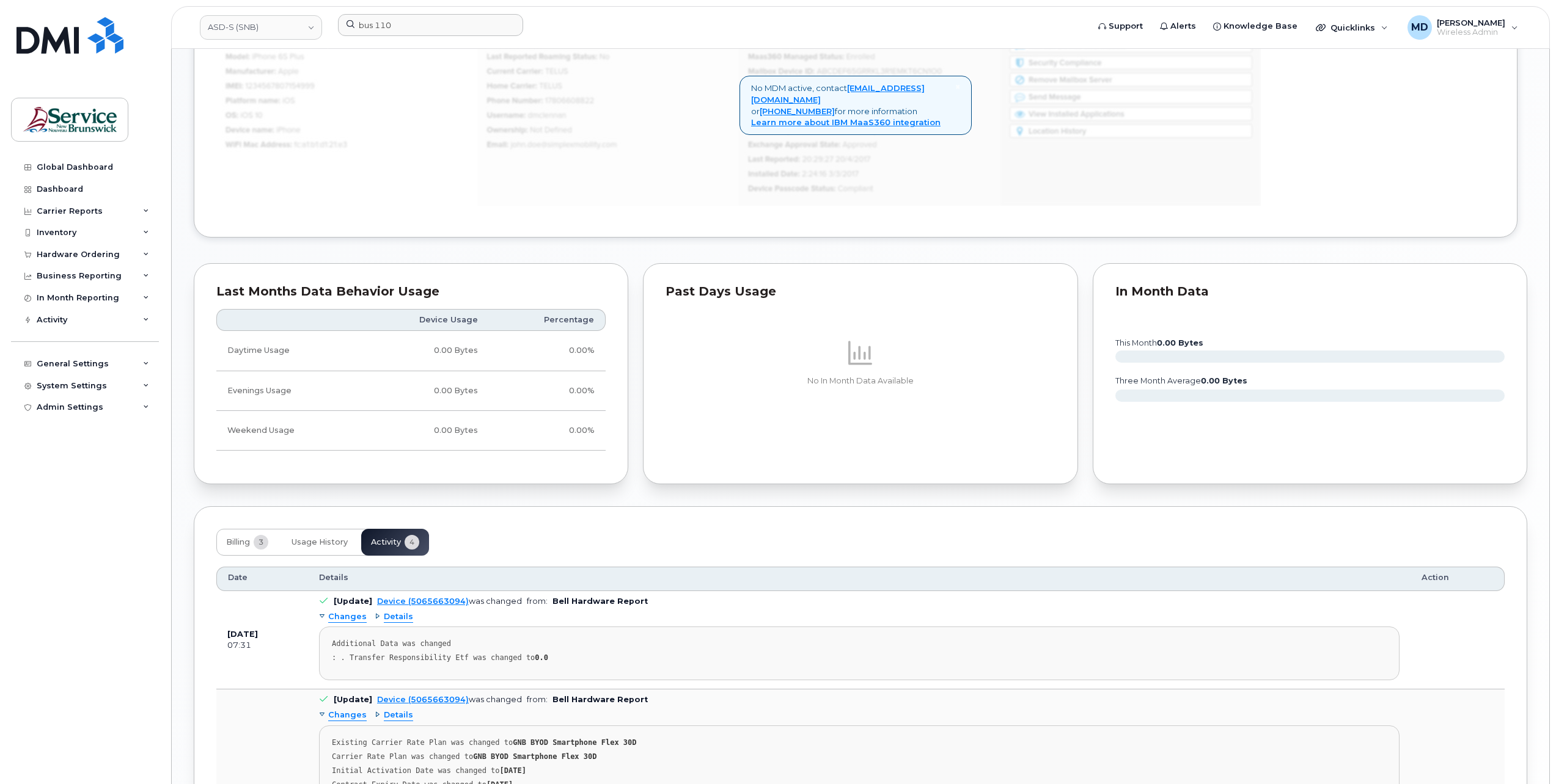
scroll to position [1100, 0]
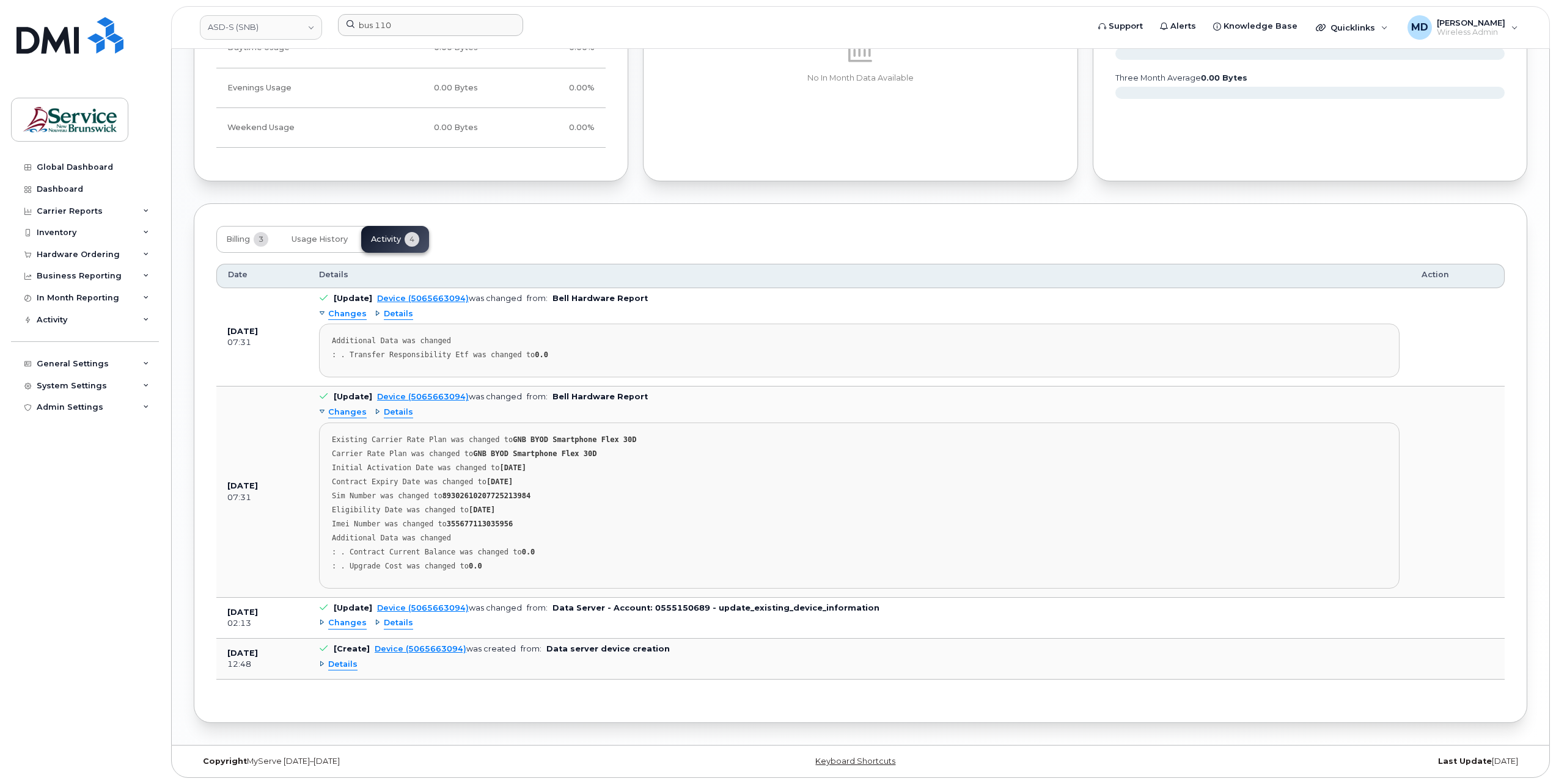
click at [350, 666] on span "Details" at bounding box center [342, 665] width 29 height 12
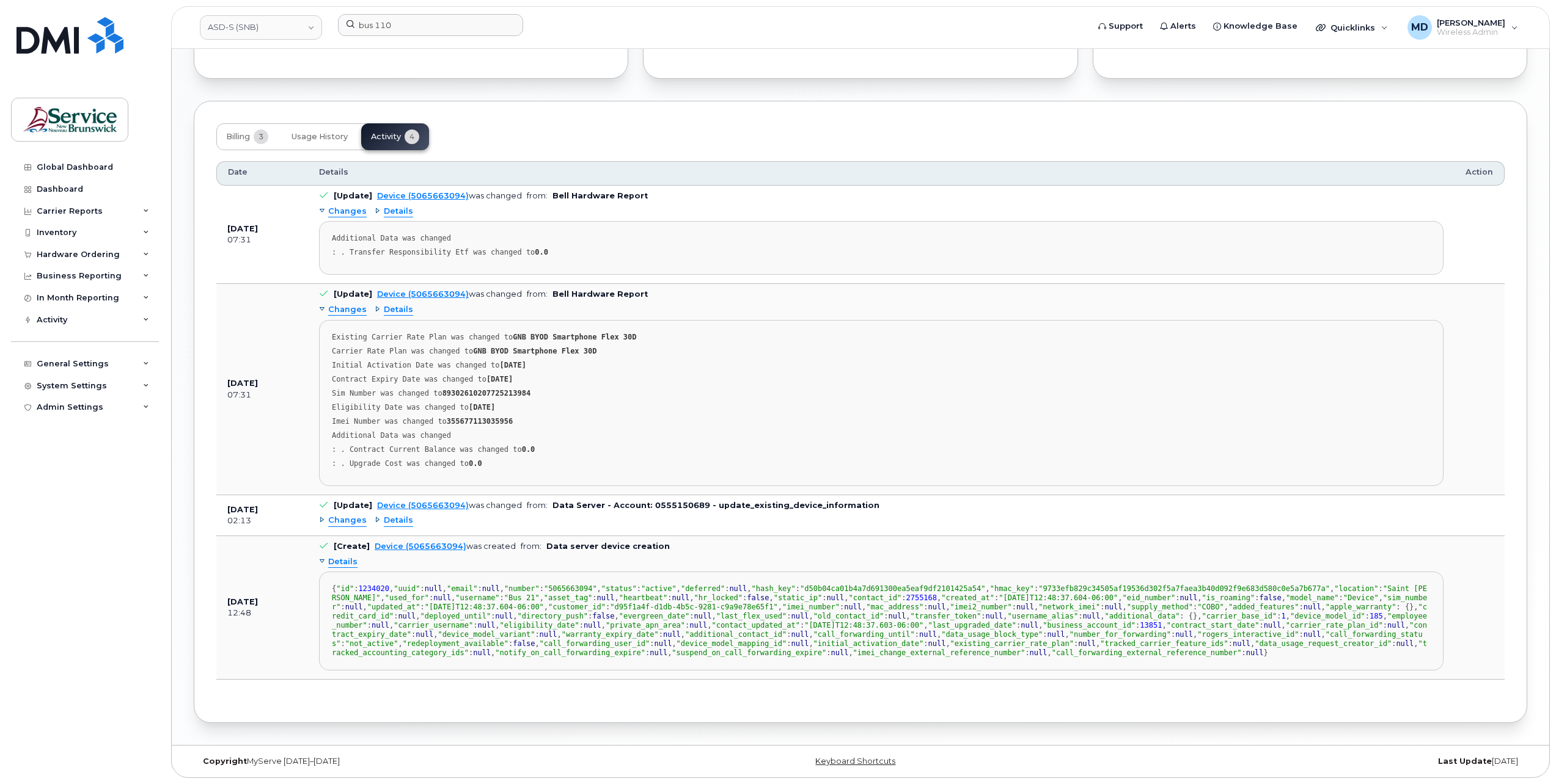
scroll to position [123, 0]
click at [341, 557] on span "Details" at bounding box center [342, 562] width 29 height 12
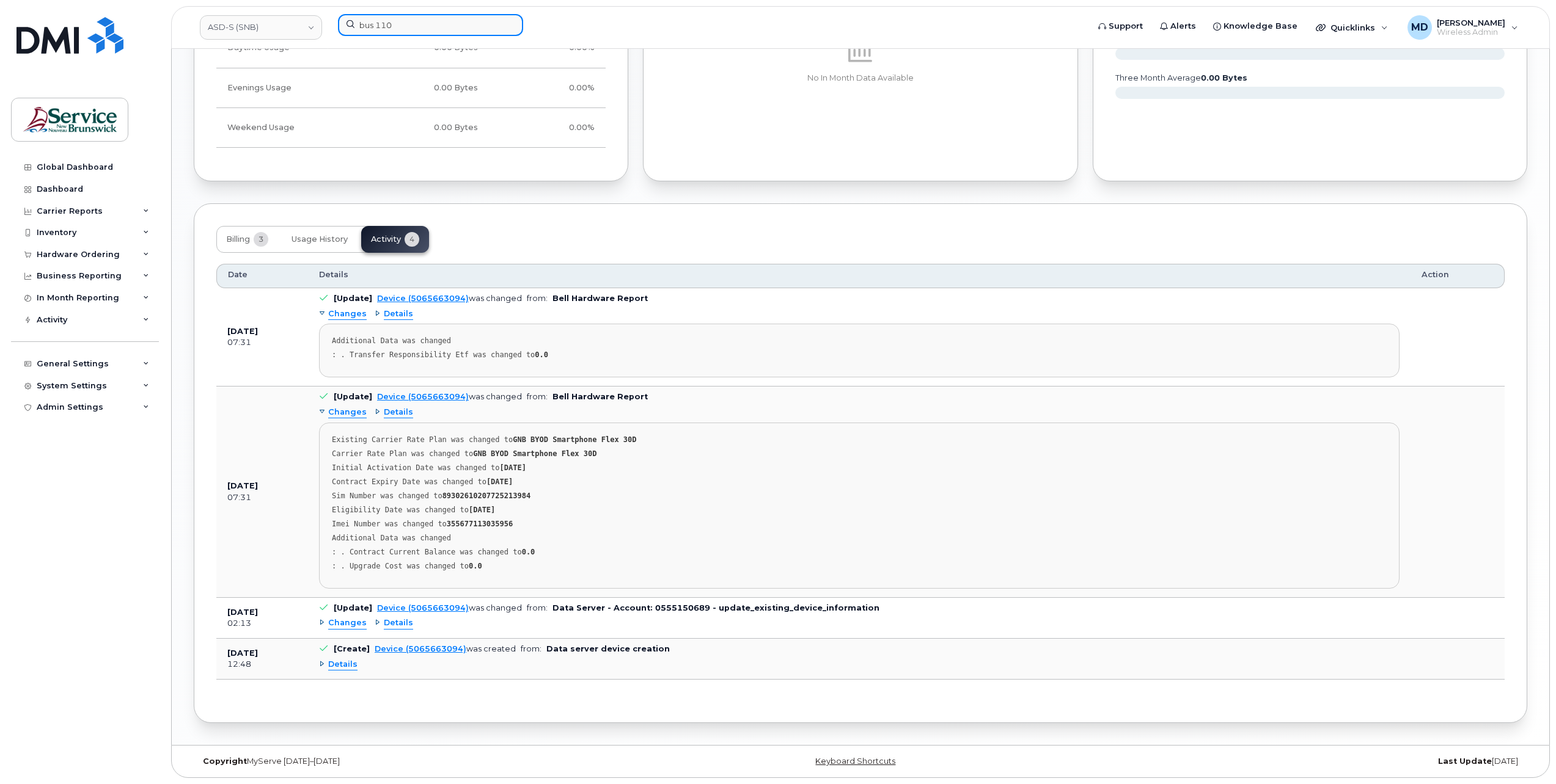
click at [328, 28] on div "bus 110" at bounding box center [708, 27] width 762 height 27
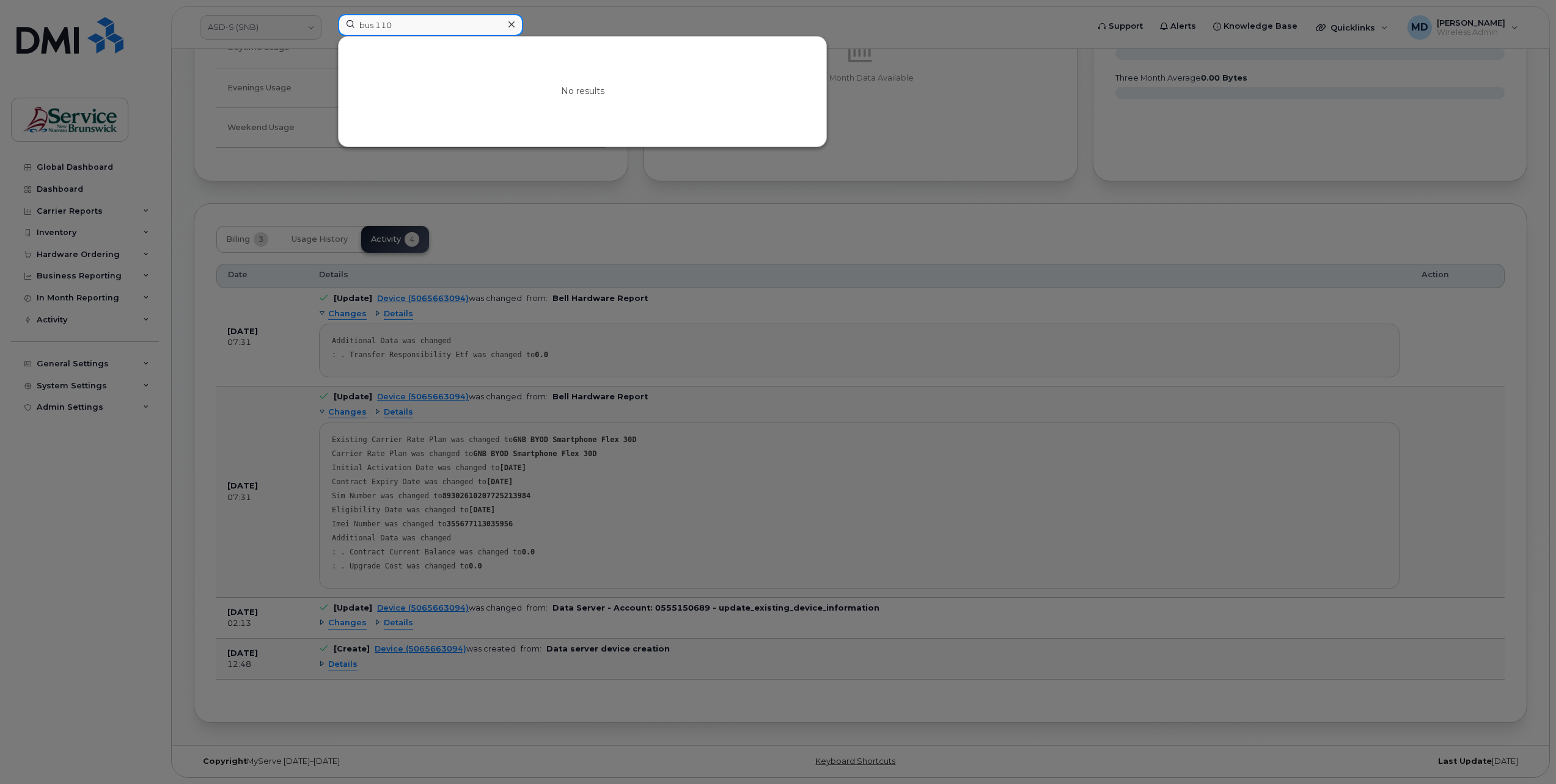
paste input "298126"
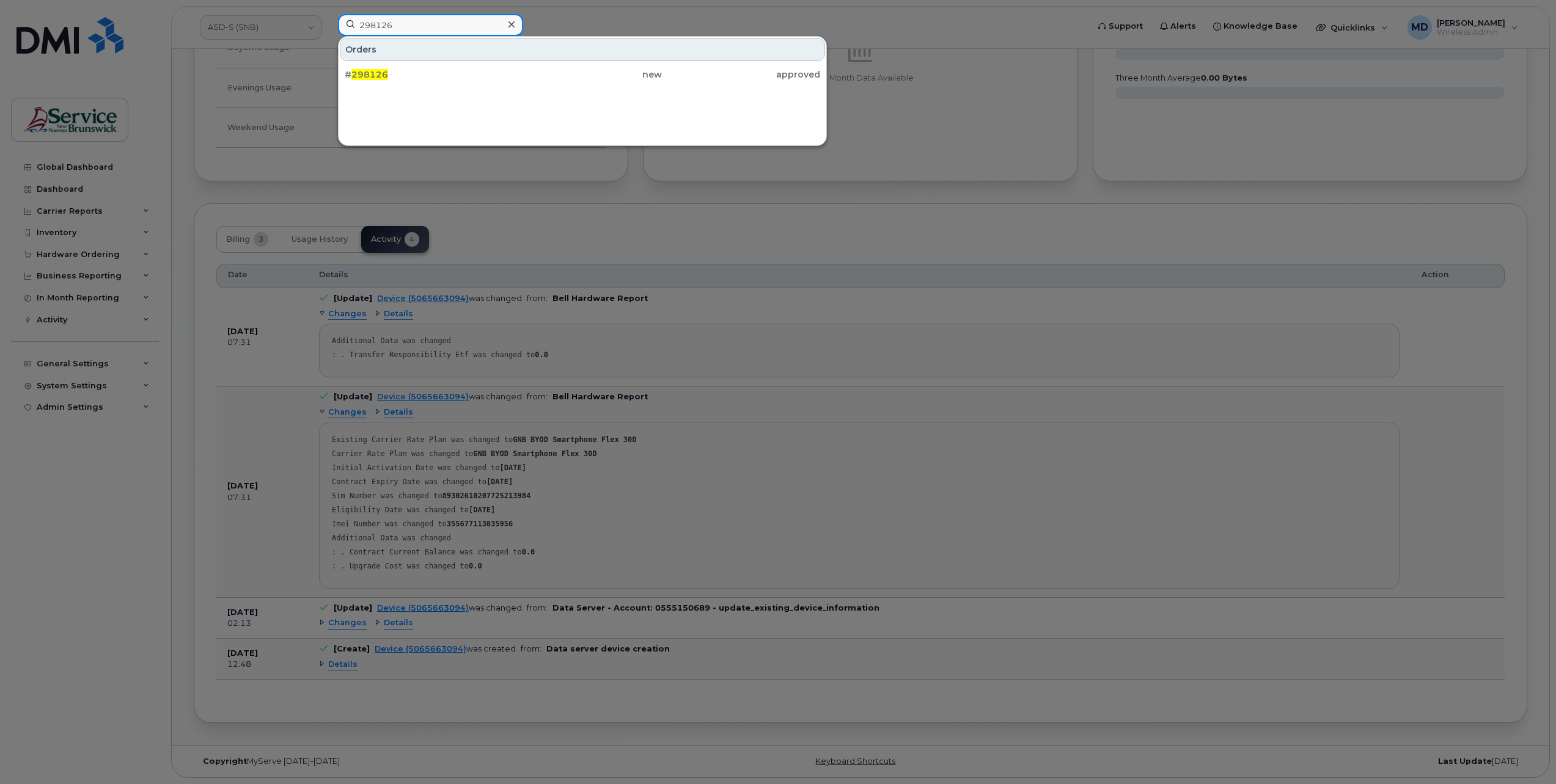
type input "298126"
drag, startPoint x: 415, startPoint y: 70, endPoint x: 429, endPoint y: 68, distance: 14.1
click at [415, 70] on div "# 298126" at bounding box center [424, 74] width 158 height 13
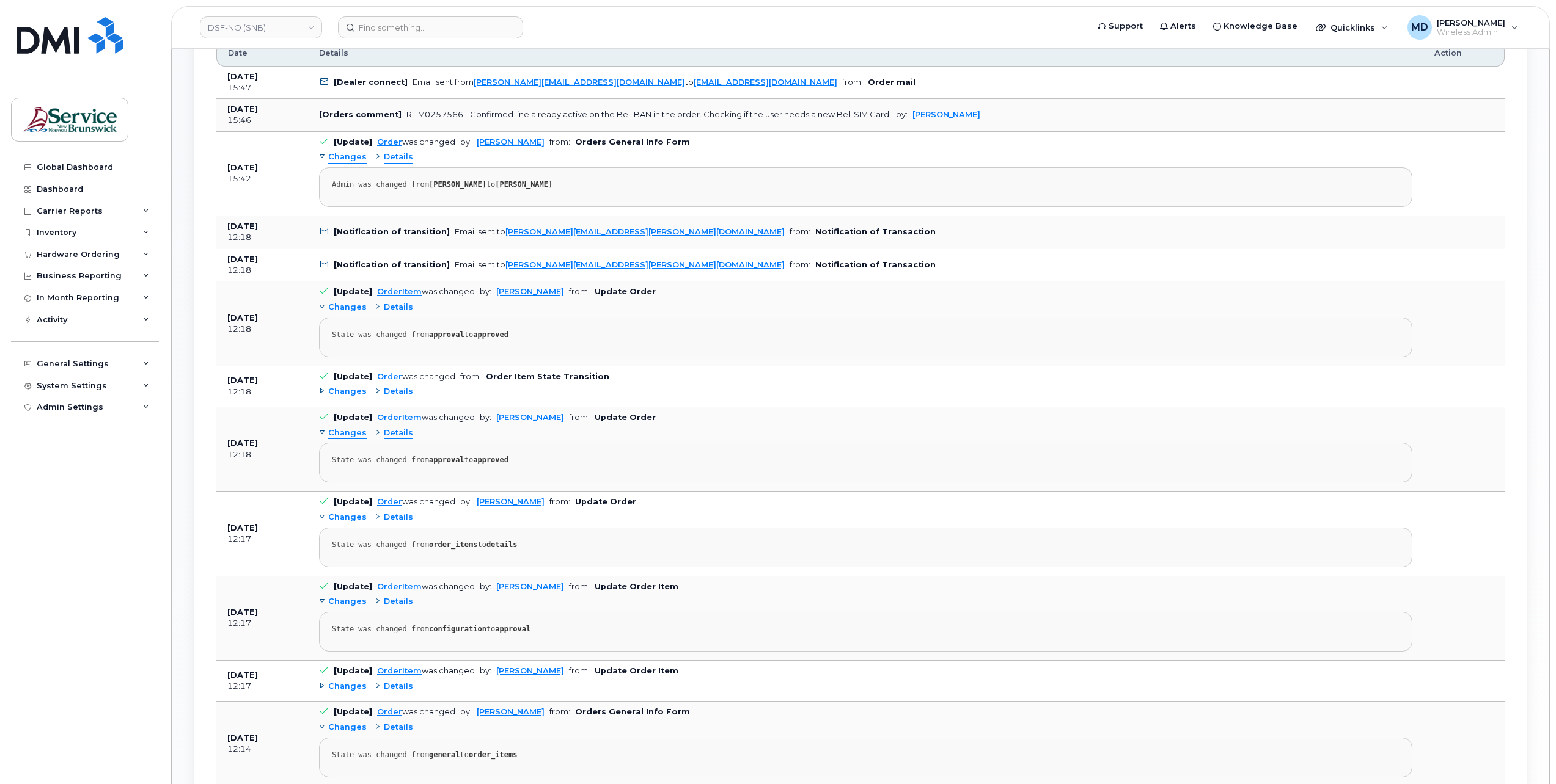
scroll to position [407, 0]
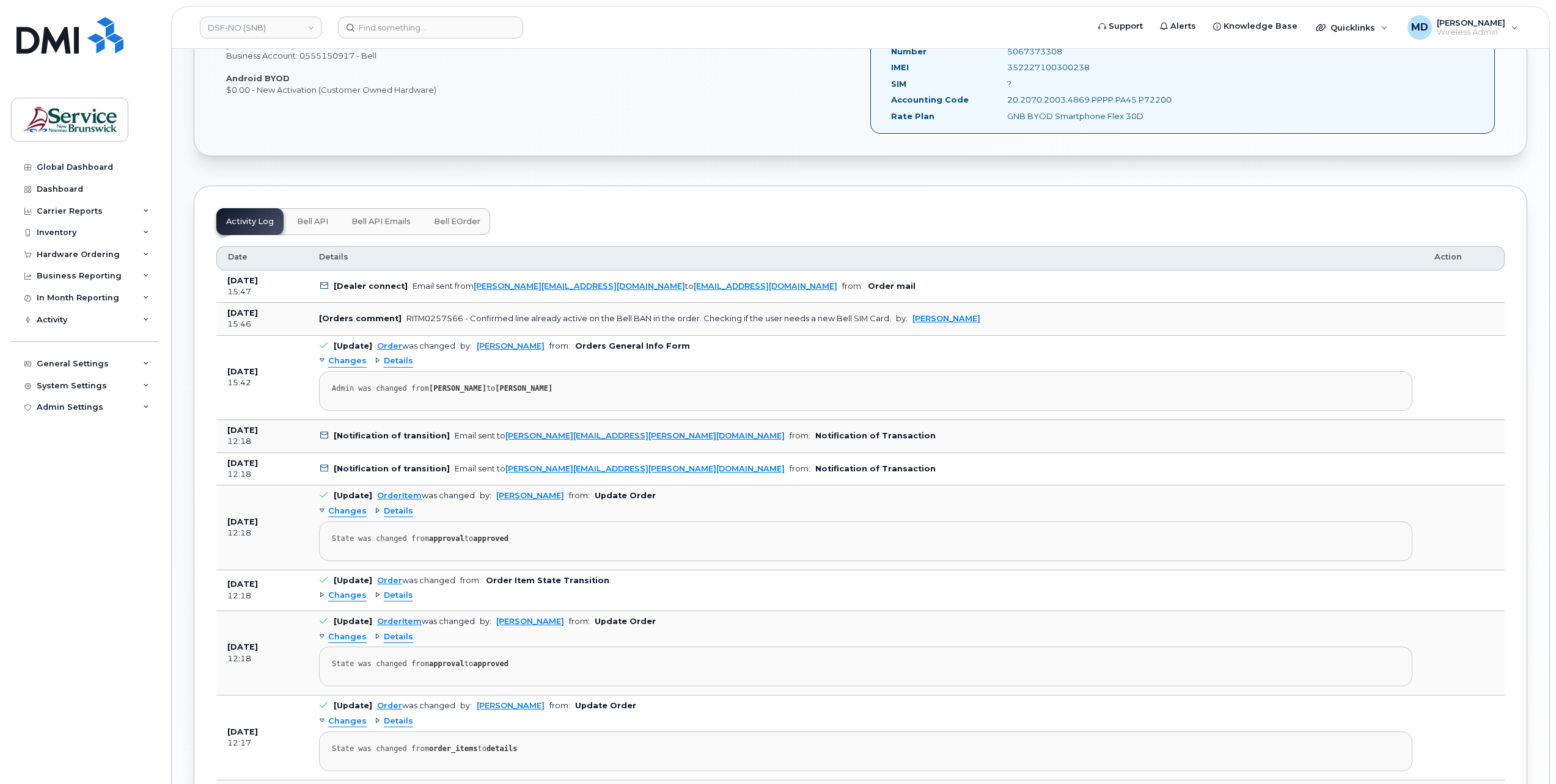
click at [455, 219] on span "Bell eOrder" at bounding box center [456, 222] width 46 height 9
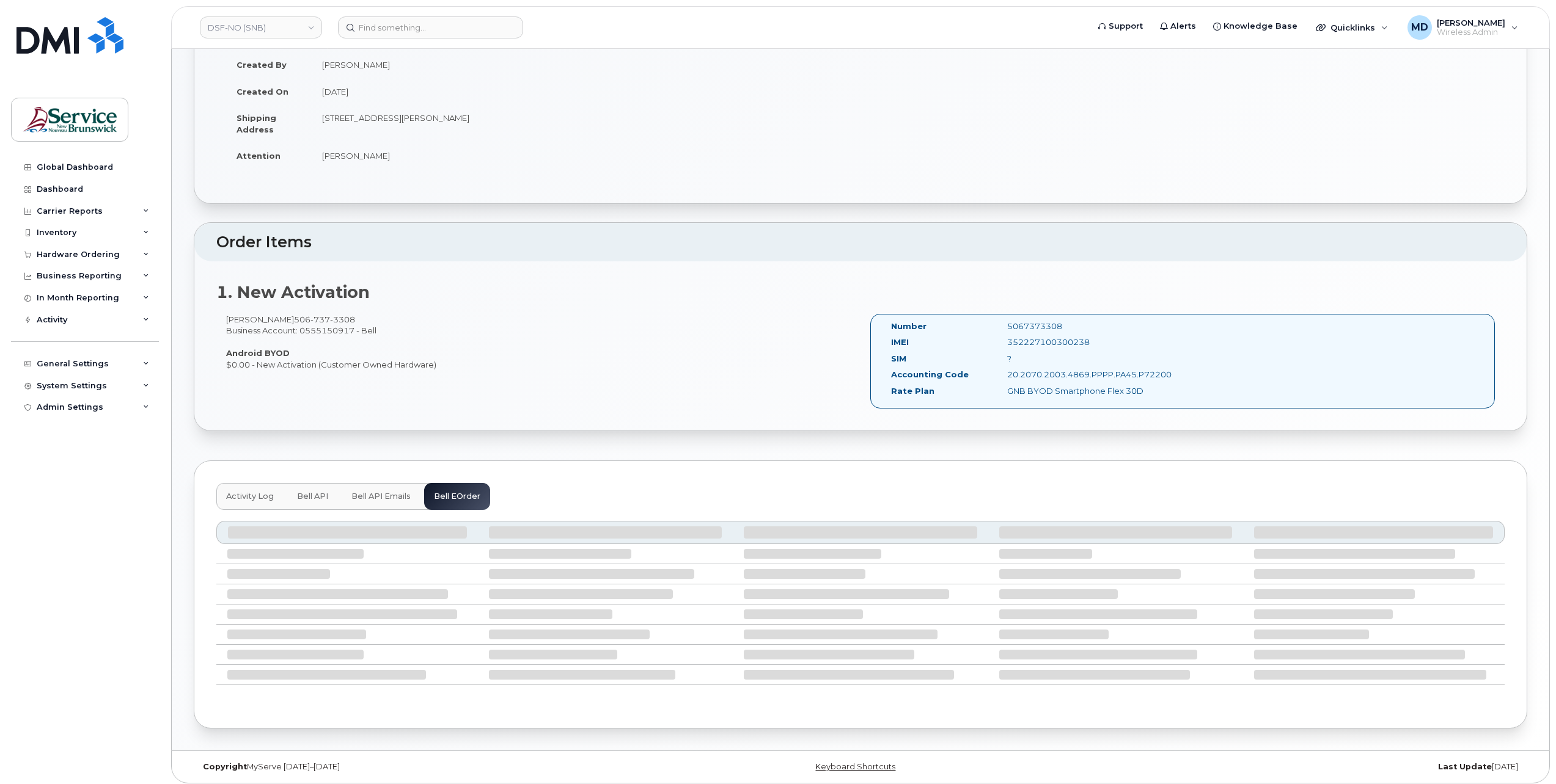
scroll to position [197, 0]
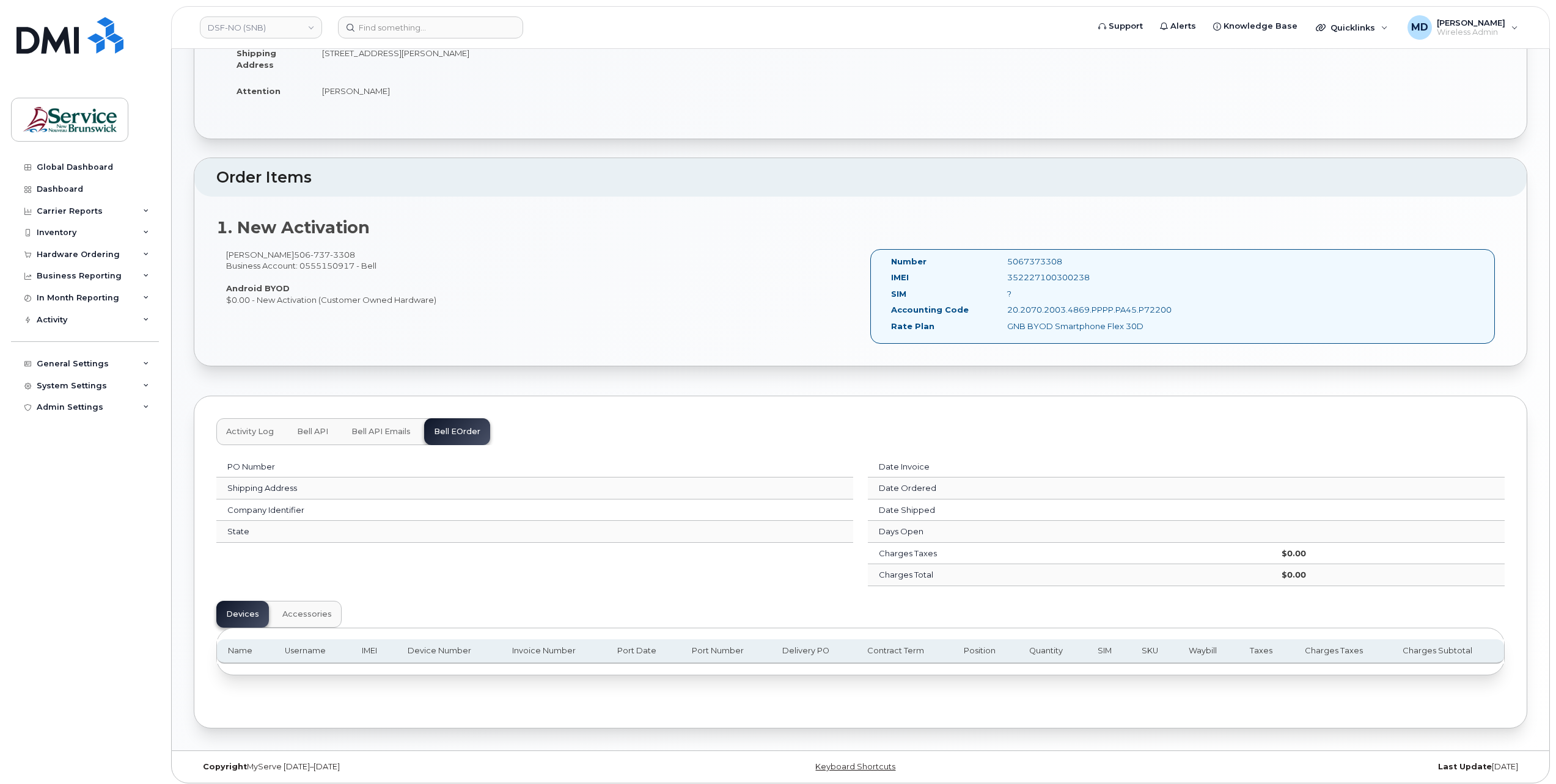
click at [259, 427] on span "Activity Log" at bounding box center [249, 432] width 48 height 9
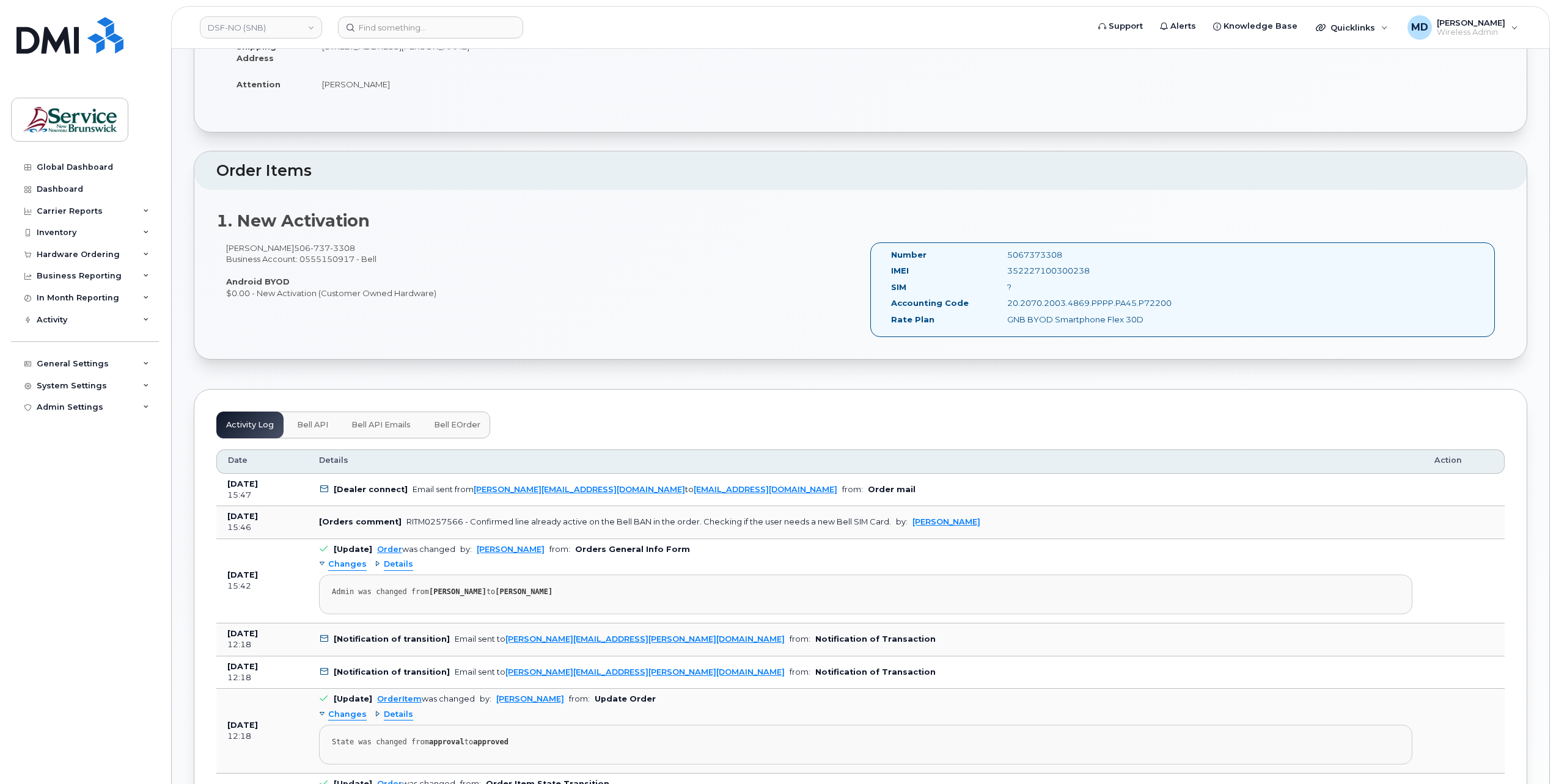
scroll to position [0, 0]
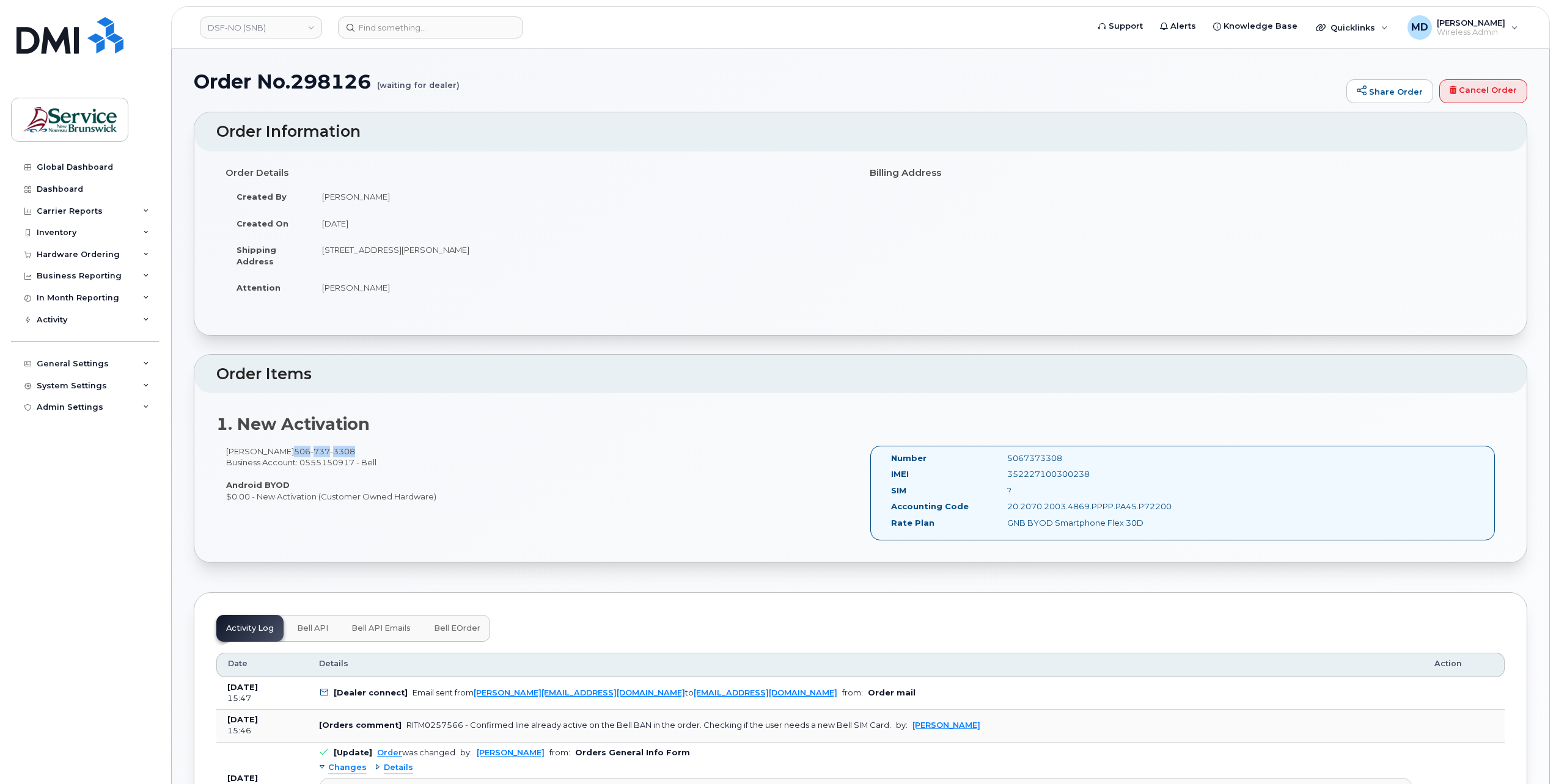
drag, startPoint x: 372, startPoint y: 451, endPoint x: 306, endPoint y: 453, distance: 66.0
click at [306, 453] on div "Nahomie Laplante 506 737 3308 Business Account: 0555150917 - Bell Android BYOD …" at bounding box center [538, 474] width 644 height 56
copy span "506 737 3308"
drag, startPoint x: 366, startPoint y: 85, endPoint x: 297, endPoint y: 84, distance: 69.0
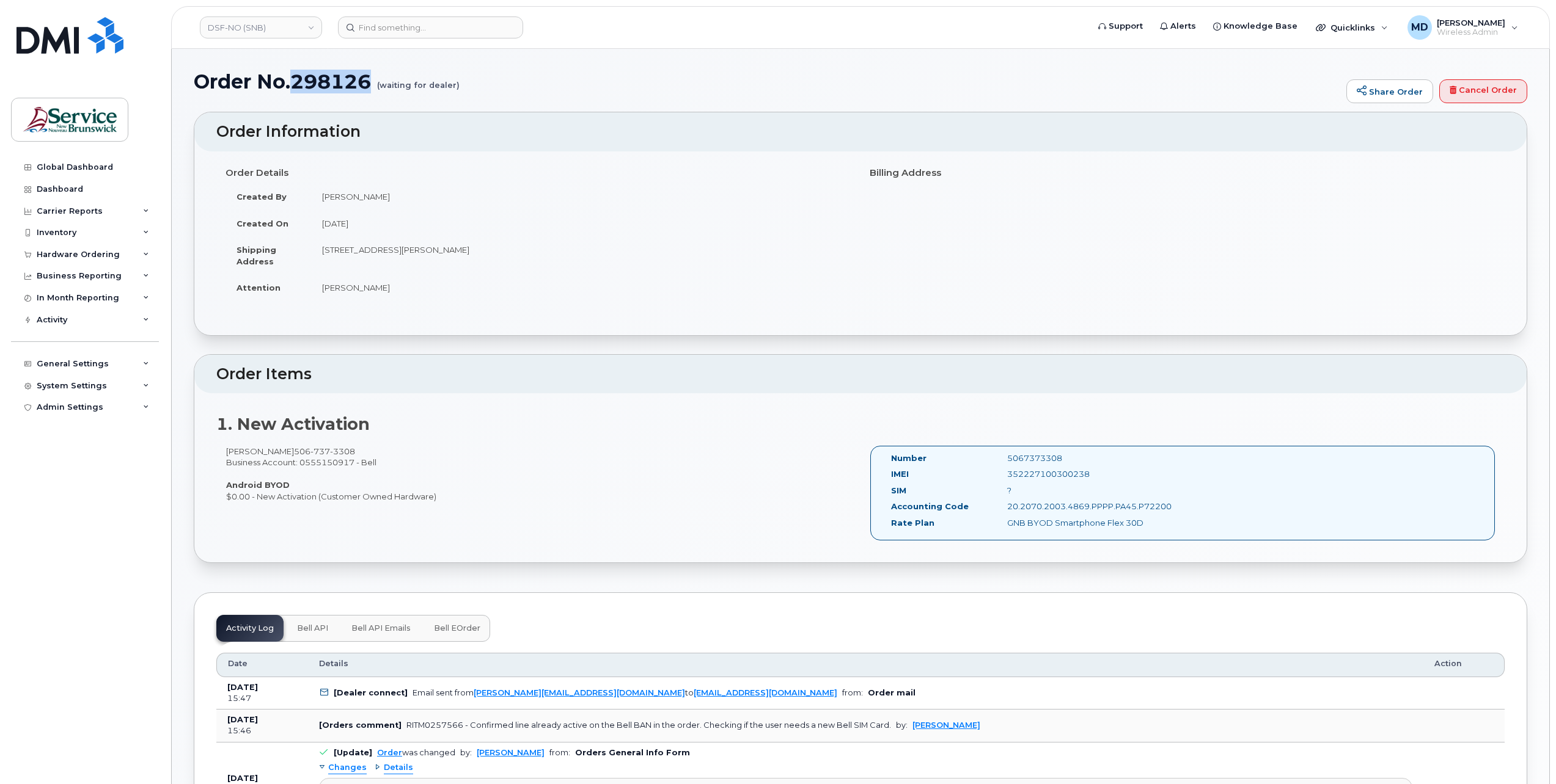
click at [297, 84] on h1 "Order No.298126 (waiting for dealer)" at bounding box center [767, 81] width 1147 height 21
click at [81, 257] on div "Hardware Ordering" at bounding box center [78, 255] width 83 height 9
click at [63, 307] on link "Orders" at bounding box center [95, 301] width 126 height 24
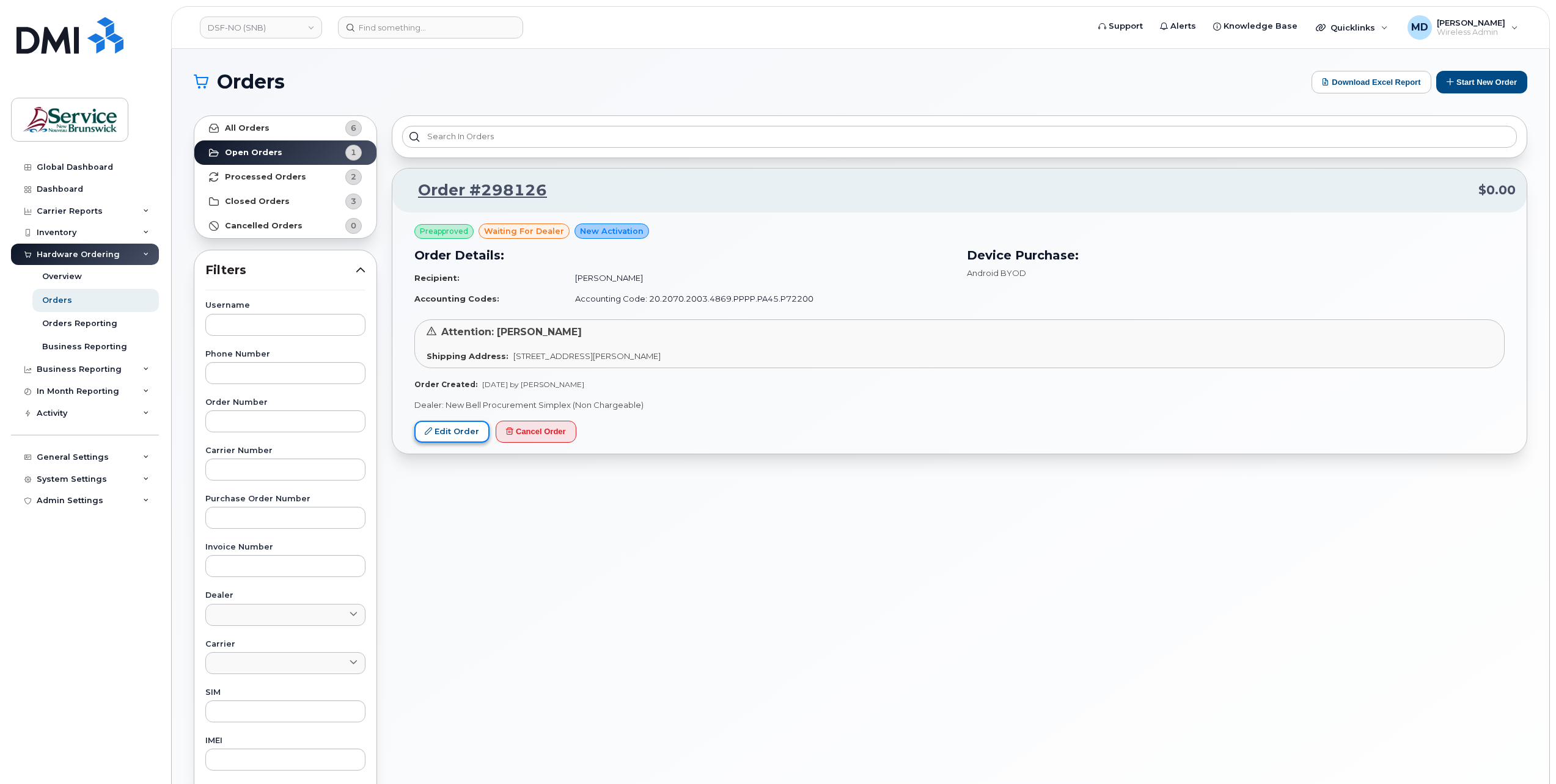
click at [464, 426] on link "Edit Order" at bounding box center [452, 432] width 75 height 23
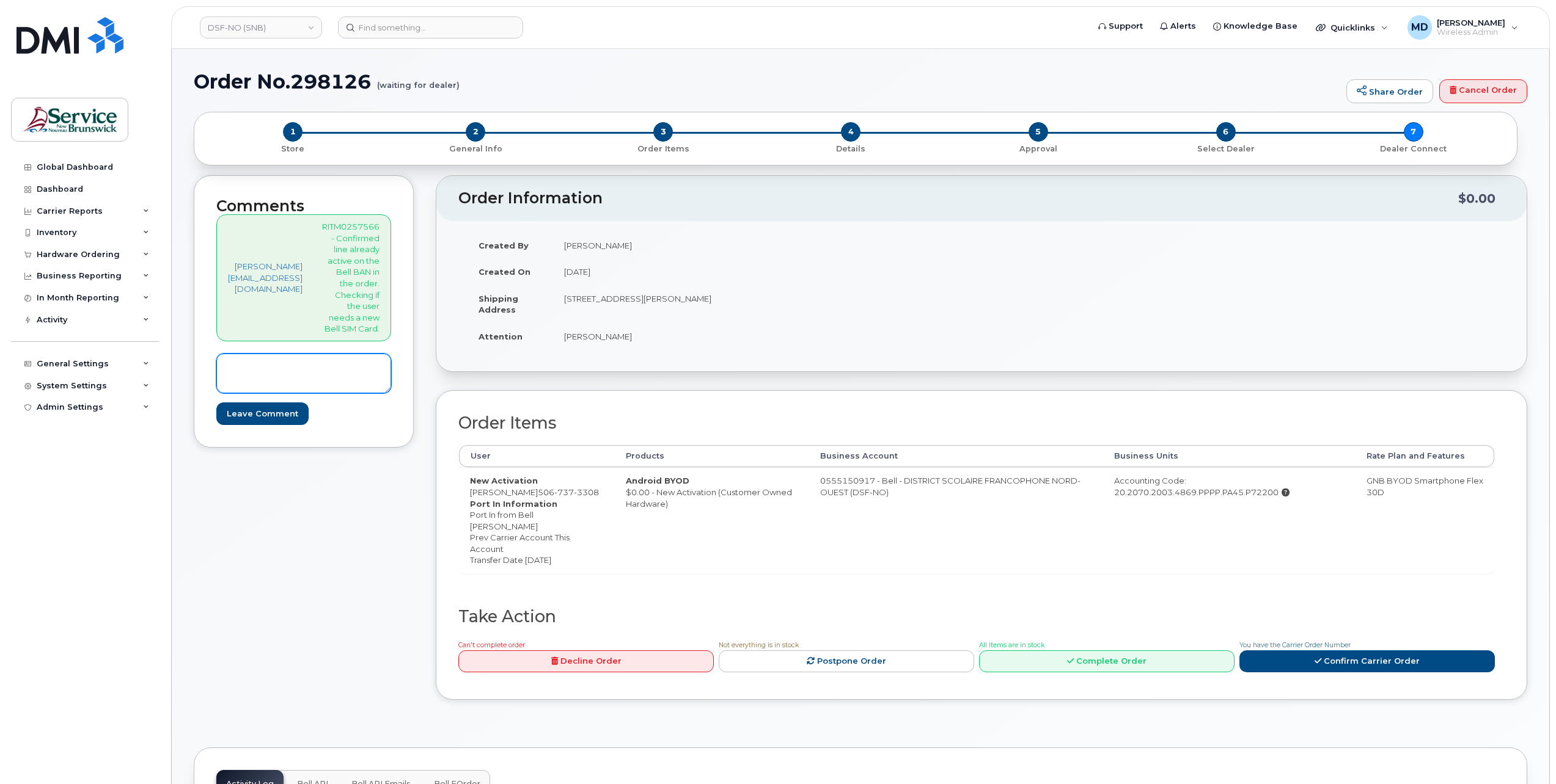
click at [333, 369] on textarea at bounding box center [304, 373] width 175 height 40
type textarea "user line active with usage"
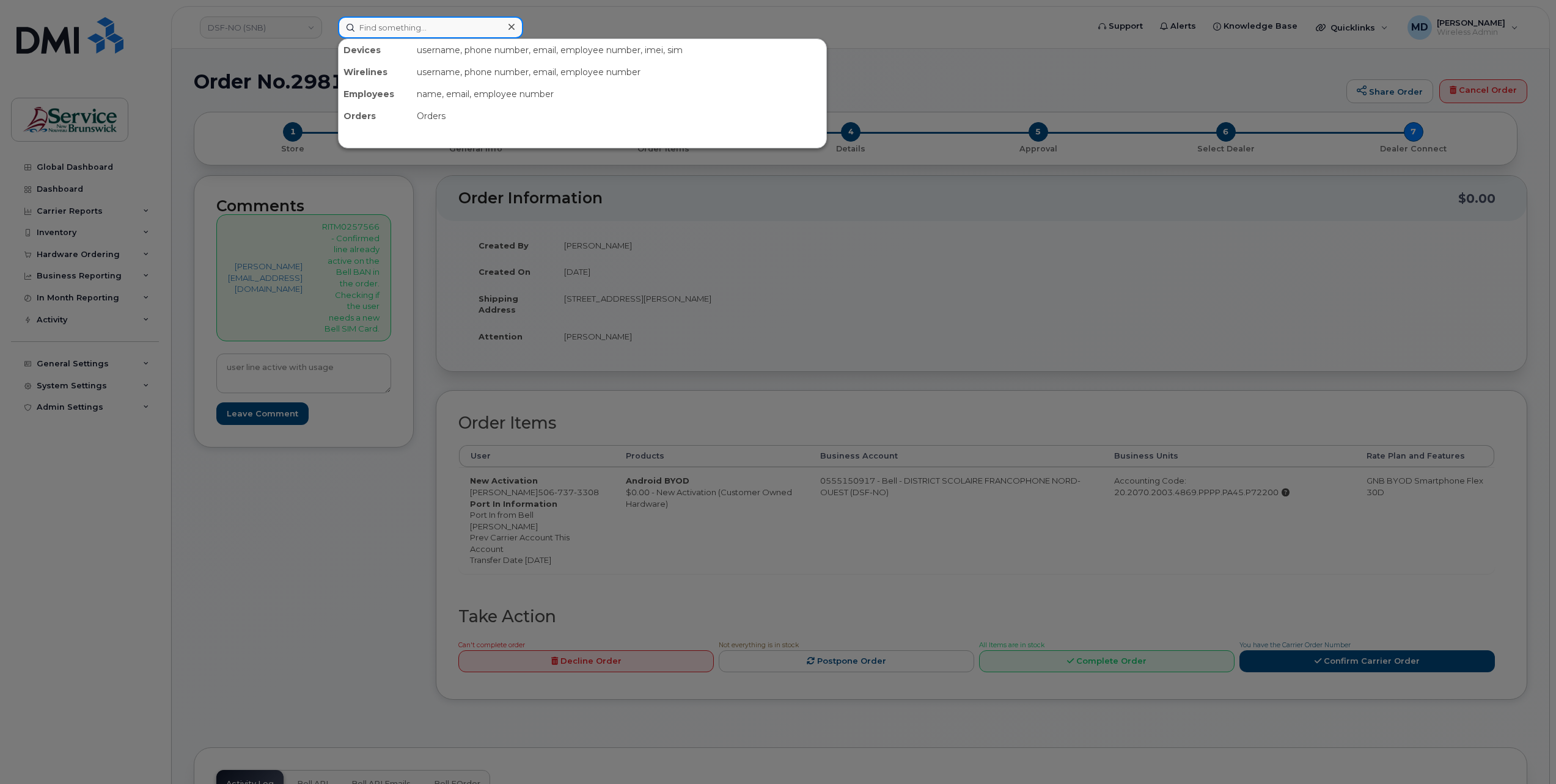
click at [420, 29] on input at bounding box center [431, 27] width 185 height 22
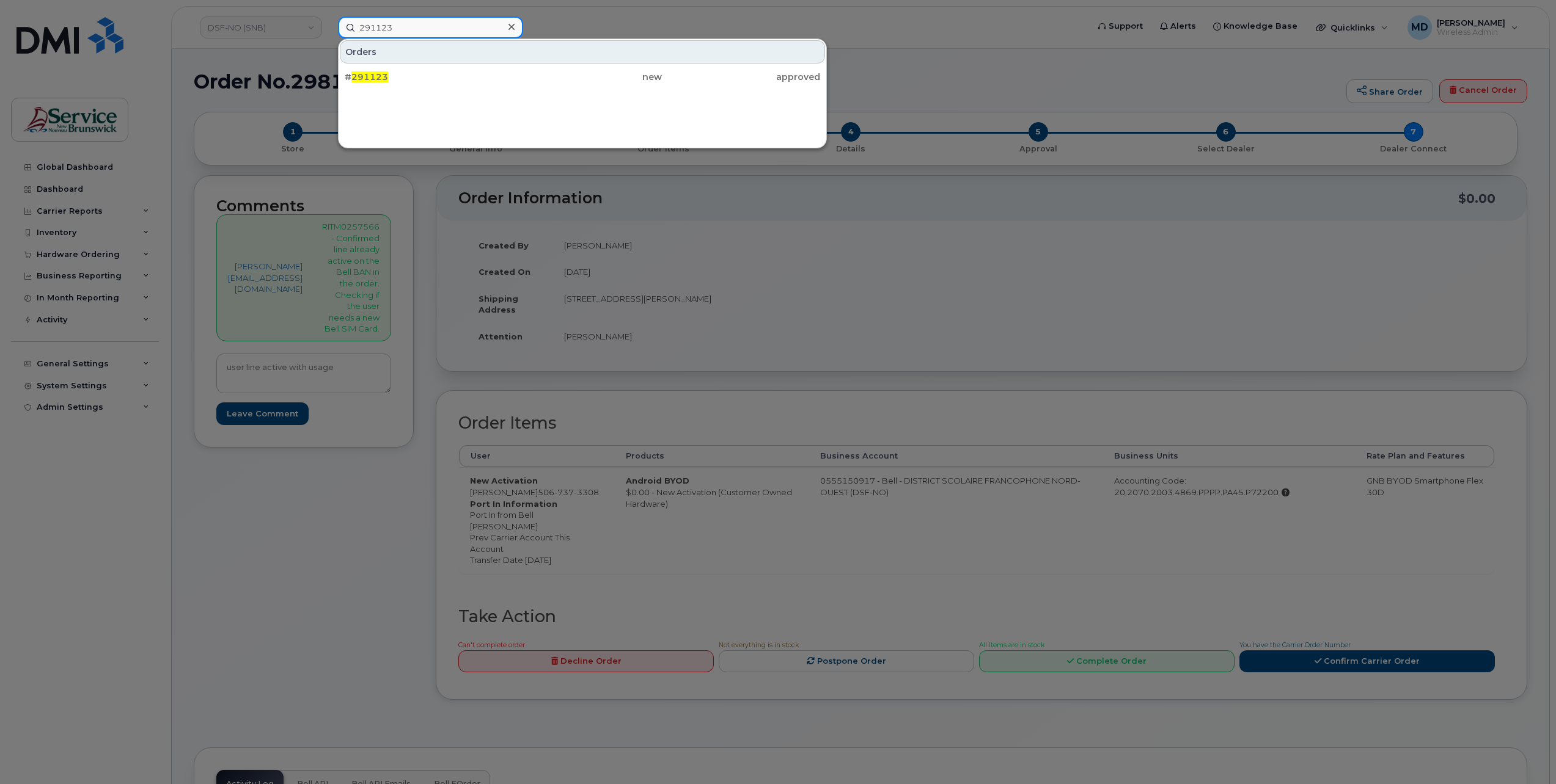
type input "291123"
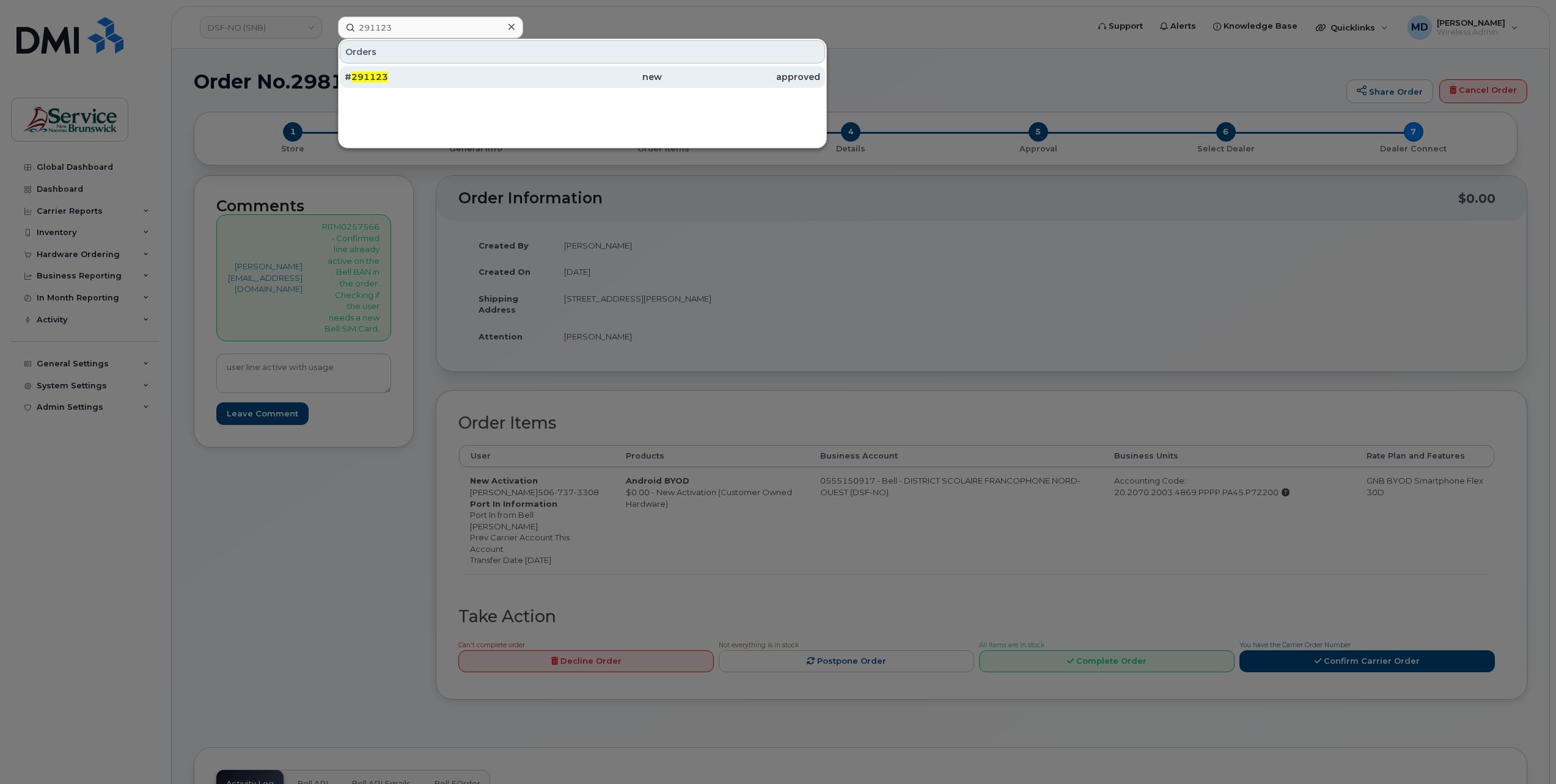
click at [358, 80] on span "291123" at bounding box center [369, 77] width 37 height 11
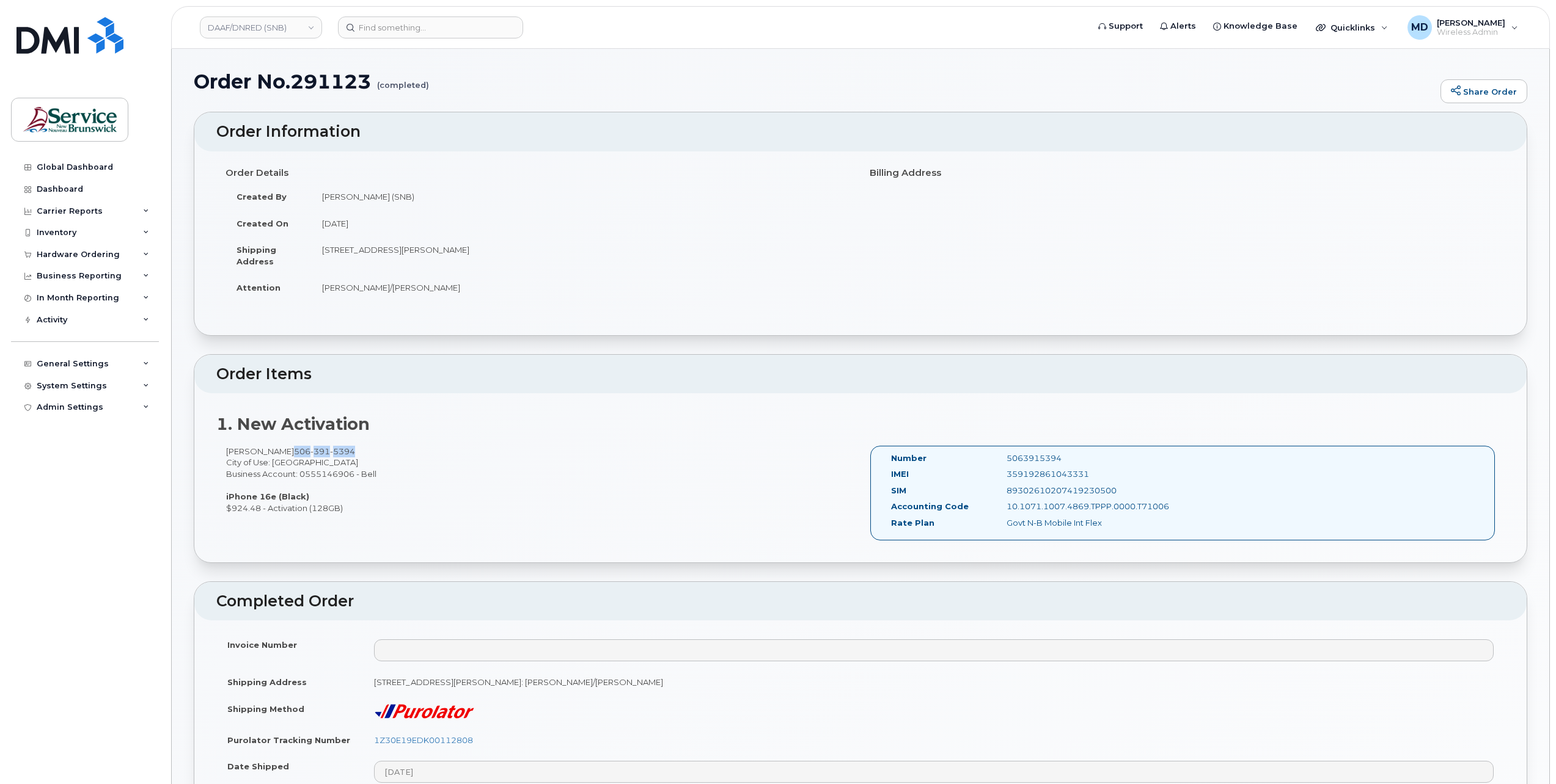
drag, startPoint x: 289, startPoint y: 451, endPoint x: 349, endPoint y: 451, distance: 60.0
click at [349, 451] on span "[PHONE_NUMBER]" at bounding box center [325, 452] width 61 height 9
copy span "[PHONE_NUMBER]"
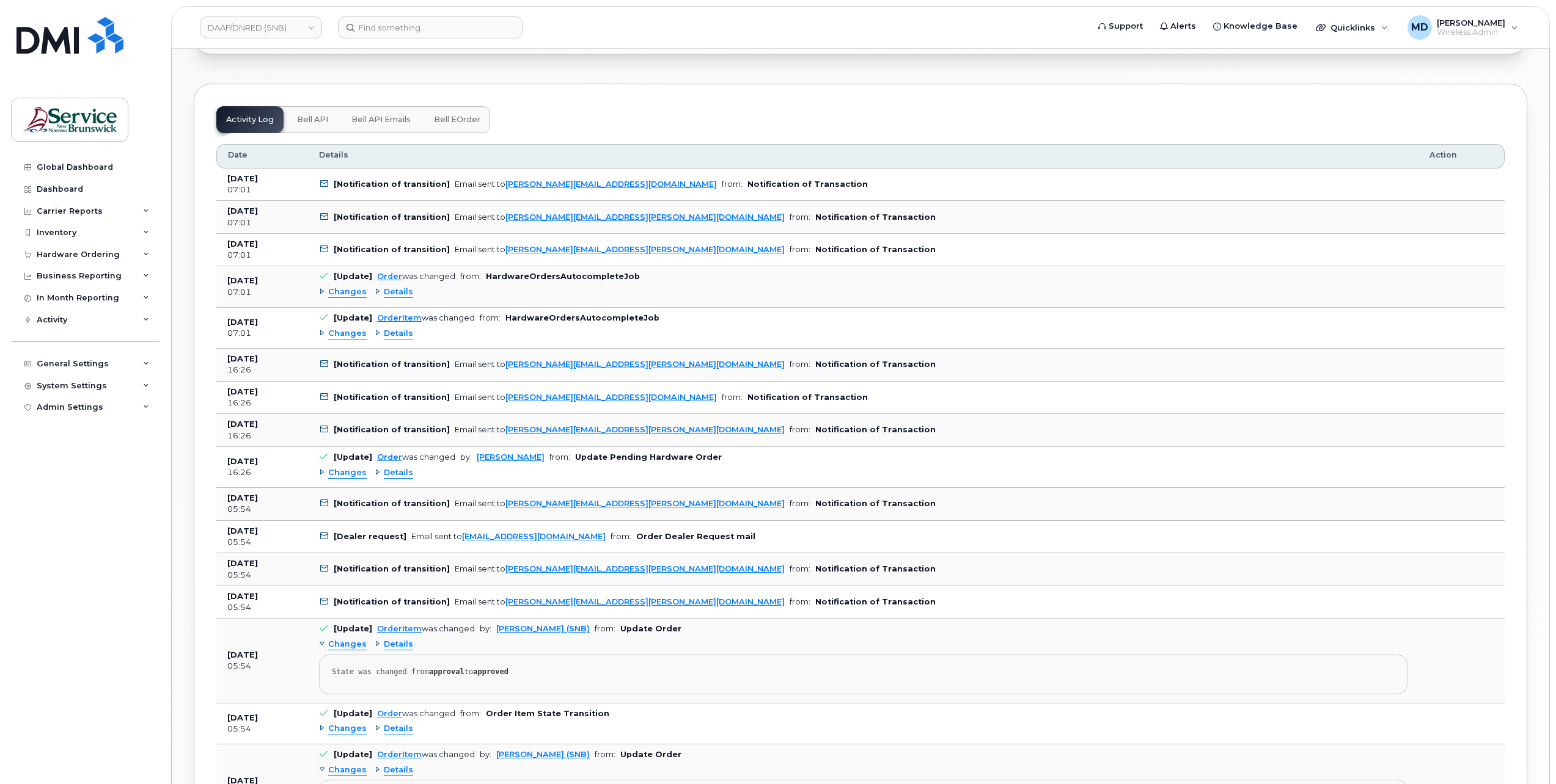
scroll to position [1221, 0]
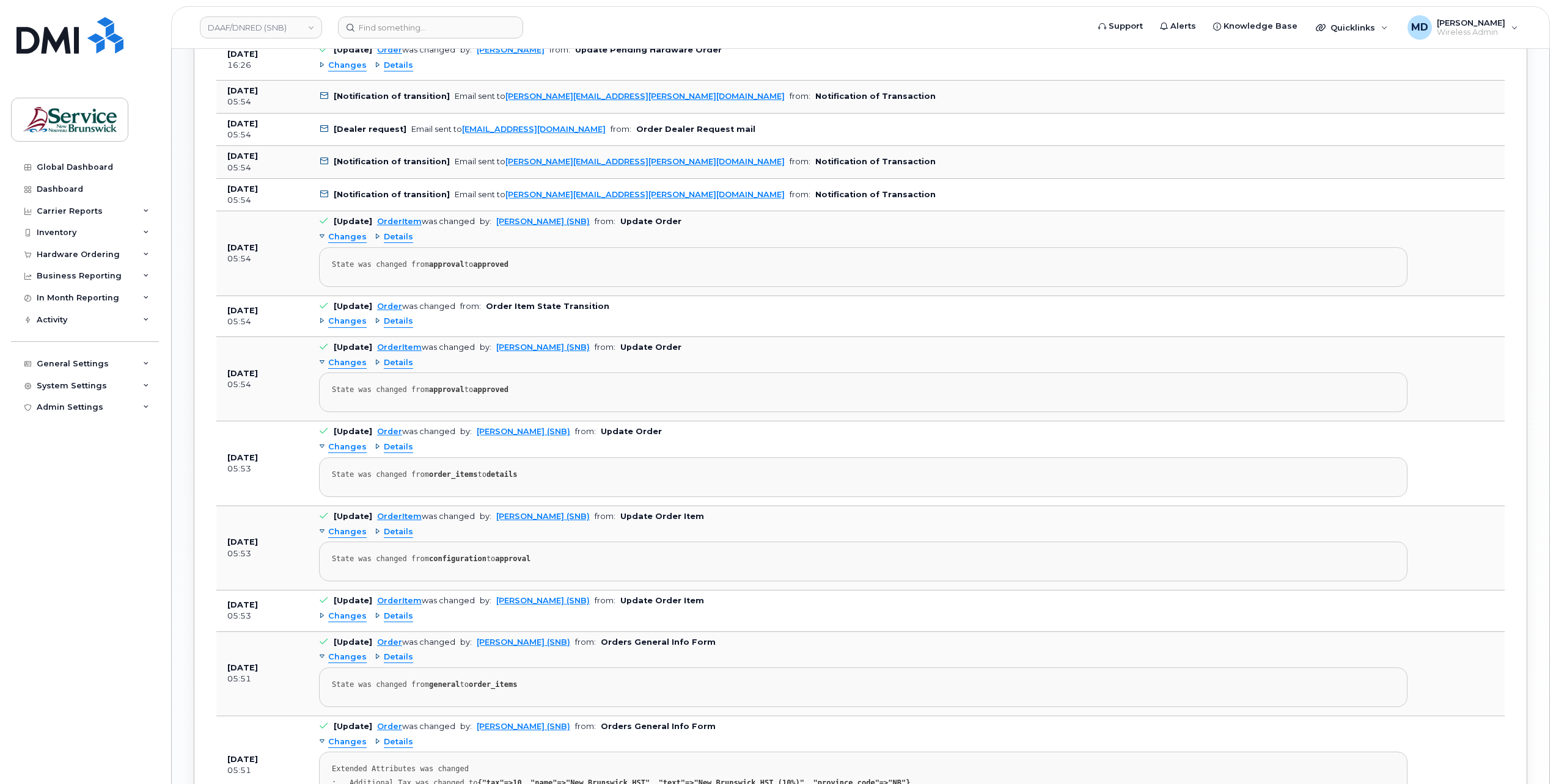
click at [352, 611] on span "Changes" at bounding box center [347, 616] width 38 height 12
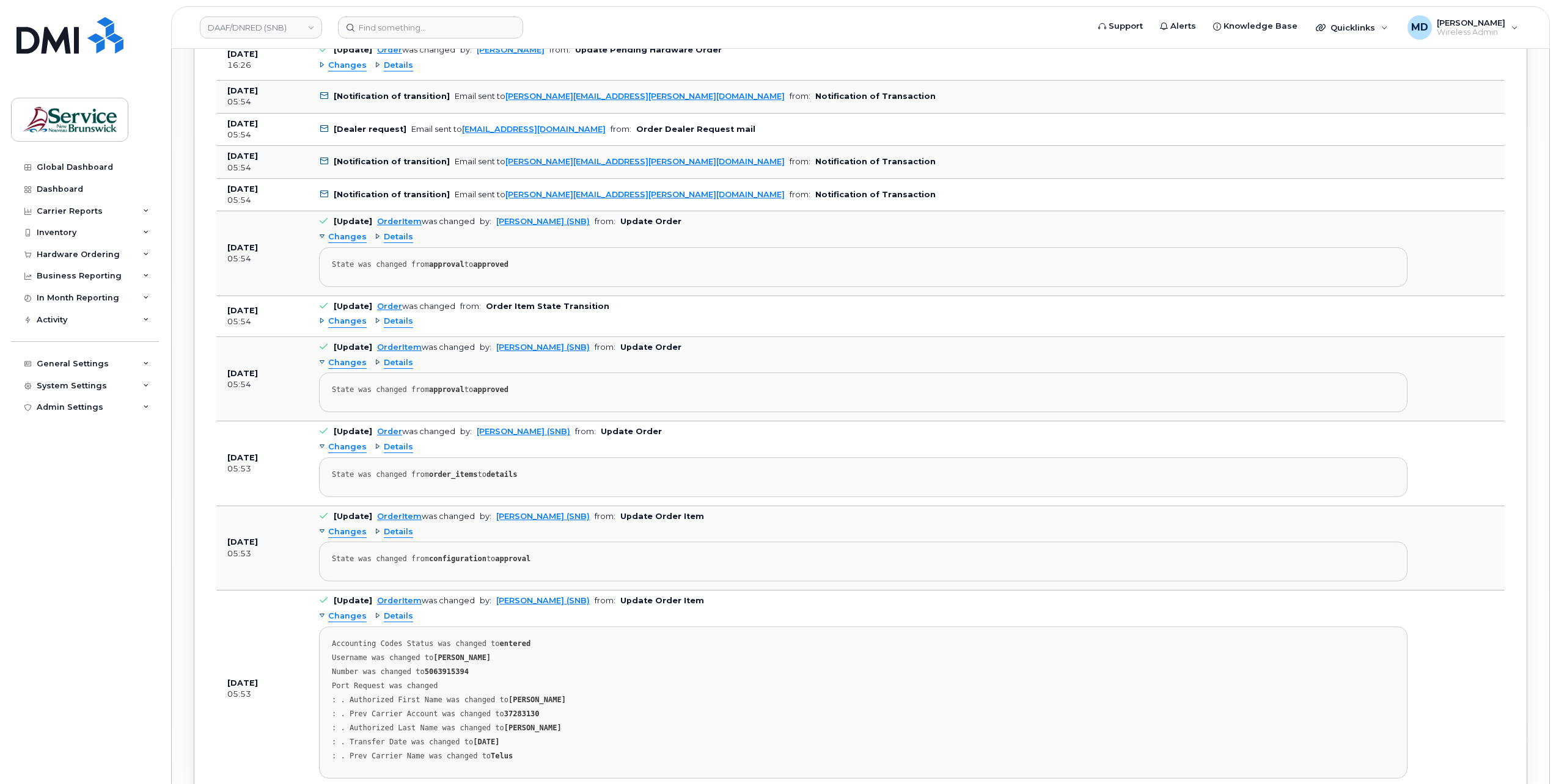
click at [355, 319] on span "Changes" at bounding box center [347, 321] width 38 height 12
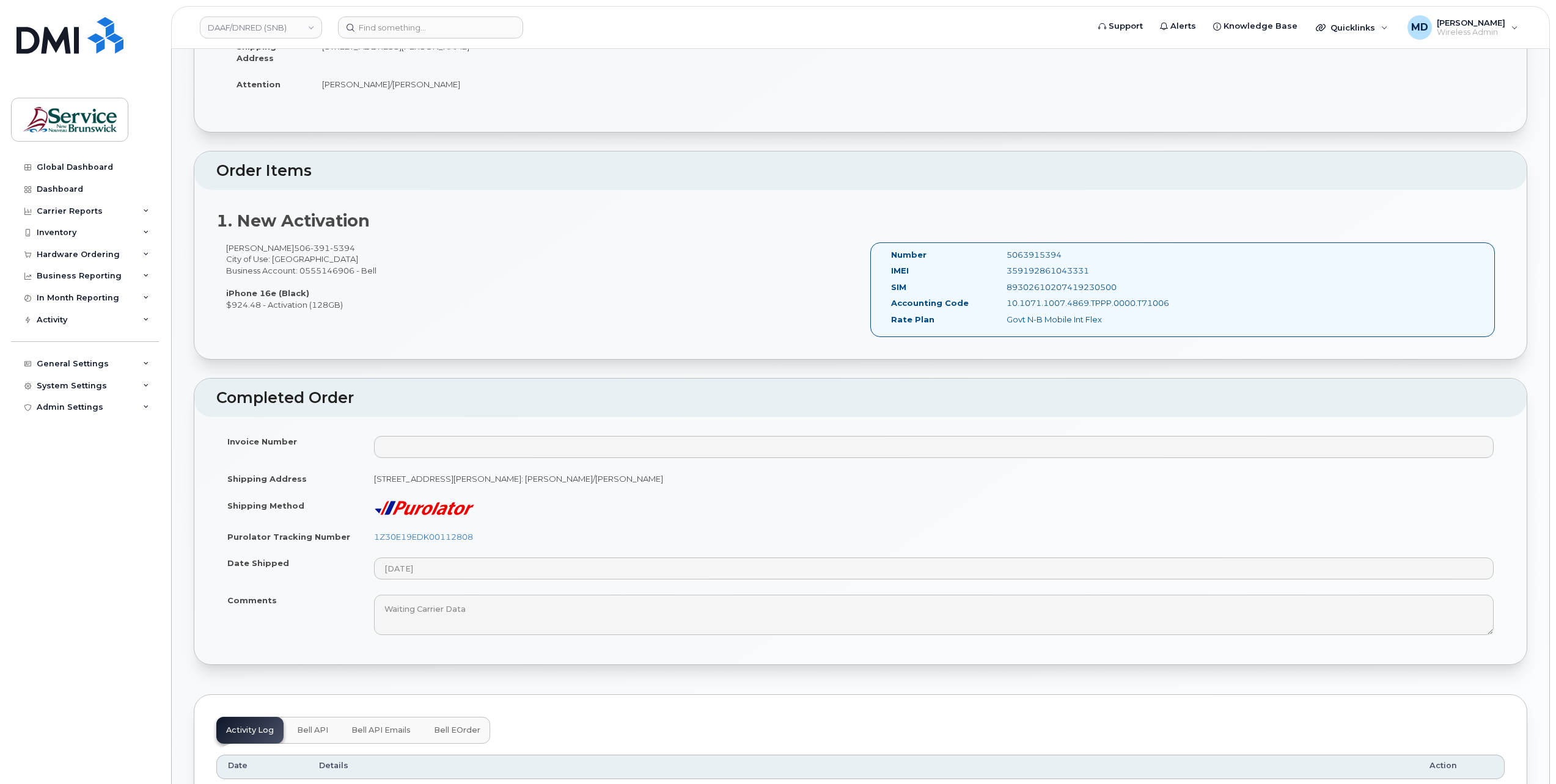
scroll to position [611, 0]
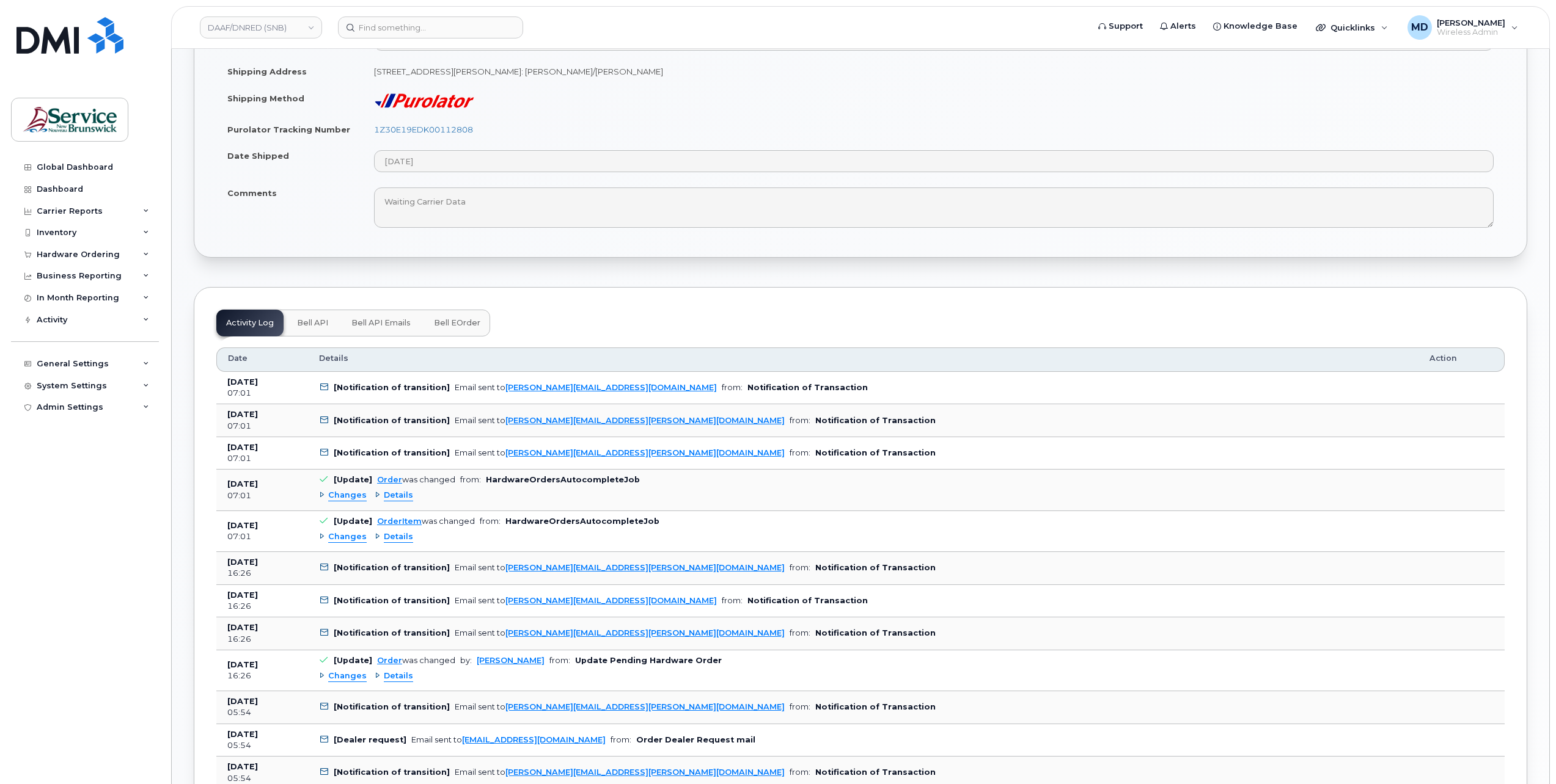
click at [453, 318] on span "Bell eOrder" at bounding box center [456, 323] width 46 height 9
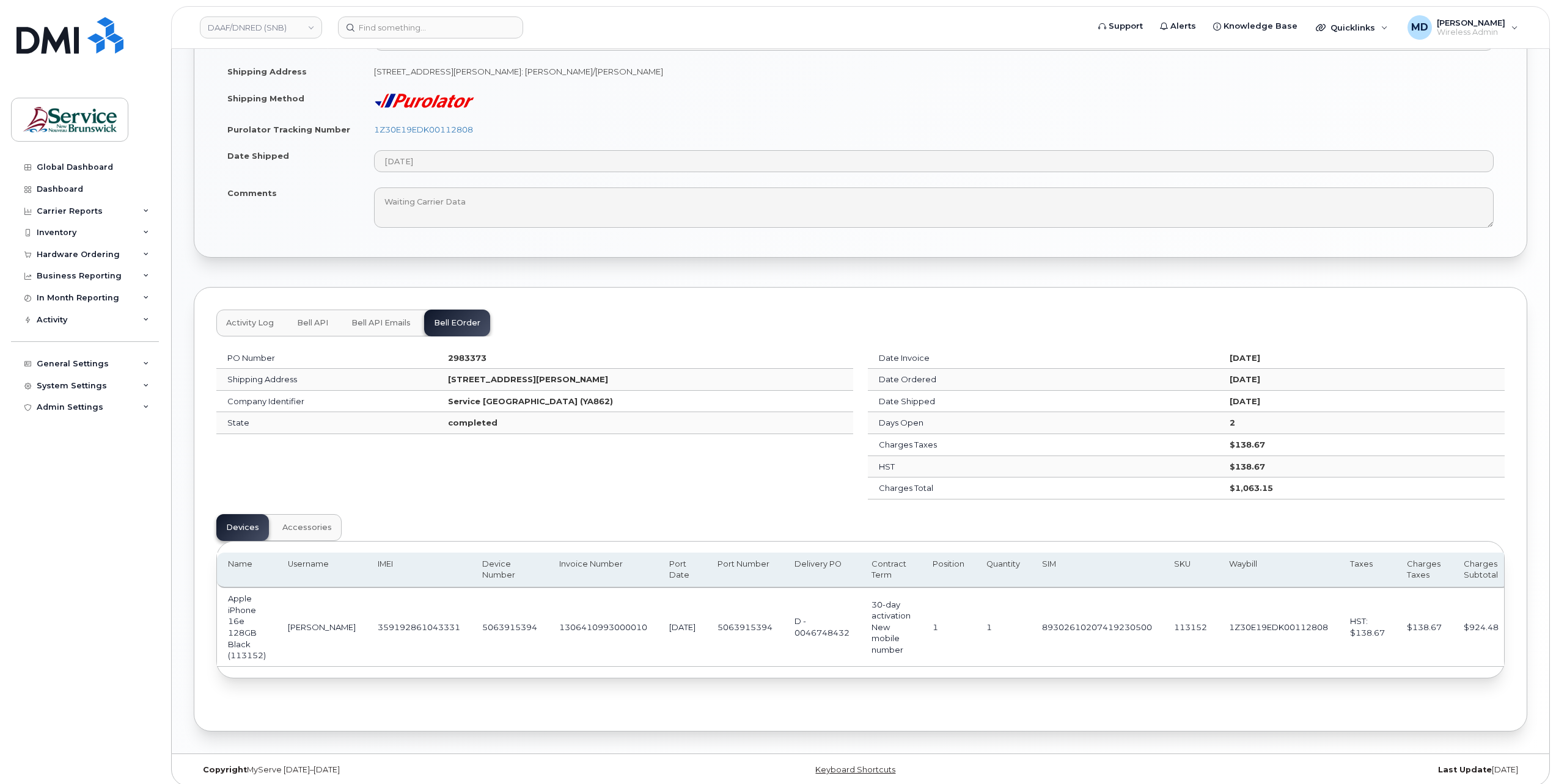
click at [448, 354] on strong "2983373" at bounding box center [467, 358] width 38 height 9
copy strong "2983373"
click at [495, 619] on td "5063915394" at bounding box center [510, 627] width 77 height 78
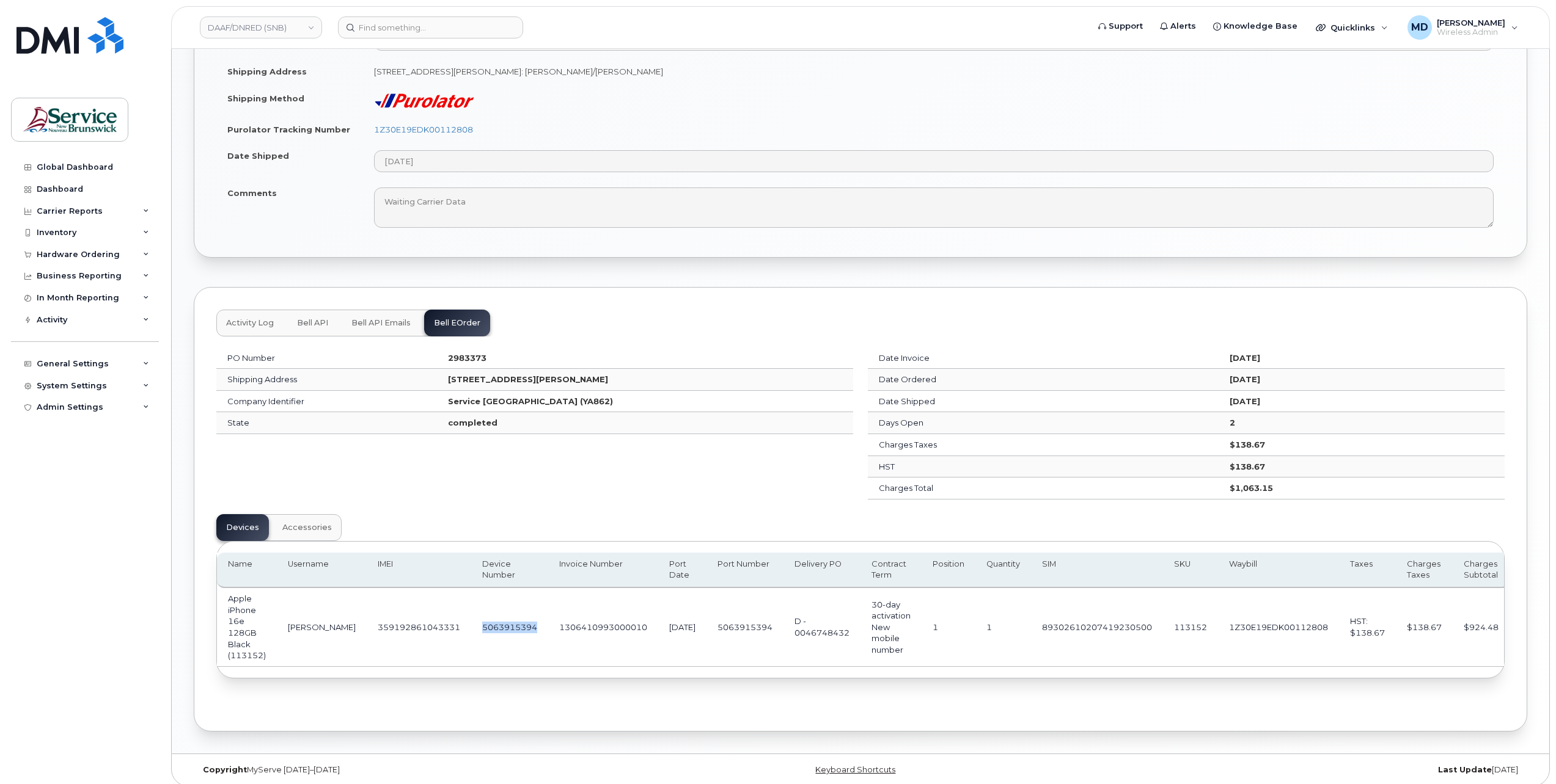
copy td "5063915394"
click at [498, 348] on td "2983373" at bounding box center [645, 358] width 416 height 22
click at [448, 354] on strong "2983373" at bounding box center [467, 358] width 38 height 9
click at [448, 353] on strong "2983373" at bounding box center [467, 358] width 38 height 9
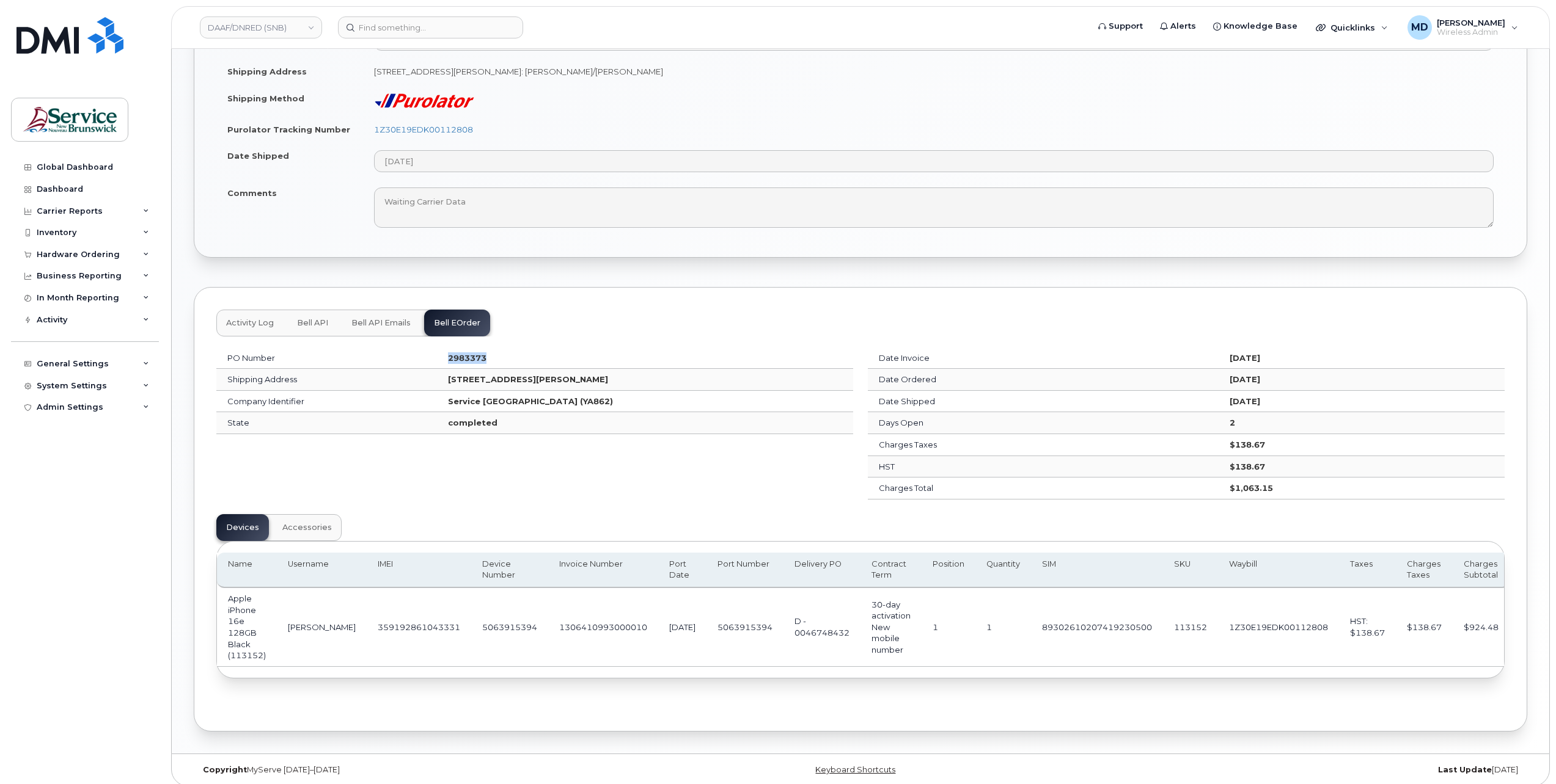
click at [448, 353] on strong "2983373" at bounding box center [467, 358] width 38 height 9
copy strong "2983373"
